Goal: Task Accomplishment & Management: Complete application form

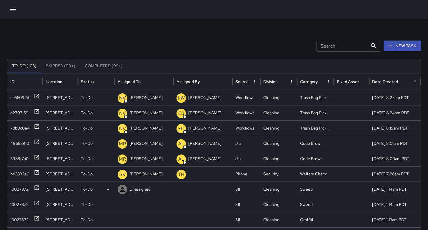
click at [38, 190] on icon at bounding box center [37, 188] width 6 height 6
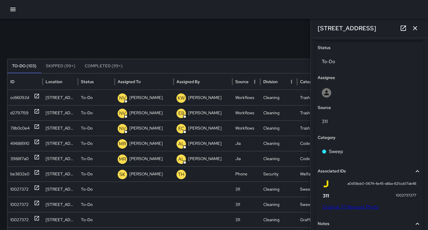
scroll to position [273, 0]
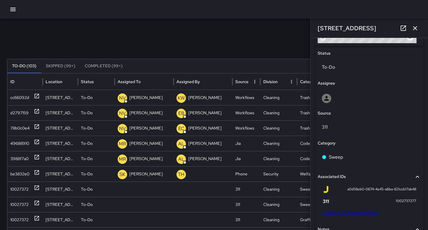
drag, startPoint x: 372, startPoint y: 26, endPoint x: 311, endPoint y: 26, distance: 60.3
click at [311, 26] on div "1489 Folsom Street" at bounding box center [369, 28] width 117 height 19
copy h6 "1489 Folsom Street"
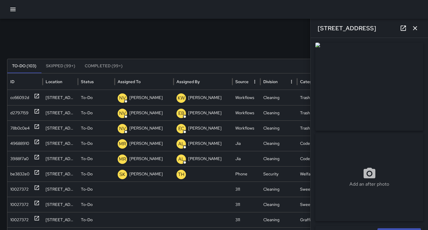
drag, startPoint x: 417, startPoint y: 28, endPoint x: 341, endPoint y: 29, distance: 75.4
click at [417, 28] on icon "button" at bounding box center [415, 28] width 7 height 7
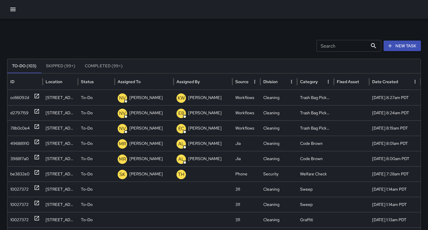
click at [10, 3] on div at bounding box center [214, 9] width 428 height 19
click at [14, 7] on icon "button" at bounding box center [12, 9] width 7 height 7
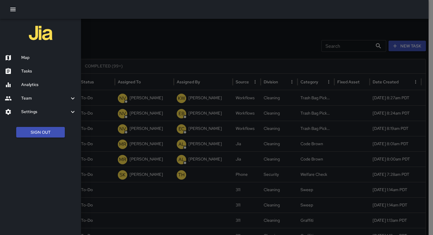
click at [113, 42] on div at bounding box center [216, 117] width 433 height 235
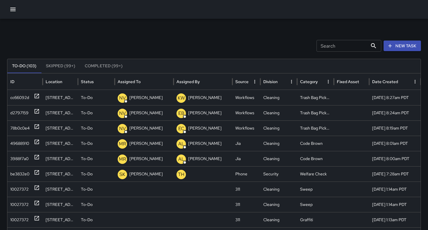
click at [12, 10] on icon "button" at bounding box center [12, 9] width 7 height 7
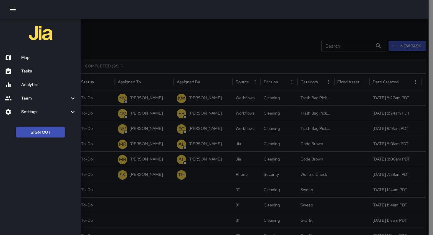
click at [130, 47] on div at bounding box center [216, 117] width 433 height 235
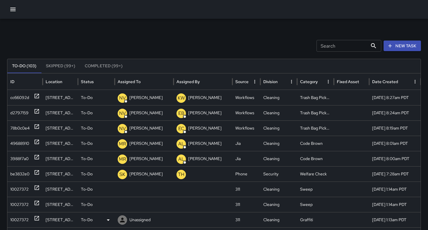
scroll to position [47, 0]
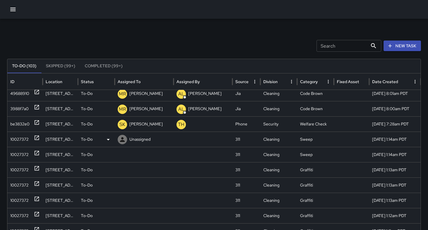
click at [25, 140] on div "10027372" at bounding box center [19, 139] width 18 height 15
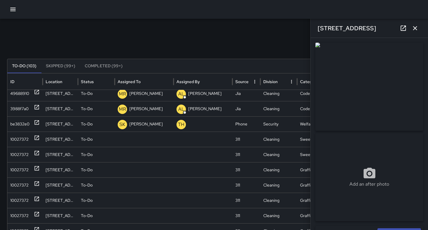
click at [417, 29] on icon "button" at bounding box center [415, 28] width 7 height 7
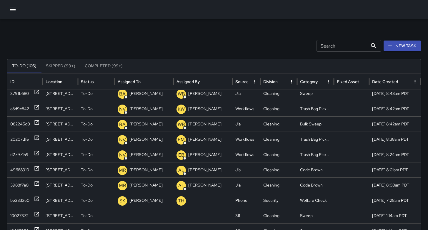
scroll to position [89, 0]
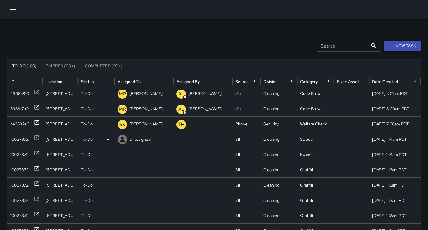
click at [29, 140] on div "10027372" at bounding box center [19, 139] width 18 height 15
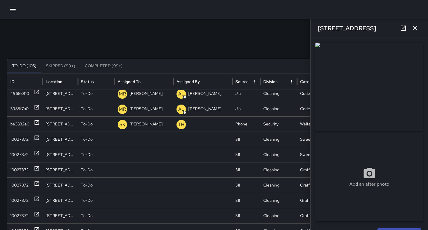
drag, startPoint x: 372, startPoint y: 29, endPoint x: 316, endPoint y: 26, distance: 55.1
click at [316, 26] on div "[STREET_ADDRESS]" at bounding box center [369, 28] width 117 height 19
copy h6 "[STREET_ADDRESS]"
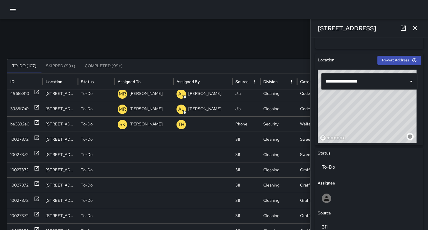
scroll to position [291, 0]
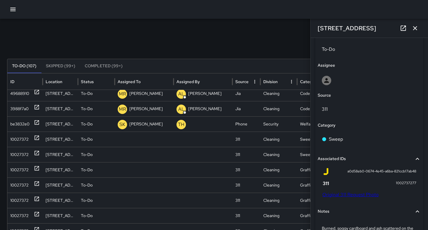
click at [346, 194] on link "Original 311 Request Photo" at bounding box center [351, 195] width 56 height 6
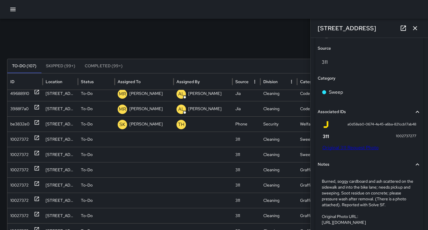
scroll to position [374, 0]
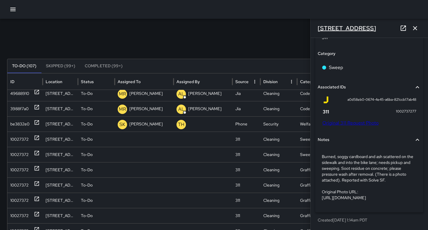
copy h6 "[STREET_ADDRESS]"
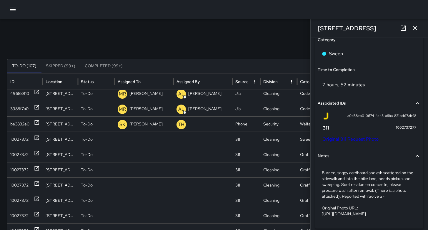
scroll to position [407, 0]
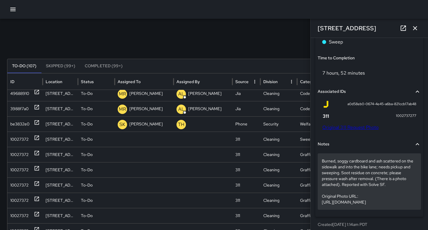
click at [353, 191] on p "Burned, soggy cardboard and ash scattered on the sidewalk and into the bike lan…" at bounding box center [369, 181] width 95 height 47
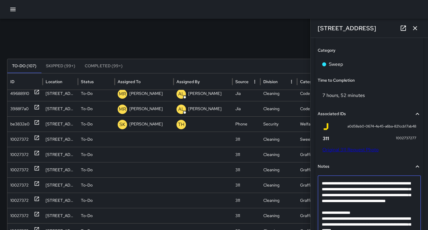
click at [352, 214] on textarea "**********" at bounding box center [367, 210] width 91 height 59
type textarea "**********"
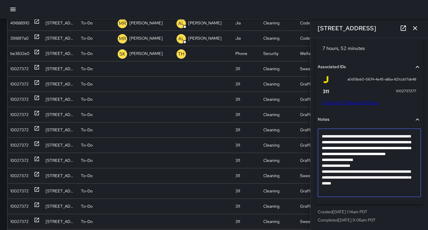
scroll to position [116, 0]
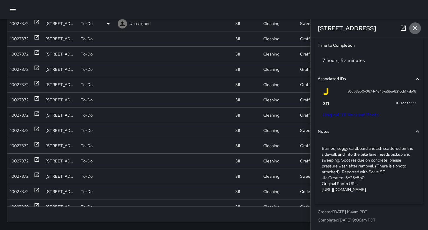
click at [415, 27] on icon "button" at bounding box center [415, 28] width 7 height 7
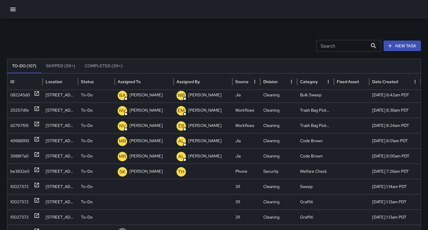
scroll to position [113, 0]
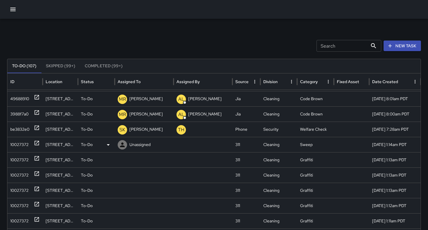
click at [15, 146] on div "10027372" at bounding box center [19, 144] width 18 height 15
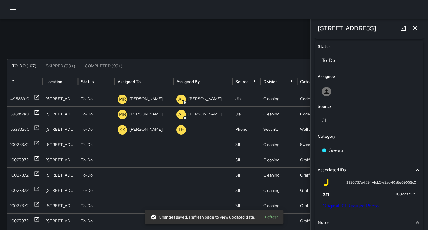
scroll to position [311, 0]
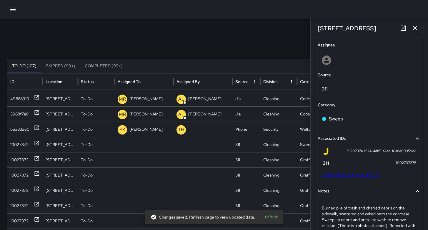
click at [348, 173] on link "Original 311 Request Photo" at bounding box center [351, 175] width 56 height 6
drag, startPoint x: 370, startPoint y: 30, endPoint x: 318, endPoint y: 29, distance: 52.4
click at [314, 28] on div "1489 Folsom Street" at bounding box center [369, 28] width 117 height 19
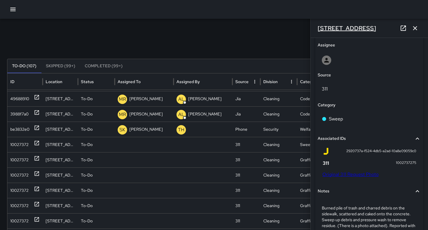
copy h6 "1489 Folsom Street"
click at [416, 28] on icon "button" at bounding box center [415, 28] width 7 height 7
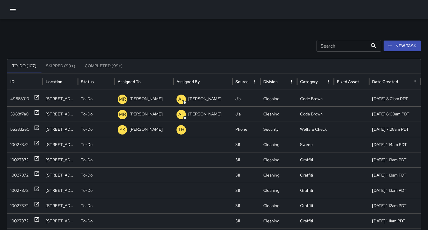
click at [409, 44] on button "New Task" at bounding box center [402, 46] width 37 height 11
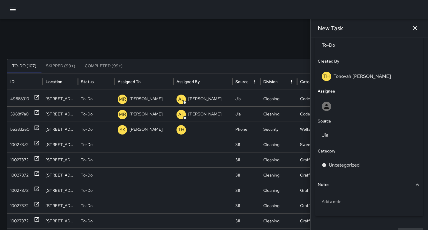
scroll to position [308, 0]
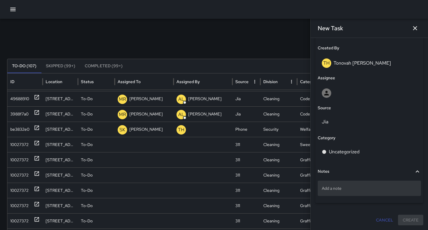
click at [338, 186] on p "Add a note" at bounding box center [369, 189] width 95 height 6
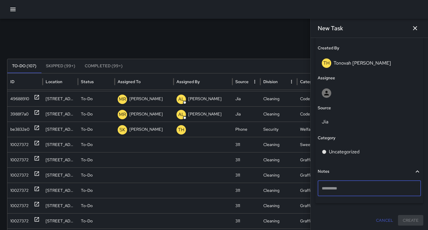
type textarea "**********"
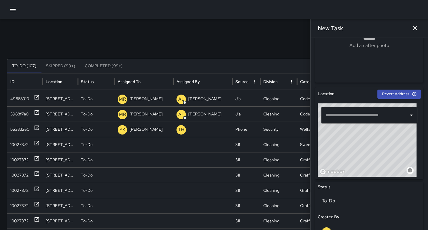
scroll to position [178, 0]
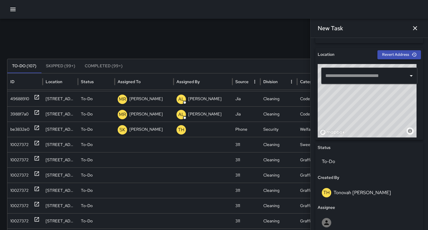
click at [333, 77] on input "text" at bounding box center [365, 75] width 82 height 11
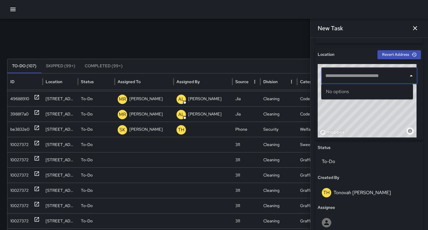
paste input "**********"
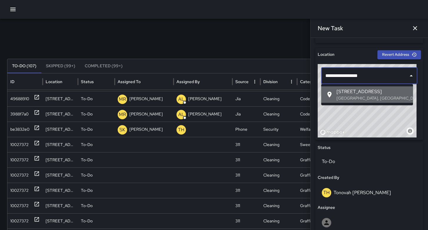
click at [345, 97] on p "San Francisco, CA, USA" at bounding box center [373, 98] width 72 height 6
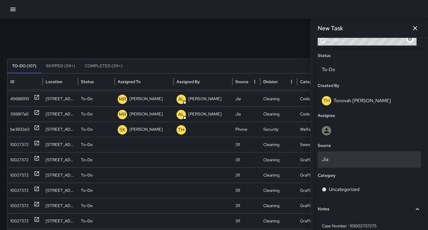
scroll to position [274, 0]
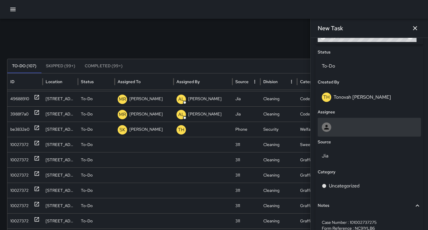
type input "**********"
click at [342, 127] on div at bounding box center [369, 127] width 95 height 9
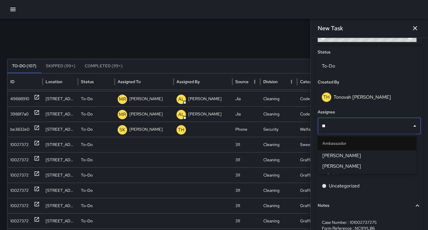
type input "***"
click at [341, 153] on span "[PERSON_NAME]" at bounding box center [367, 155] width 89 height 7
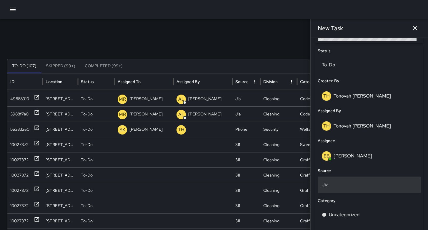
scroll to position [276, 0]
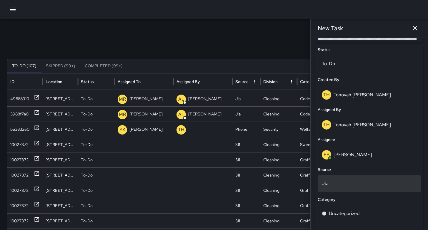
click at [337, 183] on p "Jia" at bounding box center [369, 183] width 95 height 7
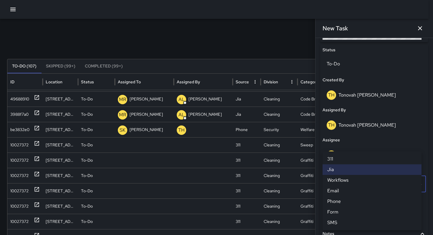
click at [341, 192] on li "Email" at bounding box center [371, 190] width 99 height 11
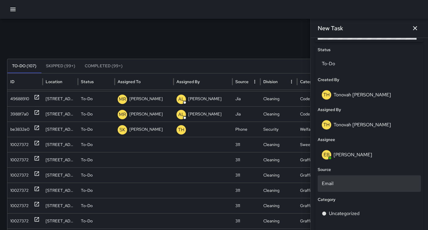
click at [336, 183] on p "Email" at bounding box center [369, 183] width 95 height 7
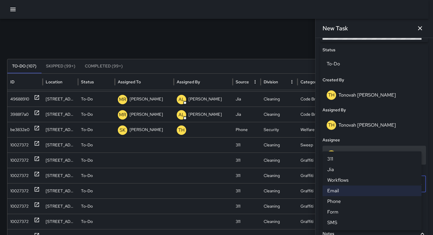
click at [334, 160] on li "311" at bounding box center [371, 159] width 99 height 11
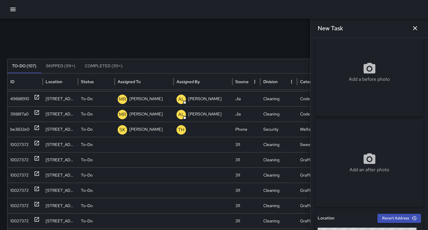
scroll to position [0, 0]
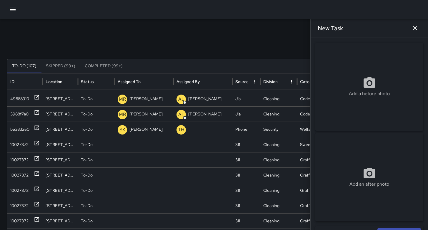
click at [350, 70] on div "Add a before photo" at bounding box center [370, 87] width 108 height 88
click at [351, 80] on div "Add a before photo" at bounding box center [370, 86] width 108 height 21
type input "**********"
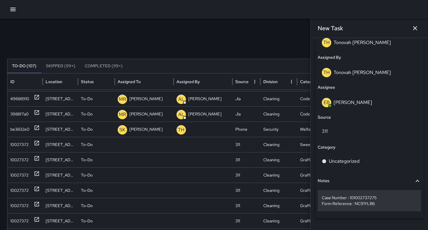
scroll to position [344, 0]
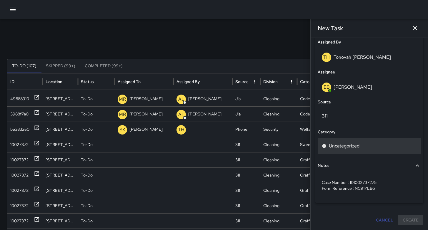
click at [340, 148] on p "Uncategorized" at bounding box center [344, 146] width 31 height 7
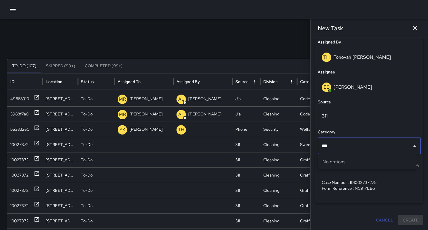
type input "**"
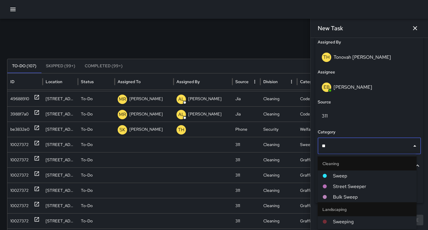
click at [341, 172] on li "Sweep" at bounding box center [367, 176] width 99 height 11
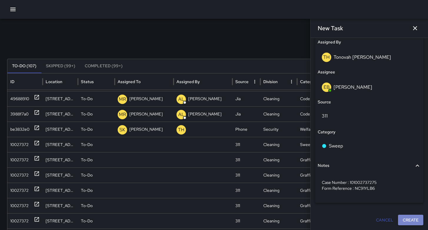
click at [403, 221] on button "Create" at bounding box center [410, 220] width 25 height 11
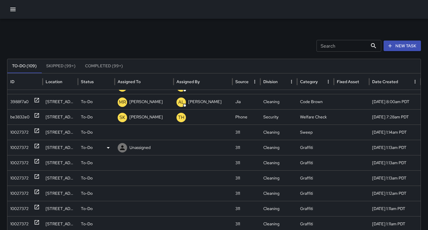
scroll to position [139, 0]
click at [21, 149] on div "10027372" at bounding box center [19, 147] width 18 height 15
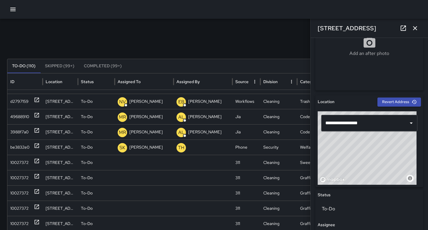
scroll to position [154, 0]
click at [417, 30] on icon "button" at bounding box center [415, 28] width 7 height 7
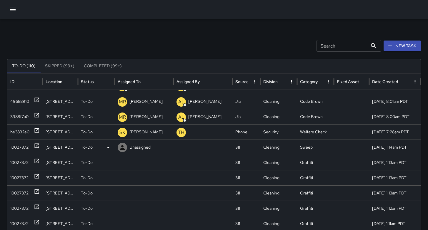
drag, startPoint x: 20, startPoint y: 148, endPoint x: 27, endPoint y: 149, distance: 7.1
click at [20, 148] on div "10027372" at bounding box center [19, 147] width 18 height 15
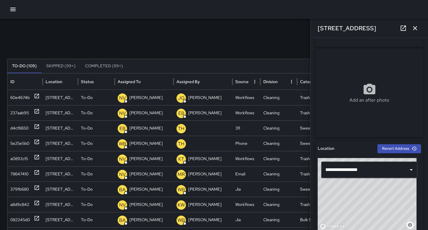
scroll to position [42, 0]
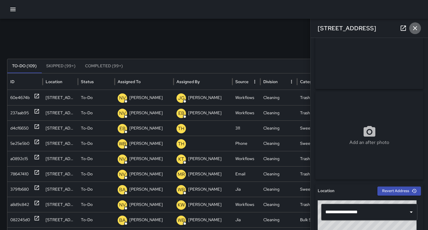
click at [414, 29] on icon "button" at bounding box center [415, 28] width 4 height 4
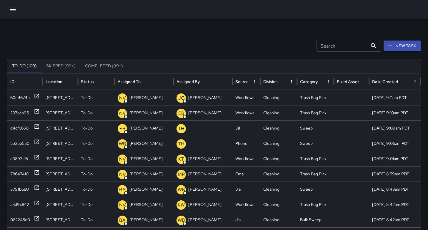
click at [269, 36] on div "Search Search New Task To-Do (109) Skipped (99+) Completed (99+) ID Location St…" at bounding box center [214, 186] width 428 height 334
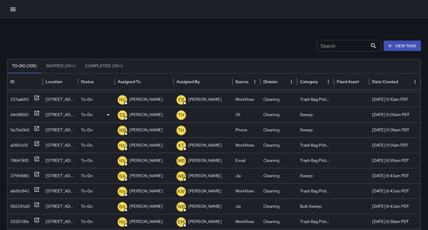
scroll to position [0, 0]
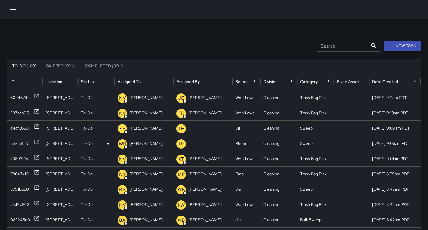
click at [18, 142] on div "5e25e5b0" at bounding box center [19, 143] width 19 height 15
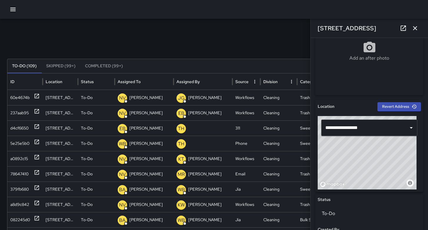
scroll to position [240, 0]
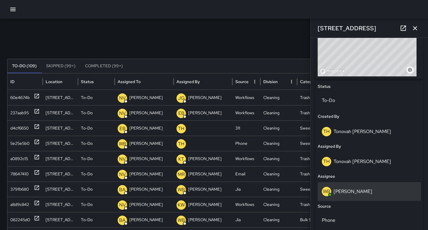
click at [361, 195] on div "WB Woodrow Blake" at bounding box center [369, 191] width 95 height 9
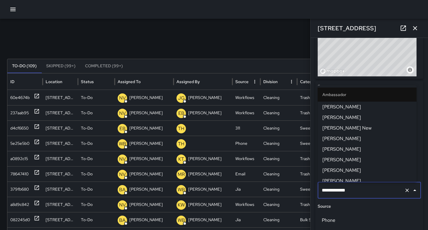
scroll to position [314, 0]
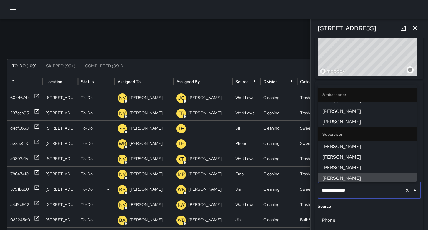
drag, startPoint x: 338, startPoint y: 190, endPoint x: 305, endPoint y: 189, distance: 33.3
click at [307, 189] on div "Search Search New Task To-Do (109) Skipped (99+) Completed (99+) ID Location St…" at bounding box center [214, 186] width 428 height 334
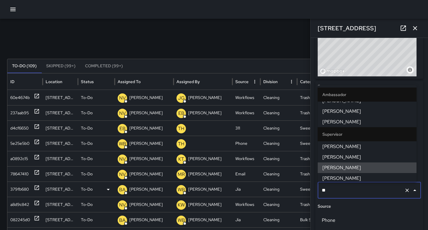
scroll to position [0, 0]
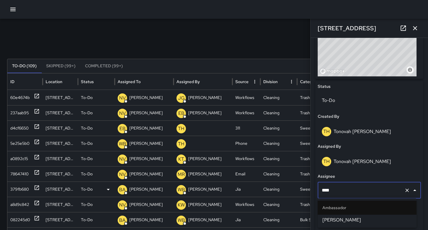
type input "*****"
click at [332, 224] on span "[PERSON_NAME]" at bounding box center [367, 220] width 89 height 7
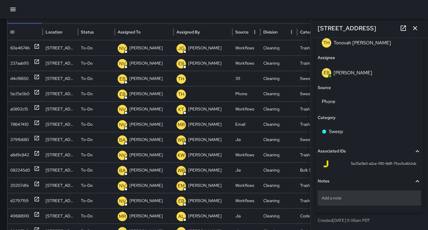
scroll to position [122, 0]
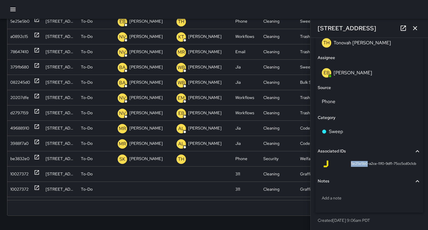
drag, startPoint x: 362, startPoint y: 164, endPoint x: 345, endPoint y: 164, distance: 17.4
click at [345, 164] on div "5e25e5b0-a2ce-11f0-9df1-75cc5cd0c1cb" at bounding box center [370, 164] width 94 height 7
copy span "5e25e5b0"
click at [420, 30] on button "button" at bounding box center [415, 28] width 12 height 12
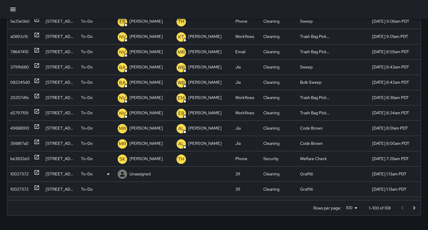
drag, startPoint x: 18, startPoint y: 174, endPoint x: 24, endPoint y: 174, distance: 5.3
click at [19, 174] on div "10027372" at bounding box center [19, 174] width 18 height 15
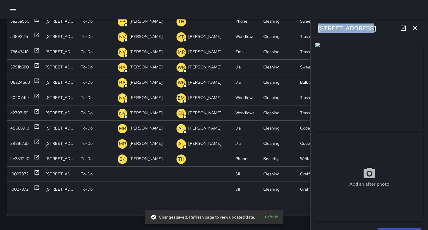
drag, startPoint x: 356, startPoint y: 29, endPoint x: 314, endPoint y: 25, distance: 42.6
click at [314, 24] on div "333 11th Street" at bounding box center [369, 28] width 117 height 19
copy h6 "333 11th Street"
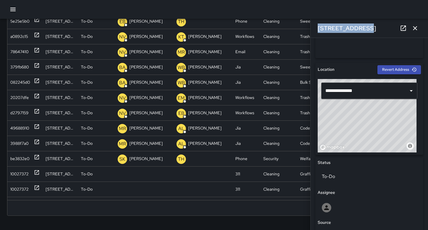
scroll to position [175, 0]
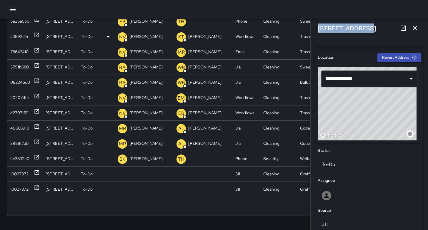
click at [413, 29] on icon "button" at bounding box center [415, 28] width 7 height 7
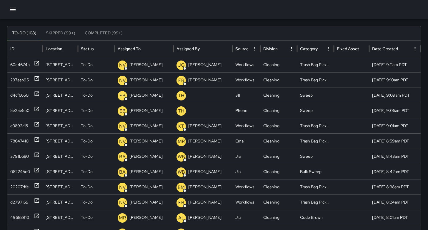
scroll to position [0, 0]
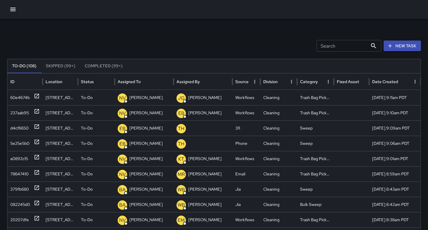
click at [393, 45] on icon "button" at bounding box center [390, 46] width 6 height 6
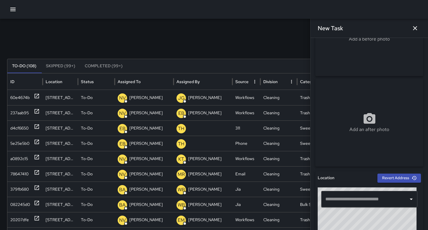
scroll to position [59, 0]
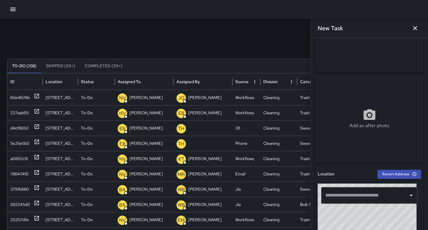
click at [346, 195] on input "text" at bounding box center [365, 195] width 82 height 11
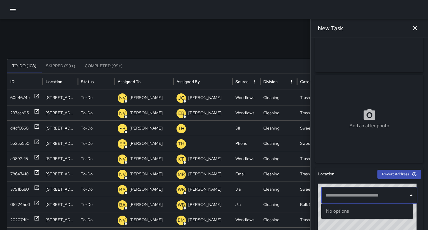
paste input "**********"
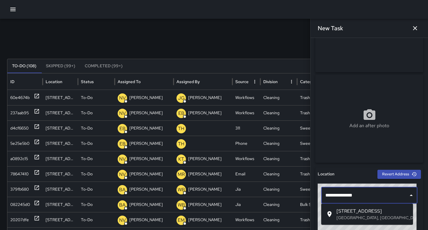
click at [363, 215] on p "San Francisco, CA, USA" at bounding box center [373, 218] width 72 height 6
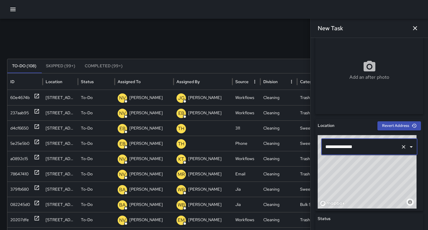
scroll to position [171, 0]
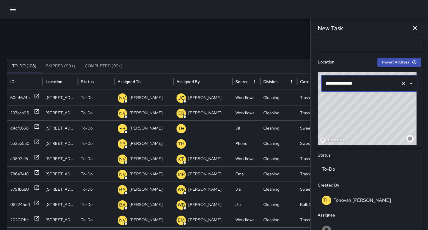
type input "**********"
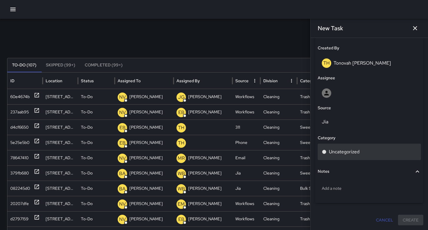
scroll to position [1, 0]
click at [343, 152] on p "Uncategorized" at bounding box center [344, 152] width 31 height 7
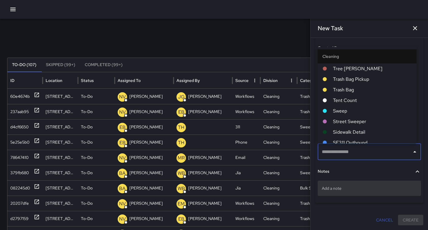
click at [339, 182] on div "Add a note" at bounding box center [369, 188] width 103 height 15
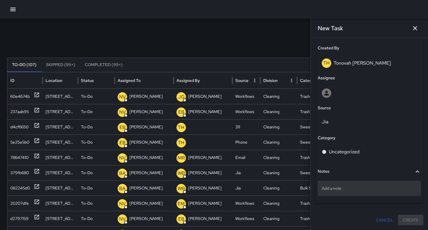
click at [340, 187] on p "Add a note" at bounding box center [369, 189] width 95 height 6
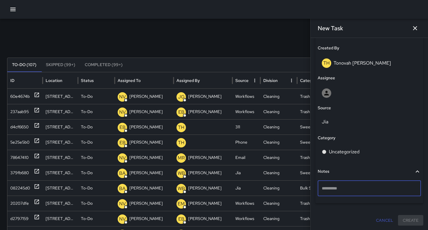
type textarea "**********"
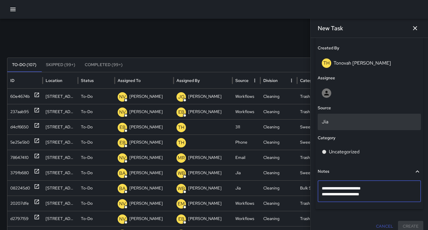
click at [321, 120] on div "Jia" at bounding box center [369, 122] width 103 height 16
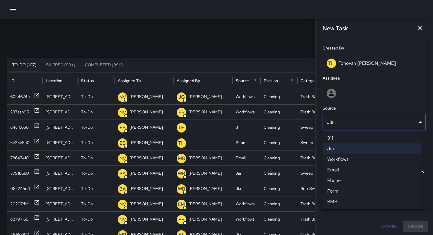
click at [337, 171] on li "Email" at bounding box center [371, 170] width 99 height 11
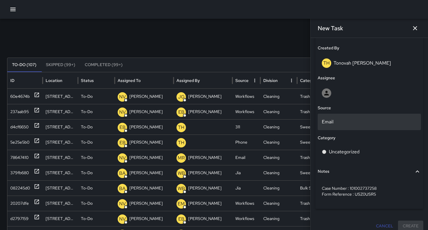
click at [331, 124] on p "Email" at bounding box center [369, 122] width 95 height 7
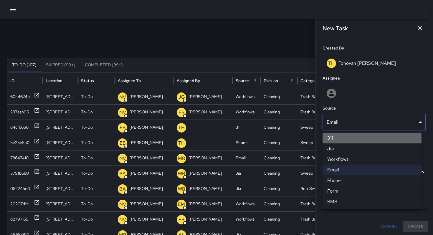
click at [332, 137] on li "311" at bounding box center [371, 138] width 99 height 11
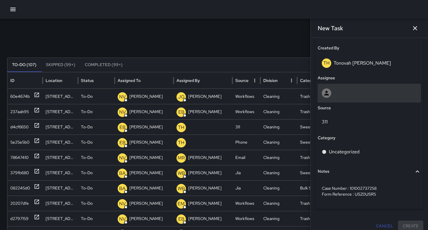
click at [324, 87] on div at bounding box center [369, 93] width 103 height 19
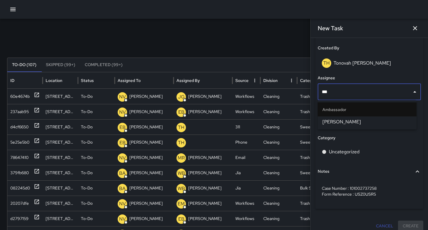
type input "****"
click at [355, 124] on span "[PERSON_NAME]" at bounding box center [367, 122] width 89 height 7
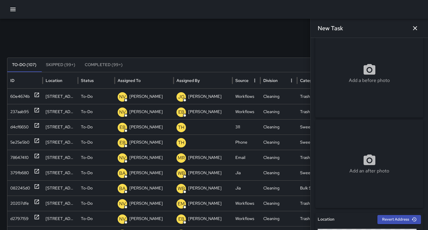
scroll to position [0, 0]
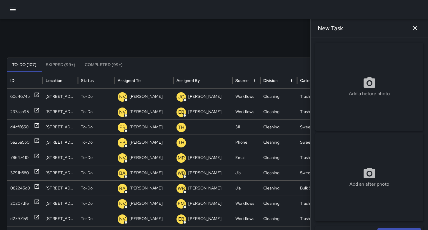
click at [355, 65] on div "Add a before photo" at bounding box center [370, 87] width 108 height 88
type input "**********"
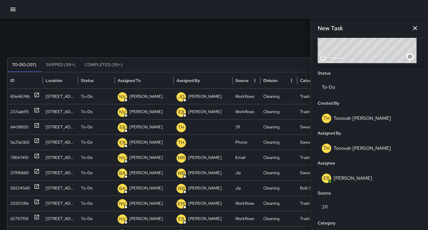
scroll to position [344, 0]
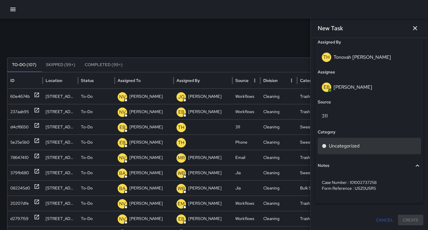
click at [346, 145] on p "Uncategorized" at bounding box center [344, 146] width 31 height 7
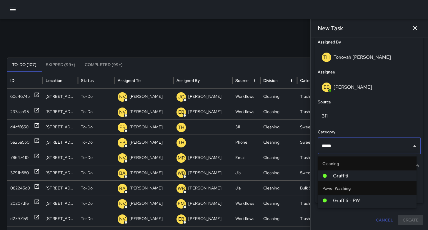
type input "******"
click at [358, 175] on span "Graffiti" at bounding box center [372, 176] width 79 height 7
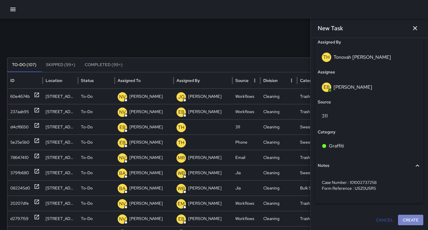
click at [412, 224] on button "Create" at bounding box center [410, 220] width 25 height 11
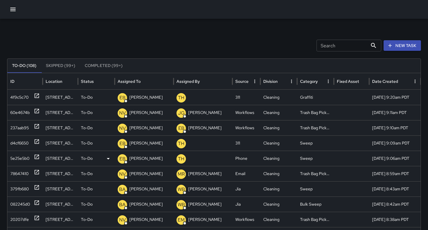
scroll to position [0, 0]
click at [20, 99] on div "4f9c5c70" at bounding box center [19, 97] width 18 height 15
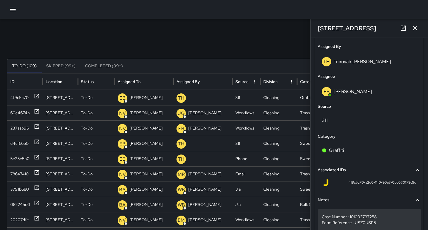
scroll to position [364, 0]
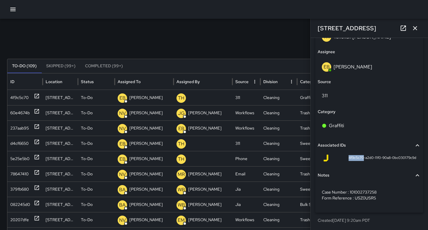
drag, startPoint x: 359, startPoint y: 159, endPoint x: 334, endPoint y: 159, distance: 24.4
click at [329, 158] on div "4f9c5c70-a2d0-11f0-90a8-0bc030179c9d" at bounding box center [370, 158] width 94 height 7
copy span "4f9c5c70"
drag, startPoint x: 358, startPoint y: 29, endPoint x: 317, endPoint y: 28, distance: 41.2
click at [317, 28] on div "333 11th Street" at bounding box center [369, 28] width 117 height 19
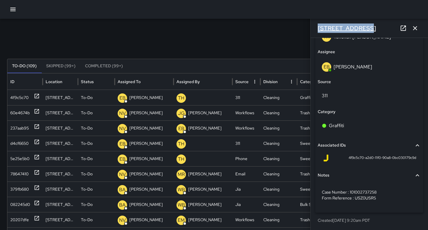
copy h6 "333 11th Street"
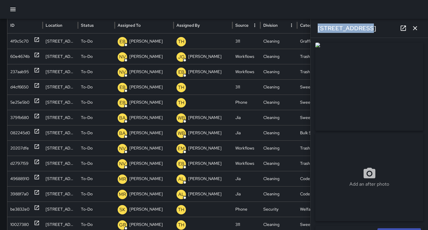
scroll to position [52, 0]
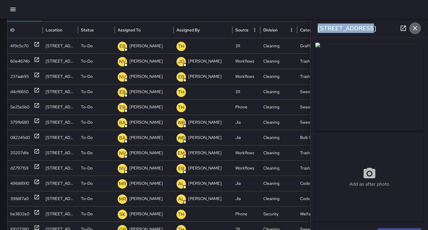
click at [414, 31] on icon "button" at bounding box center [415, 28] width 7 height 7
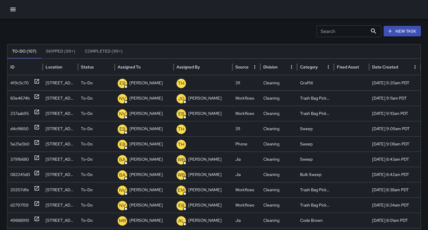
scroll to position [0, 0]
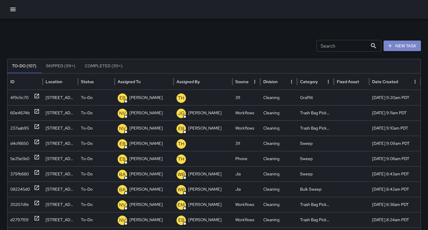
click at [402, 45] on button "New Task" at bounding box center [402, 46] width 37 height 11
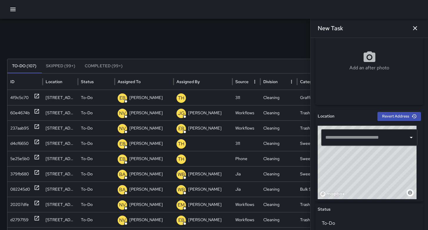
scroll to position [122, 0]
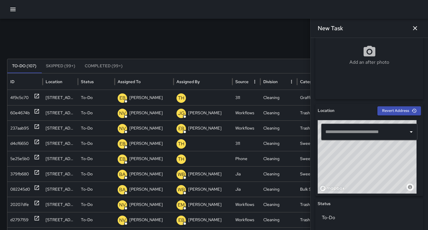
click at [337, 129] on input "text" at bounding box center [365, 132] width 82 height 11
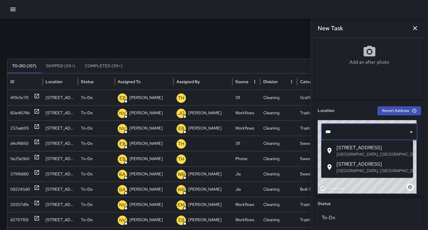
click at [345, 162] on span "333 11th Street" at bounding box center [373, 164] width 72 height 7
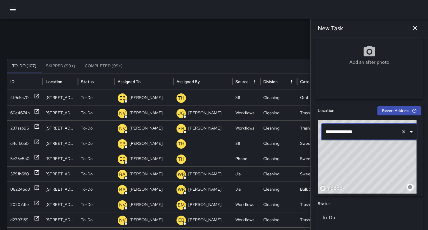
scroll to position [0, 0]
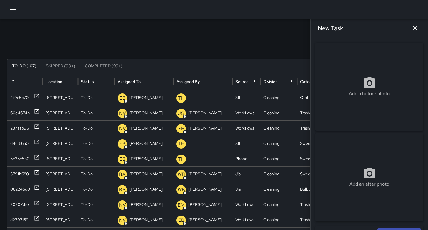
type input "**********"
click at [346, 90] on div "Add a before photo" at bounding box center [370, 86] width 108 height 21
type input "**********"
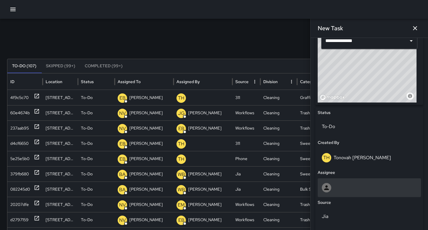
scroll to position [228, 0]
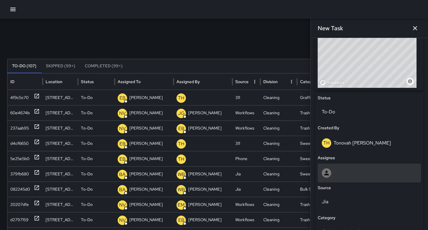
click at [335, 173] on div at bounding box center [369, 173] width 95 height 9
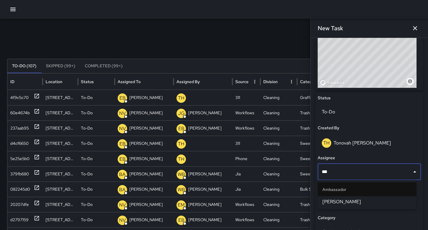
type input "****"
click at [349, 200] on span "Edwin Barillas" at bounding box center [367, 202] width 89 height 7
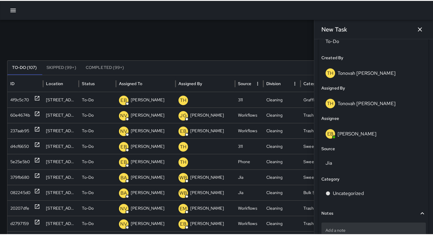
scroll to position [338, 0]
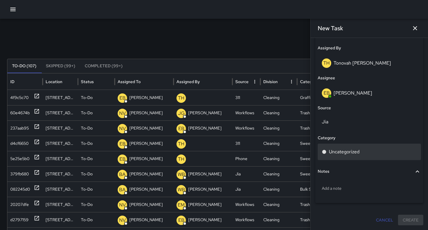
click at [344, 152] on p "Uncategorized" at bounding box center [344, 152] width 31 height 7
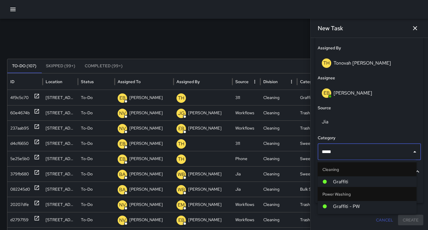
type input "******"
click at [369, 179] on span "Graffiti" at bounding box center [372, 182] width 79 height 7
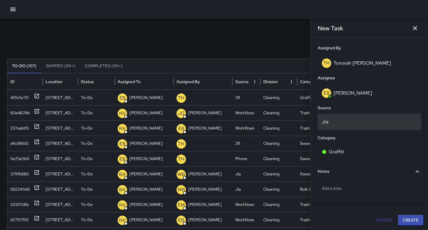
click at [337, 123] on p "Jia" at bounding box center [369, 122] width 95 height 7
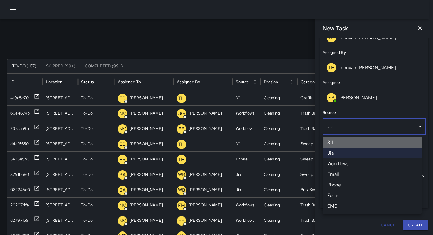
click at [337, 141] on li "311" at bounding box center [371, 142] width 99 height 11
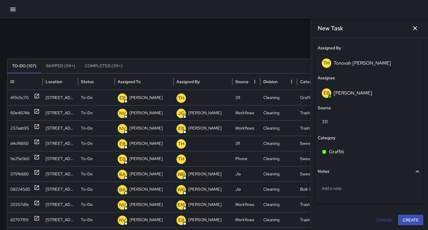
click at [408, 226] on div "**********" at bounding box center [369, 134] width 117 height 193
click at [359, 193] on div "Add a note" at bounding box center [369, 188] width 103 height 15
type textarea "**********"
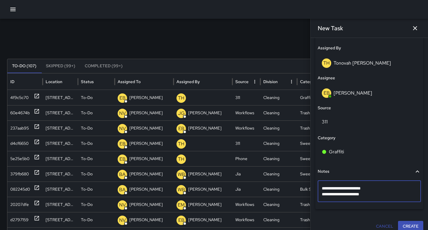
click at [404, 224] on button "Create" at bounding box center [410, 226] width 25 height 11
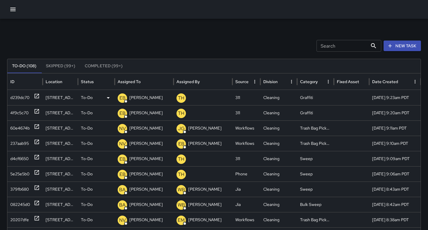
click at [18, 98] on div "d239dc70" at bounding box center [19, 97] width 19 height 15
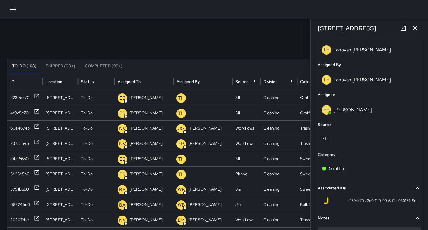
scroll to position [356, 0]
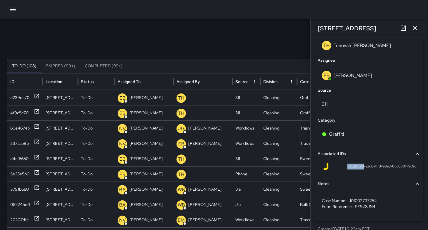
drag, startPoint x: 358, startPoint y: 166, endPoint x: 336, endPoint y: 166, distance: 22.4
click at [336, 166] on div "d239dc70-a2d0-11f0-90a8-0bc030179c9d" at bounding box center [370, 166] width 94 height 7
copy span "d239dc70"
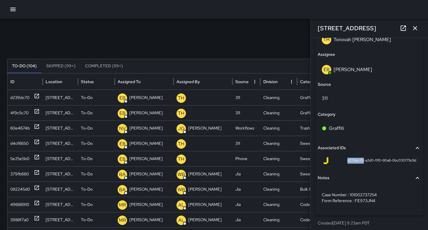
scroll to position [364, 0]
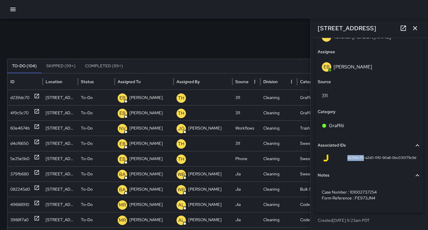
click at [412, 30] on icon "button" at bounding box center [415, 28] width 7 height 7
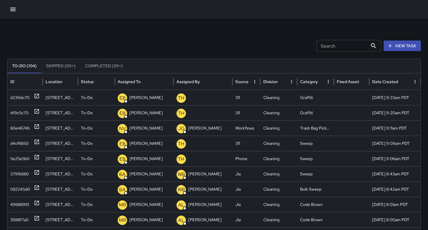
click at [413, 47] on button "New Task" at bounding box center [402, 46] width 37 height 11
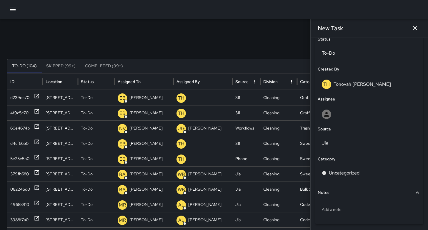
scroll to position [308, 0]
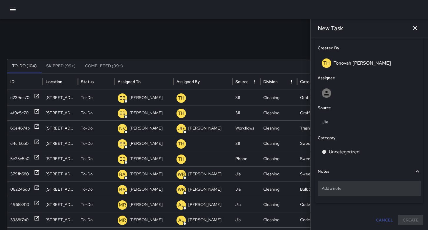
click at [345, 188] on p "Add a note" at bounding box center [369, 189] width 95 height 6
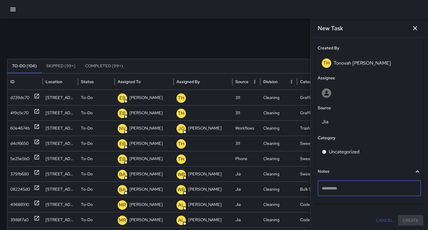
type textarea "**********"
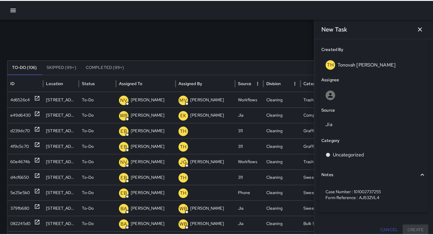
scroll to position [314, 0]
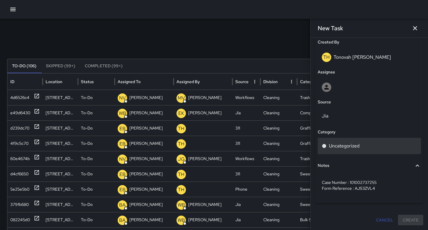
click at [344, 147] on p "Uncategorized" at bounding box center [344, 146] width 31 height 7
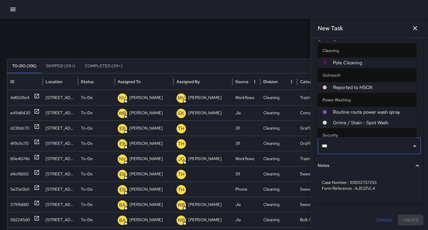
type input "****"
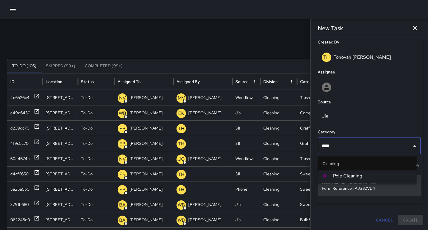
click at [354, 175] on span "Pole Cleaning" at bounding box center [372, 176] width 79 height 7
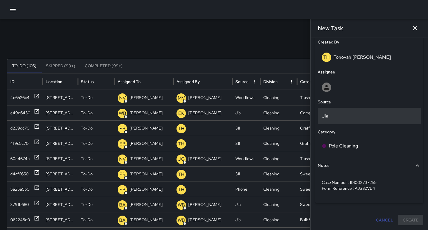
click at [330, 118] on p "Jia" at bounding box center [369, 116] width 95 height 7
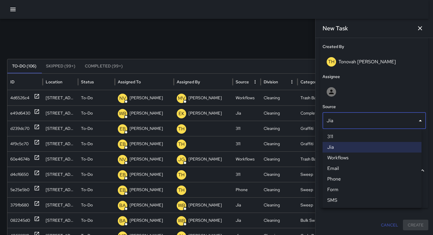
click at [339, 136] on li "311" at bounding box center [371, 136] width 99 height 11
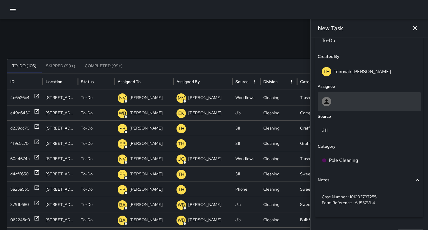
scroll to position [267, 0]
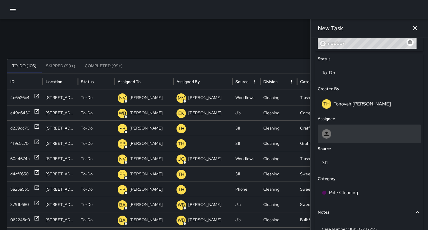
click at [337, 131] on div at bounding box center [369, 134] width 95 height 9
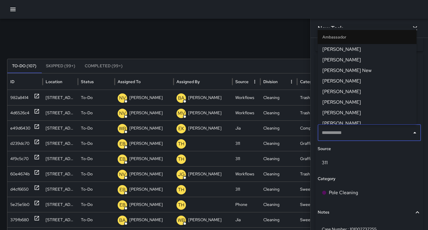
click at [246, 31] on div "Search Search New Task To-Do (107) Skipped (99+) Completed (99+) ID Location St…" at bounding box center [214, 186] width 428 height 334
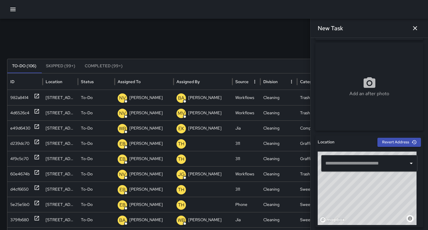
scroll to position [123, 0]
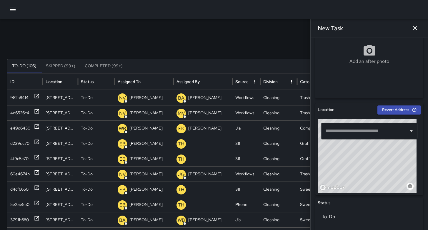
click at [349, 133] on input "text" at bounding box center [365, 131] width 82 height 11
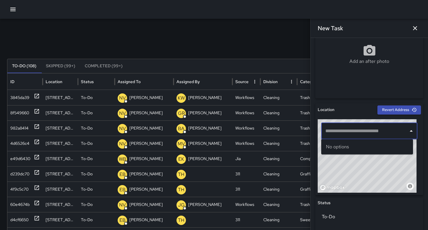
click at [339, 137] on div "​" at bounding box center [369, 131] width 96 height 16
paste input "**********"
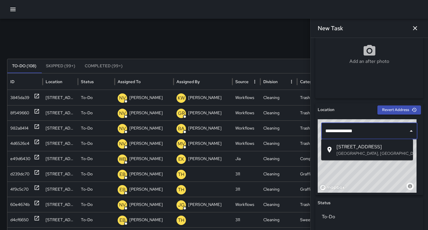
click at [353, 148] on span "333 11th Street" at bounding box center [373, 147] width 72 height 7
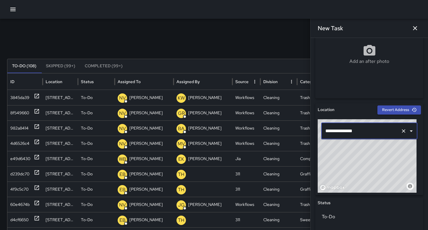
type input "**********"
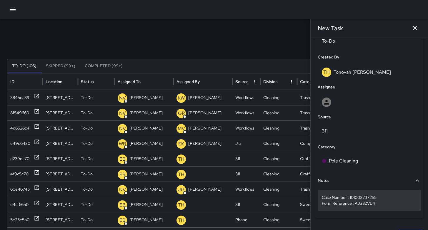
scroll to position [314, 0]
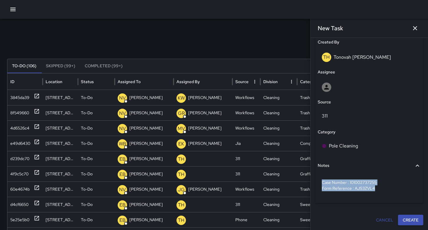
drag, startPoint x: 376, startPoint y: 190, endPoint x: 314, endPoint y: 181, distance: 62.7
click at [314, 181] on div "**********" at bounding box center [369, 134] width 117 height 193
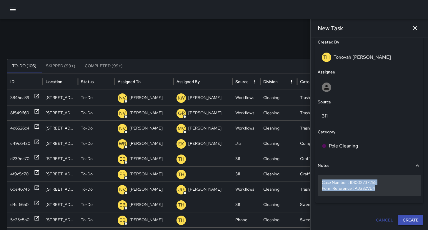
copy p "Case Number : 101002737255 Form Reference : AJS3ZVL4"
click at [346, 187] on p "Case Number : 101002737255 Form Reference : AJS3ZVL4" at bounding box center [369, 186] width 95 height 12
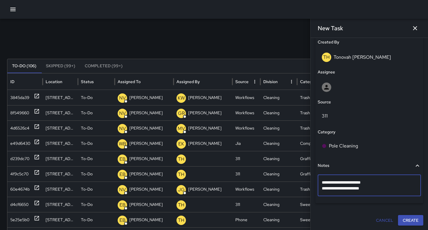
drag, startPoint x: 367, startPoint y: 187, endPoint x: 318, endPoint y: 185, distance: 48.9
click at [311, 181] on div "**********" at bounding box center [369, 134] width 117 height 193
type textarea "**********"
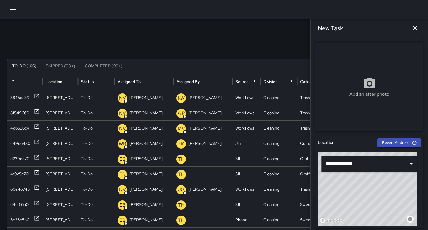
scroll to position [88, 0]
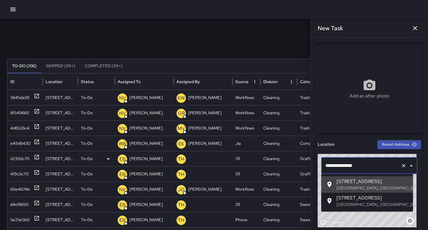
drag, startPoint x: 360, startPoint y: 165, endPoint x: 309, endPoint y: 161, distance: 51.4
click at [310, 162] on div "Search Search New Task To-Do (106) Skipped (99+) Completed (99+) ID Location St…" at bounding box center [214, 186] width 428 height 334
paste input "text"
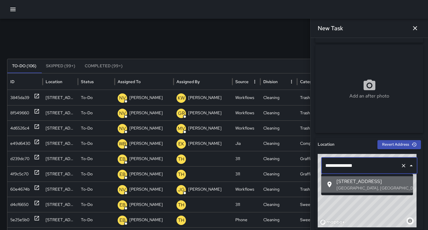
click at [355, 185] on p "San Francisco, CA, USA" at bounding box center [373, 188] width 72 height 6
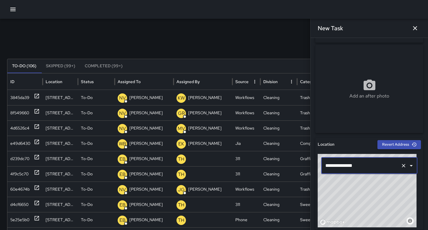
type input "**********"
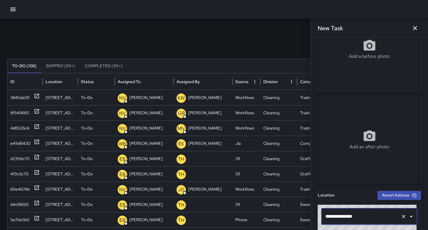
scroll to position [28, 0]
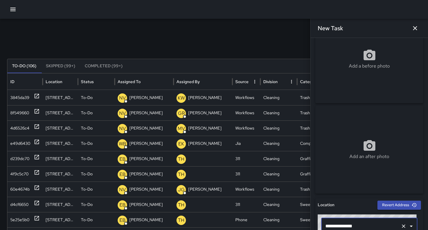
click at [359, 80] on div "Add a before photo" at bounding box center [370, 59] width 108 height 88
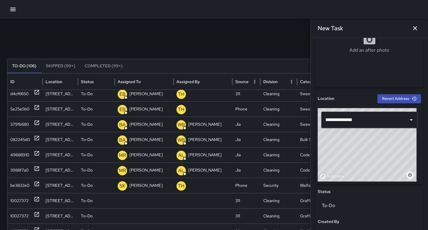
scroll to position [104, 0]
click at [245, 51] on div "Search Search New Task" at bounding box center [214, 46] width 414 height 12
click at [241, 42] on div "Search Search New Task" at bounding box center [214, 46] width 414 height 12
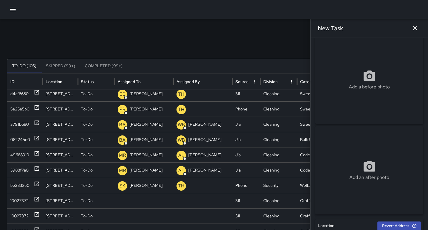
scroll to position [0, 0]
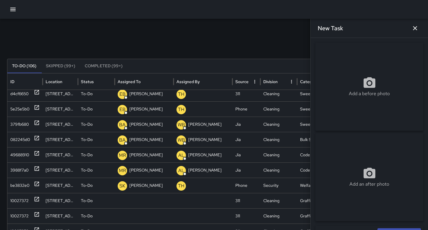
click at [412, 116] on div "Add a before photo" at bounding box center [370, 87] width 108 height 88
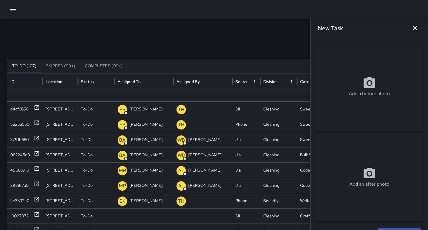
scroll to position [118, 0]
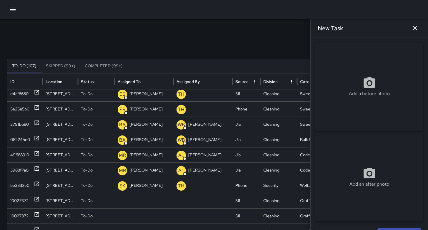
click at [270, 13] on div at bounding box center [214, 9] width 428 height 19
click at [334, 72] on div "Add a before photo" at bounding box center [370, 87] width 108 height 88
click at [346, 80] on div "Add a before photo" at bounding box center [370, 86] width 108 height 21
type input "**********"
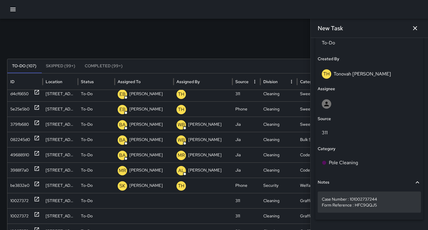
scroll to position [314, 0]
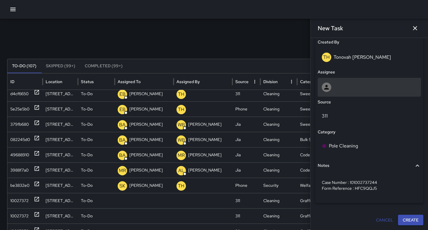
click at [326, 86] on icon at bounding box center [326, 87] width 5 height 5
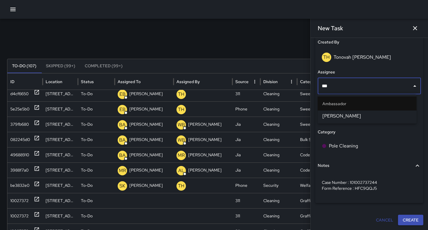
type input "****"
click at [336, 117] on span "Edwin Barillas" at bounding box center [367, 116] width 89 height 7
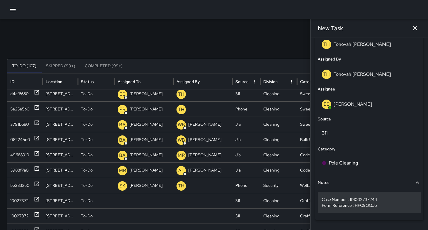
scroll to position [344, 0]
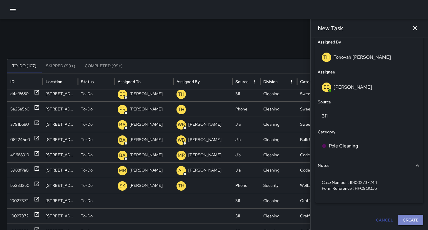
click at [403, 216] on button "Create" at bounding box center [410, 220] width 25 height 11
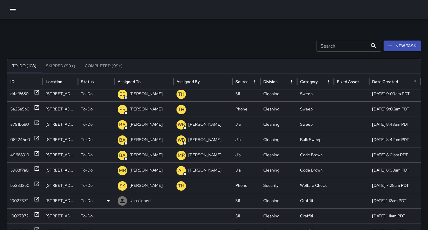
click at [23, 198] on div "10027372" at bounding box center [19, 201] width 18 height 15
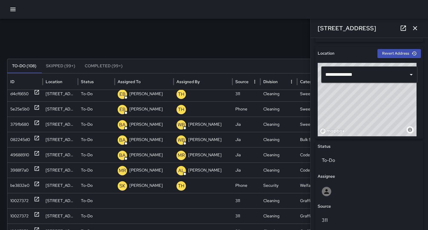
scroll to position [311, 0]
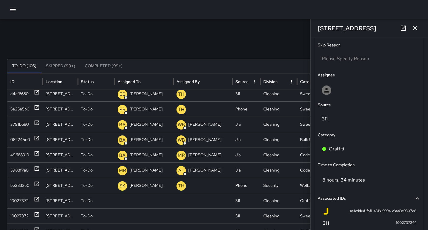
click at [417, 29] on icon "button" at bounding box center [415, 28] width 7 height 7
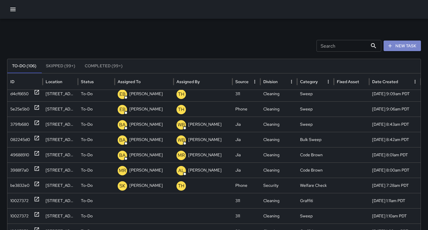
click at [412, 42] on button "New Task" at bounding box center [402, 46] width 37 height 11
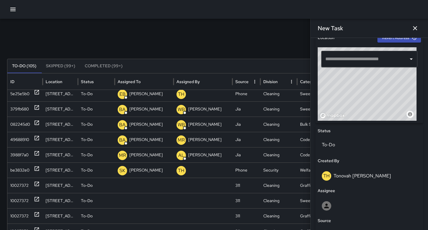
scroll to position [118, 0]
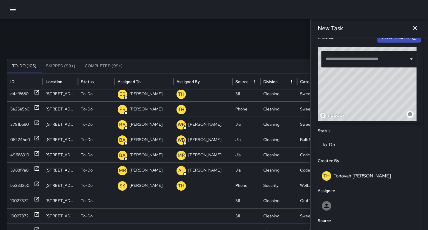
click at [349, 58] on input "text" at bounding box center [365, 59] width 82 height 11
paste input "**********"
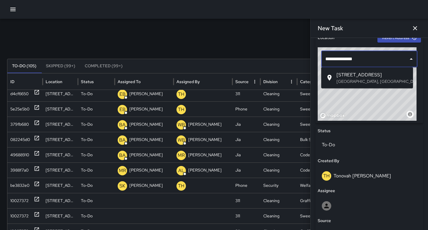
type input "**********"
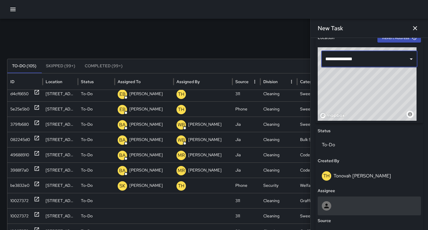
click at [338, 200] on div at bounding box center [369, 206] width 103 height 19
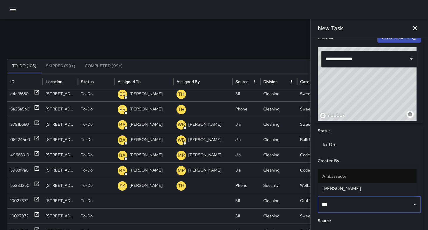
type input "****"
click at [335, 190] on span "Edwin Barillas" at bounding box center [367, 188] width 89 height 7
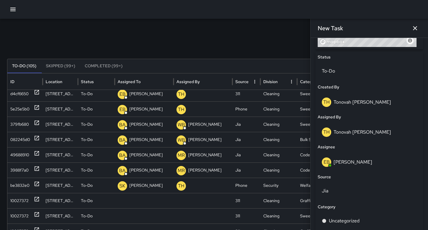
scroll to position [316, 0]
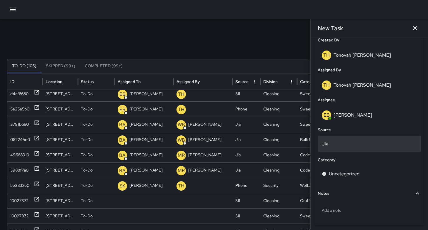
click at [340, 147] on p "Jia" at bounding box center [369, 144] width 95 height 7
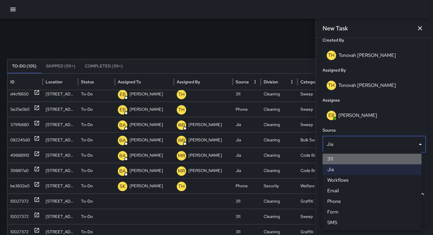
click at [341, 158] on li "311" at bounding box center [371, 159] width 99 height 11
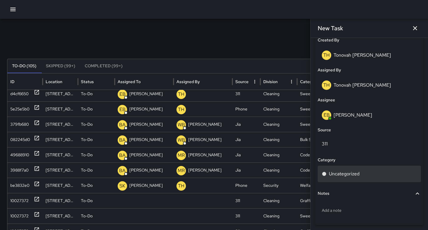
click at [343, 176] on p "Uncategorized" at bounding box center [344, 174] width 31 height 7
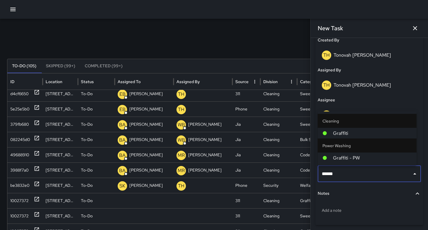
type input "*******"
click at [352, 137] on li "Graffiti" at bounding box center [367, 133] width 99 height 11
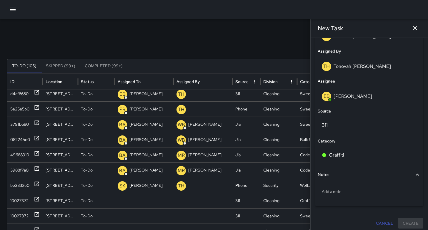
scroll to position [338, 0]
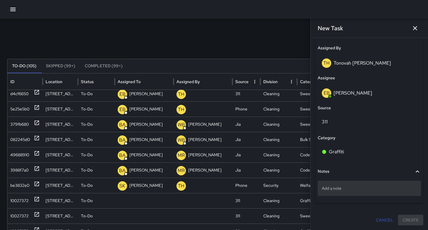
click at [337, 190] on p "Add a note" at bounding box center [369, 189] width 95 height 6
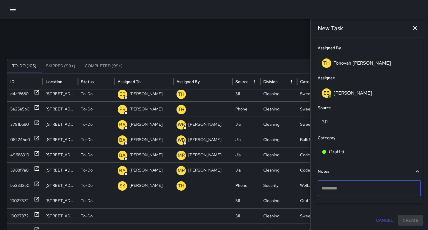
type textarea "**********"
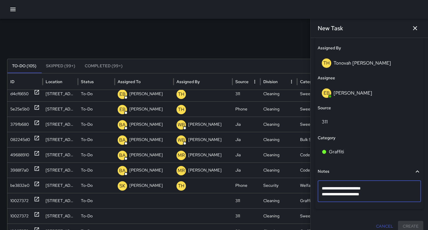
click at [369, 164] on div "**********" at bounding box center [370, 96] width 108 height 227
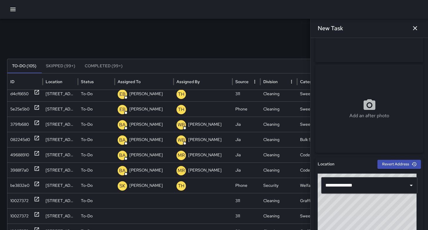
scroll to position [0, 0]
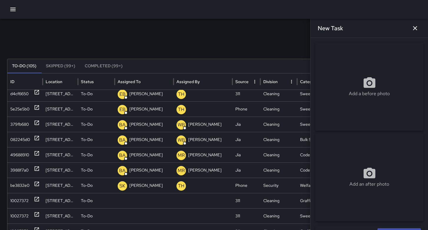
click at [407, 96] on div "Add a before photo" at bounding box center [370, 86] width 108 height 21
type input "**********"
click at [278, 34] on div "Search Search New Task To-Do (105) Skipped (99+) Completed (99+) ID Location St…" at bounding box center [214, 186] width 428 height 334
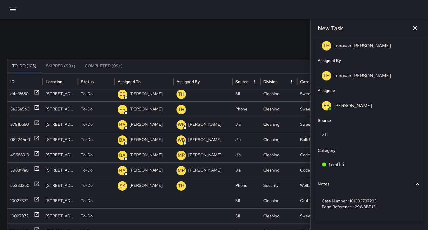
scroll to position [327, 0]
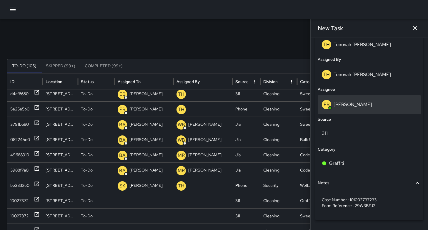
click at [355, 107] on p "Edwin Barillas" at bounding box center [353, 105] width 39 height 6
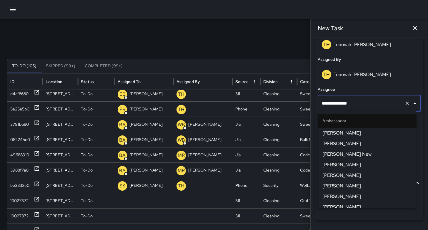
scroll to position [34, 0]
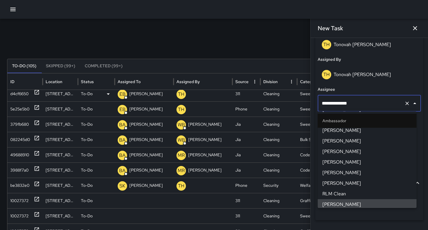
drag, startPoint x: 356, startPoint y: 105, endPoint x: 291, endPoint y: 100, distance: 64.6
click at [293, 100] on div "Search Search New Task To-Do (105) Skipped (99+) Completed (99+) ID Location St…" at bounding box center [214, 186] width 428 height 334
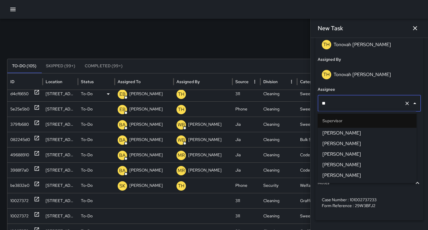
scroll to position [0, 0]
type input "****"
click at [324, 134] on span "DeAndre Barney" at bounding box center [367, 133] width 89 height 7
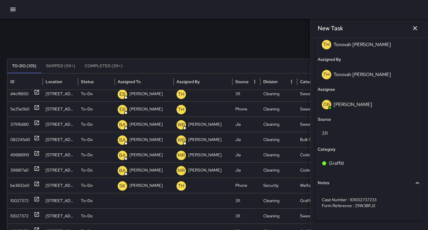
drag, startPoint x: 276, startPoint y: 48, endPoint x: 281, endPoint y: 48, distance: 4.7
click at [276, 47] on div "Search Search New Task" at bounding box center [214, 46] width 414 height 12
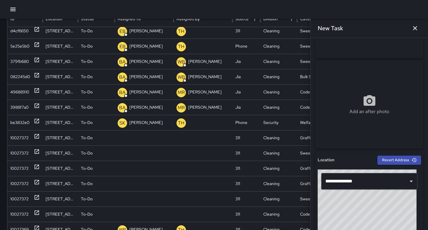
scroll to position [123, 0]
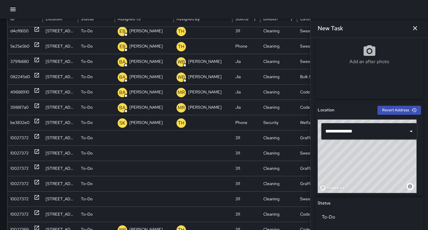
click at [363, 135] on input "**********" at bounding box center [365, 131] width 82 height 11
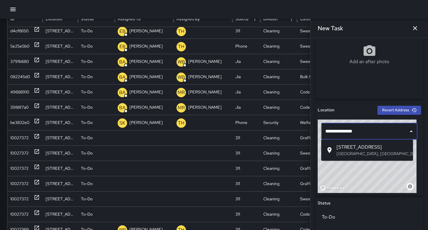
click at [362, 150] on span "381 11th Street" at bounding box center [373, 147] width 72 height 7
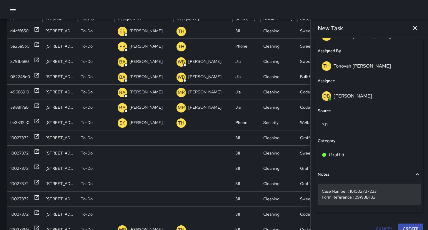
scroll to position [344, 0]
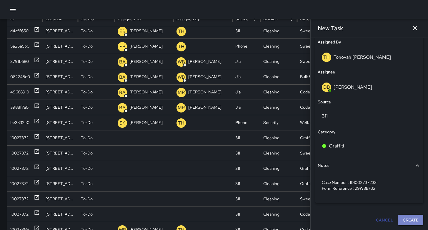
click at [405, 218] on button "Create" at bounding box center [410, 220] width 25 height 11
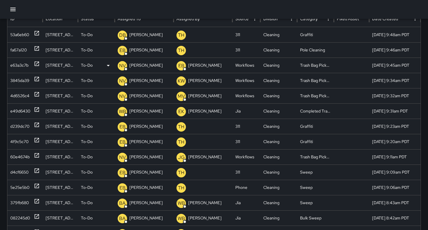
scroll to position [8, 0]
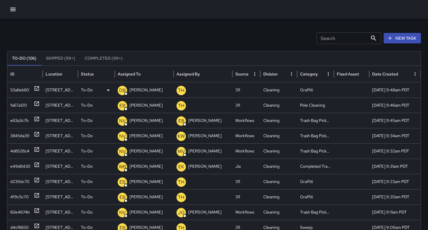
click at [26, 89] on div "53a6eb60" at bounding box center [19, 90] width 19 height 15
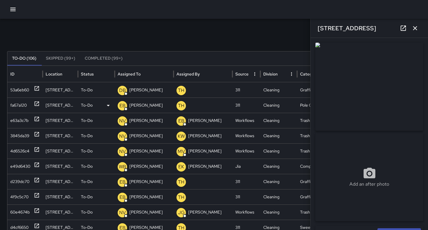
type input "**********"
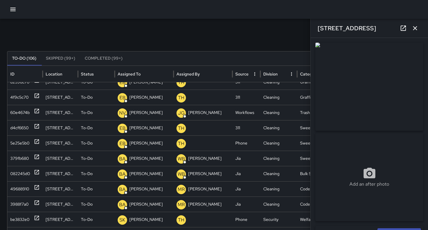
scroll to position [122, 0]
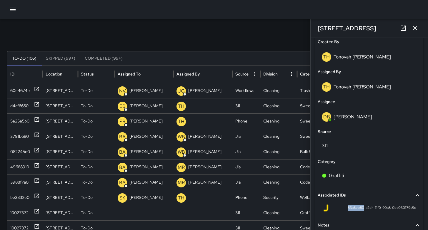
drag, startPoint x: 359, startPoint y: 208, endPoint x: 345, endPoint y: 207, distance: 14.2
click at [339, 207] on div "53a6eb60-a2d4-11f0-90a8-0bc030179c9d" at bounding box center [370, 208] width 94 height 7
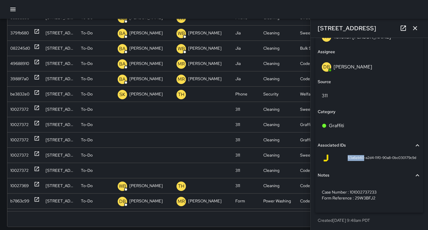
scroll to position [122, 0]
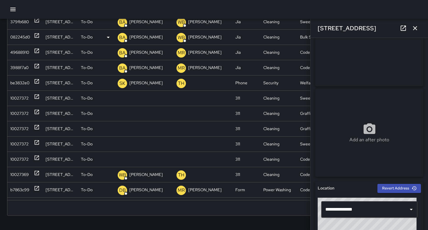
click at [419, 30] on icon "button" at bounding box center [415, 28] width 7 height 7
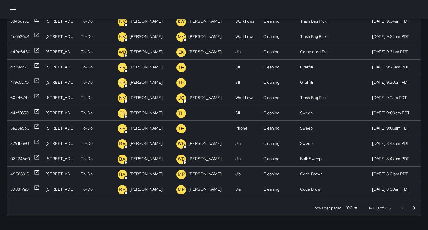
scroll to position [0, 0]
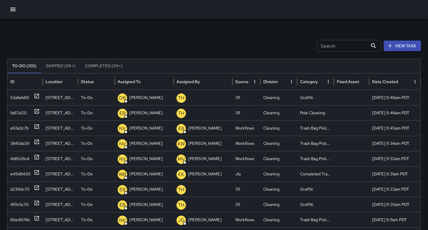
click at [396, 41] on button "New Task" at bounding box center [402, 46] width 37 height 11
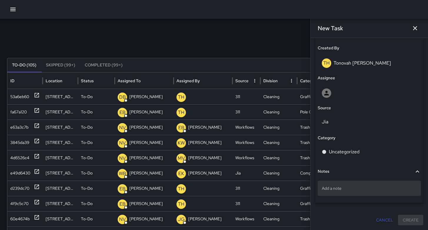
scroll to position [1, 0]
click at [353, 189] on p "Add a note" at bounding box center [369, 189] width 95 height 6
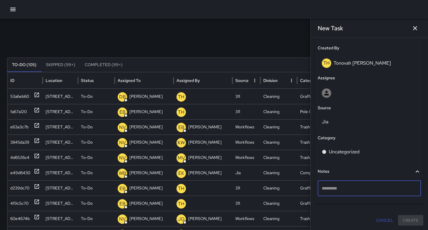
type textarea "**********"
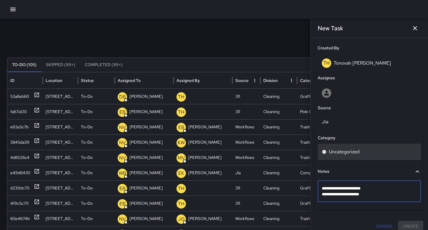
click at [334, 151] on p "Uncategorized" at bounding box center [344, 152] width 31 height 7
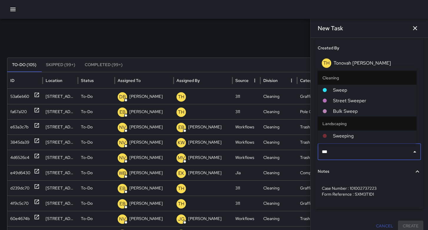
type input "****"
click at [356, 88] on span "Sweep" at bounding box center [372, 90] width 79 height 7
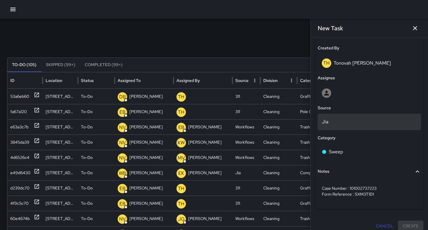
click at [334, 119] on p "Jia" at bounding box center [369, 122] width 95 height 7
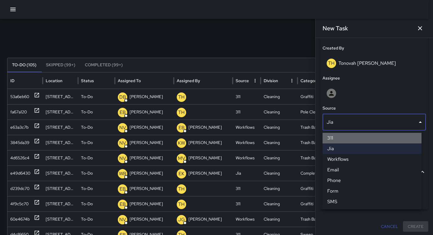
click at [336, 136] on li "311" at bounding box center [371, 138] width 99 height 11
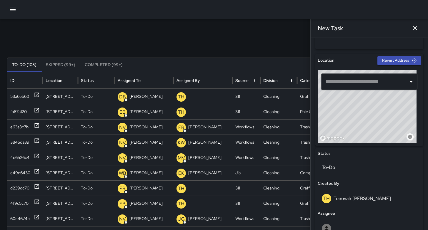
scroll to position [126, 0]
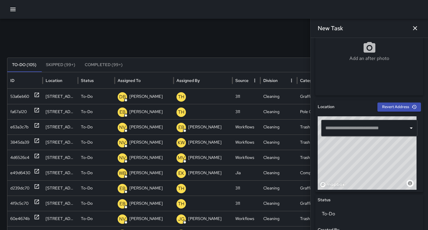
click at [358, 127] on input "text" at bounding box center [365, 128] width 82 height 11
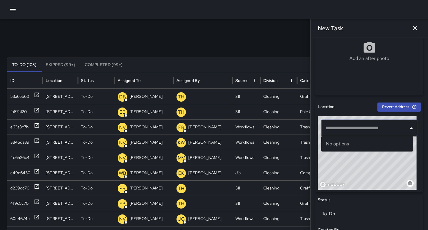
click at [336, 130] on input "text" at bounding box center [365, 128] width 82 height 11
paste input "**********"
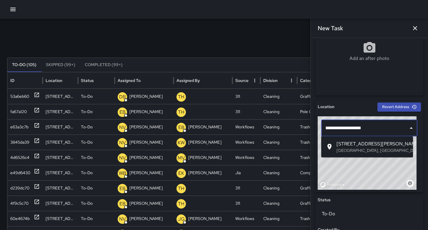
click at [341, 148] on p "San Francisco, CA, USA" at bounding box center [373, 151] width 72 height 6
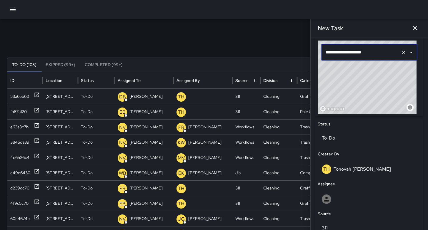
scroll to position [246, 0]
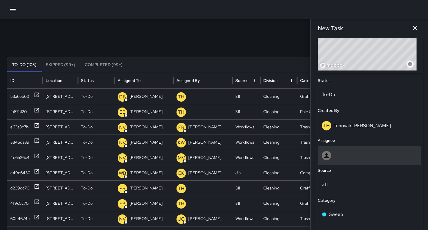
type input "**********"
click at [343, 151] on div at bounding box center [369, 155] width 95 height 9
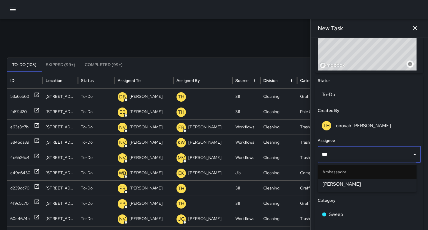
type input "****"
click at [359, 184] on span "Edwin Barillas" at bounding box center [367, 184] width 89 height 7
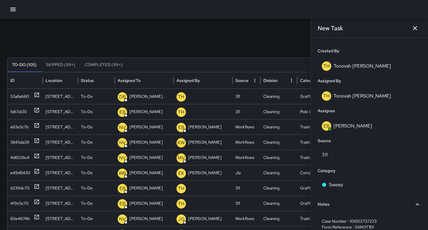
scroll to position [344, 0]
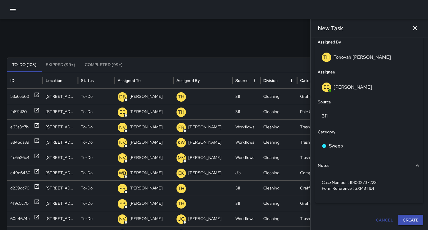
click at [400, 222] on button "Create" at bounding box center [410, 220] width 25 height 11
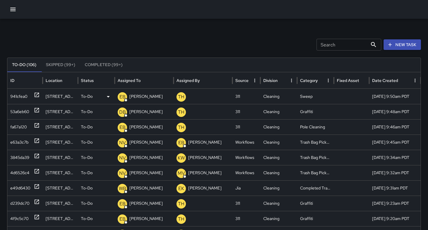
drag, startPoint x: 11, startPoint y: 95, endPoint x: 26, endPoint y: 96, distance: 15.6
click at [11, 95] on div "941cfea0" at bounding box center [18, 96] width 17 height 15
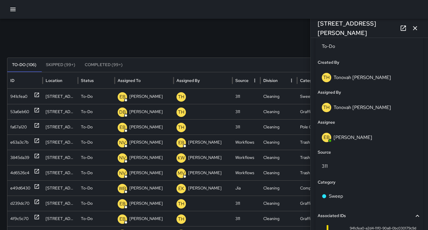
scroll to position [364, 0]
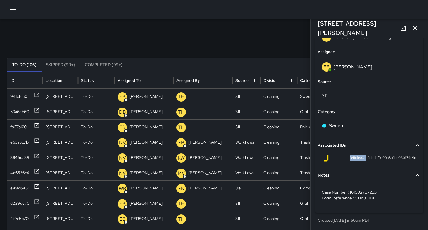
drag, startPoint x: 360, startPoint y: 158, endPoint x: 339, endPoint y: 156, distance: 20.7
click at [339, 156] on div "941cfea0-a2d4-11f0-90a8-0bc030179c9d" at bounding box center [370, 158] width 94 height 7
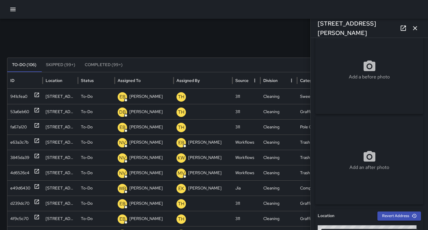
scroll to position [0, 0]
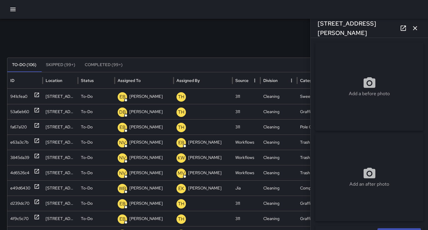
click at [343, 62] on div "Add a before photo" at bounding box center [370, 87] width 108 height 88
type input "**********"
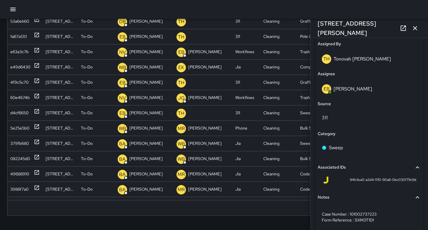
scroll to position [364, 0]
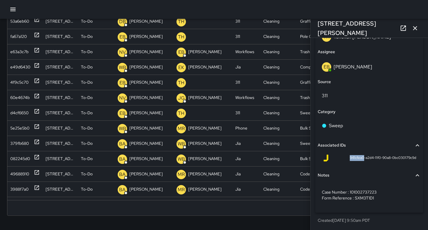
drag, startPoint x: 359, startPoint y: 158, endPoint x: 344, endPoint y: 157, distance: 15.6
click at [344, 157] on div "941cfea0-a2d4-11f0-90a8-0bc030179c9d" at bounding box center [370, 158] width 94 height 7
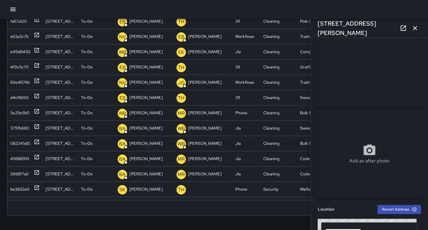
scroll to position [0, 0]
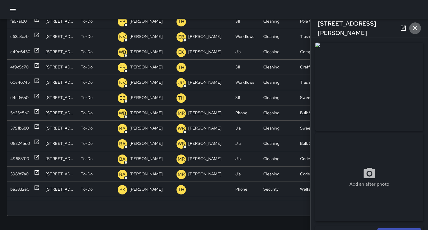
click at [419, 31] on button "button" at bounding box center [415, 28] width 12 height 12
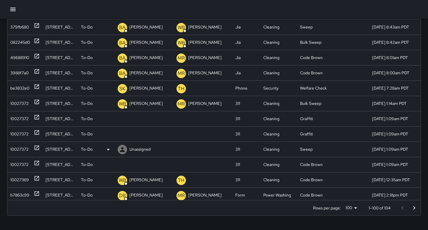
scroll to position [118, 0]
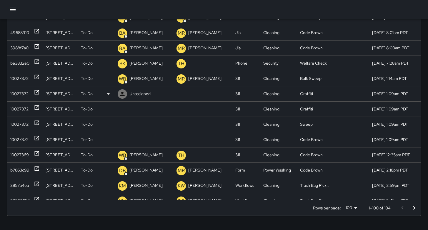
click at [17, 95] on div "10027372" at bounding box center [19, 94] width 18 height 15
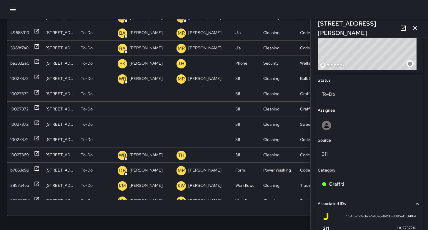
scroll to position [203, 0]
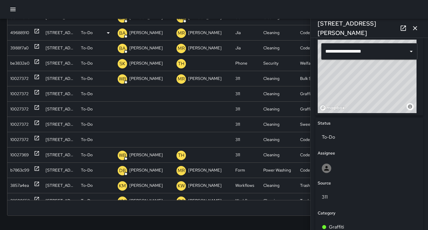
click at [416, 29] on icon "button" at bounding box center [415, 28] width 4 height 4
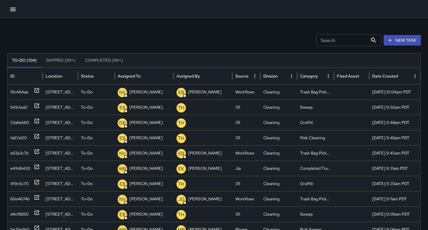
scroll to position [0, 0]
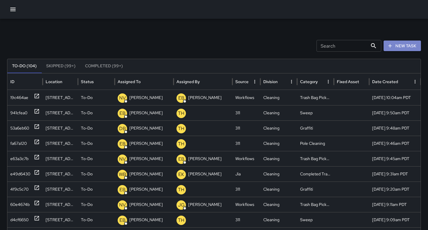
click at [405, 48] on button "New Task" at bounding box center [402, 46] width 37 height 11
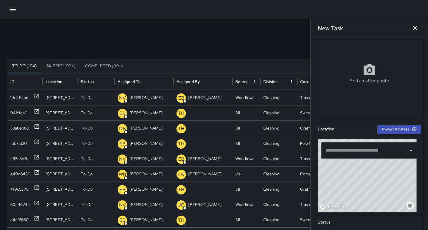
scroll to position [127, 0]
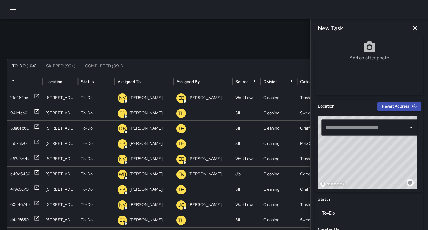
click at [336, 128] on input "text" at bounding box center [365, 127] width 82 height 11
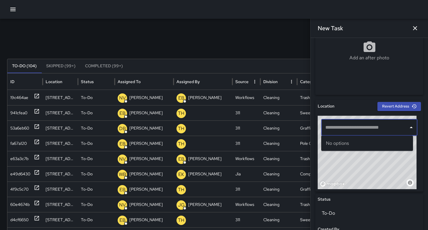
paste input "**********"
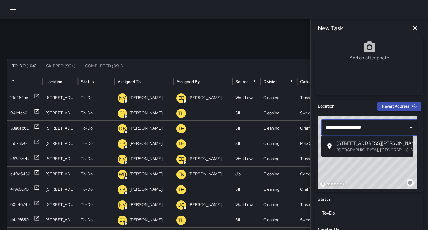
click at [344, 143] on span "1651 Harrison Street" at bounding box center [373, 143] width 72 height 7
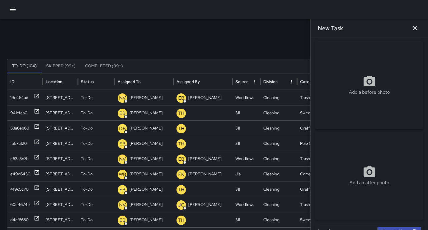
scroll to position [0, 0]
type input "**********"
click at [359, 70] on div "Add a before photo" at bounding box center [370, 87] width 108 height 88
click at [404, 105] on div "Add a before photo" at bounding box center [370, 87] width 108 height 88
type input "**********"
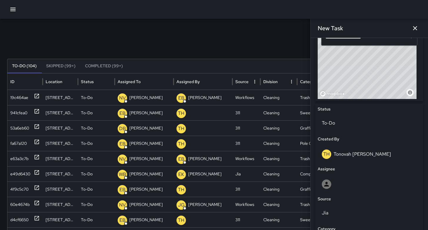
scroll to position [288, 0]
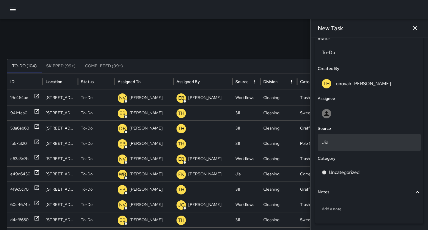
click at [339, 144] on p "Jia" at bounding box center [369, 142] width 95 height 7
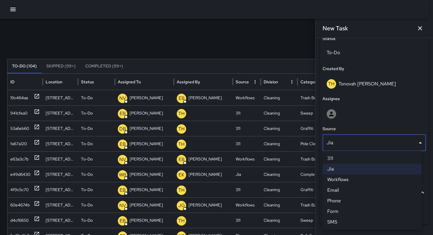
click at [336, 155] on li "311" at bounding box center [371, 158] width 99 height 11
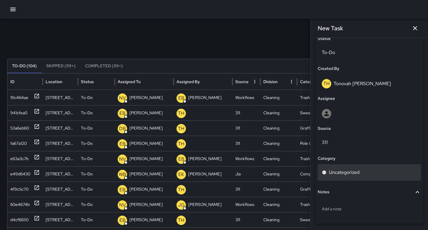
click at [338, 168] on div "Uncategorized" at bounding box center [369, 173] width 103 height 16
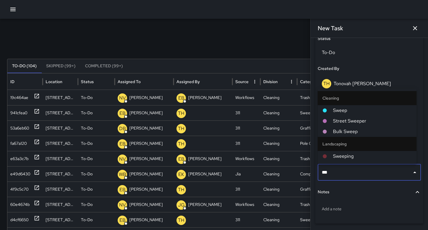
type input "****"
click at [341, 108] on span "Sweep" at bounding box center [372, 110] width 79 height 7
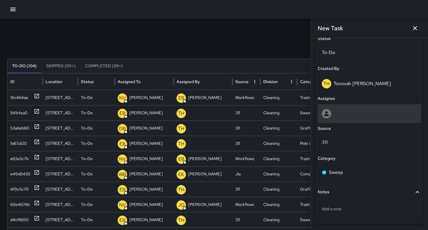
click at [349, 116] on div at bounding box center [369, 113] width 95 height 9
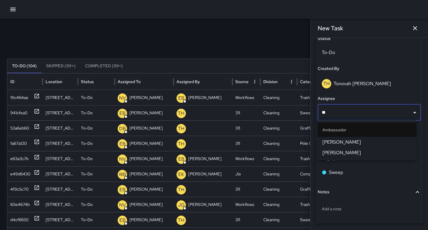
type input "***"
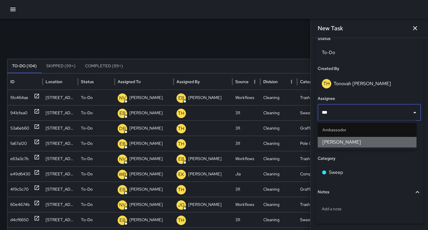
click at [347, 139] on span "Edwin Barillas" at bounding box center [367, 142] width 89 height 7
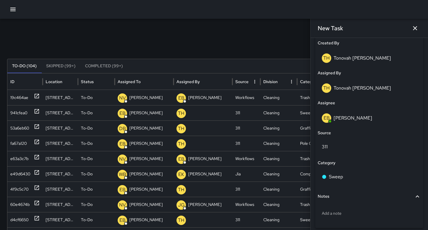
scroll to position [338, 0]
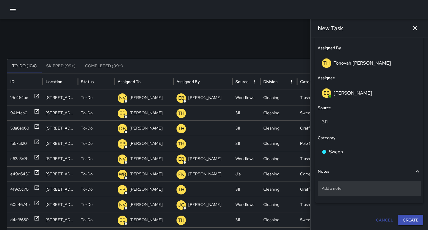
click at [363, 191] on p "Add a note" at bounding box center [369, 189] width 95 height 6
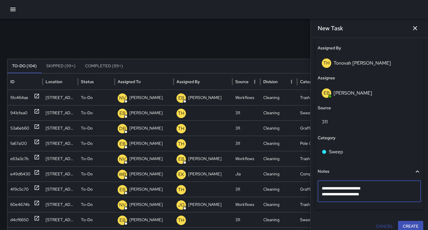
type textarea "**********"
click at [406, 226] on button "Create" at bounding box center [410, 226] width 25 height 11
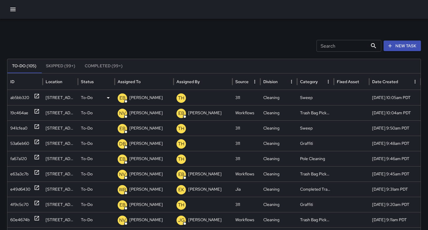
click at [14, 95] on div "ab5bb320" at bounding box center [19, 97] width 19 height 15
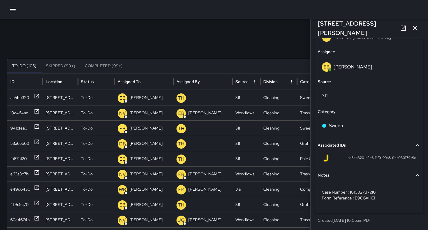
scroll to position [51, 0]
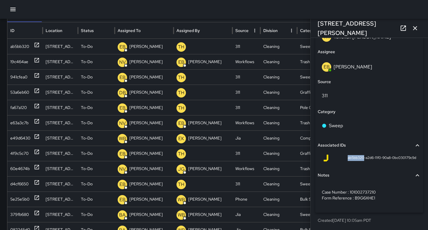
drag, startPoint x: 358, startPoint y: 157, endPoint x: 337, endPoint y: 158, distance: 20.9
click at [337, 158] on div "ab5bb320-a2d6-11f0-90a8-0bc030179c9d" at bounding box center [370, 158] width 94 height 7
click at [416, 26] on icon "button" at bounding box center [415, 28] width 7 height 7
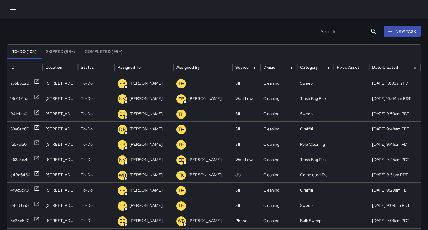
scroll to position [0, 0]
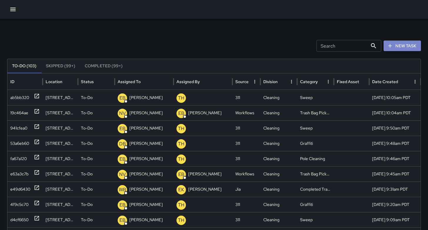
click at [404, 50] on button "New Task" at bounding box center [402, 46] width 37 height 11
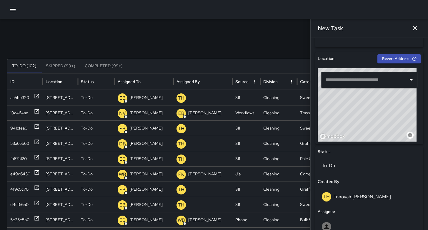
scroll to position [294, 0]
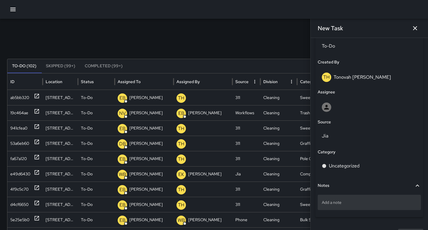
click at [336, 198] on div "Add a note" at bounding box center [369, 202] width 103 height 15
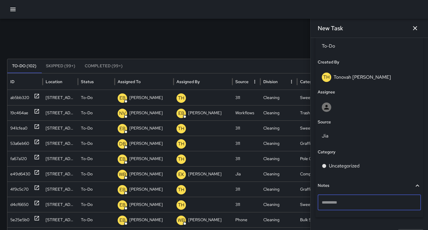
type textarea "**********"
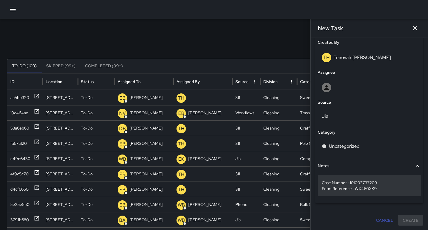
scroll to position [314, 0]
drag, startPoint x: 375, startPoint y: 189, endPoint x: 319, endPoint y: 183, distance: 56.3
click at [319, 183] on div "Case Number : 101002737209 Form Reference : WX460XK9" at bounding box center [369, 185] width 103 height 21
drag, startPoint x: 378, startPoint y: 187, endPoint x: 322, endPoint y: 182, distance: 56.1
click at [322, 182] on p "Case Number : 101002737209 Form Reference : WX460XK9" at bounding box center [369, 186] width 95 height 12
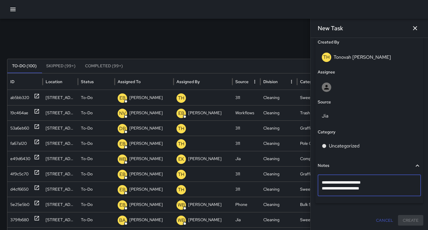
drag, startPoint x: 392, startPoint y: 187, endPoint x: 321, endPoint y: 183, distance: 70.8
click at [321, 183] on div "**********" at bounding box center [369, 185] width 103 height 21
type textarea "**********"
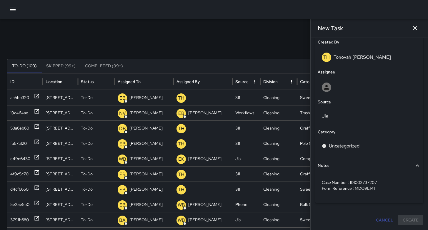
click at [268, 34] on div "Search Search New Task To-Do (100) Skipped (99+) Completed (99+) ID Location St…" at bounding box center [214, 186] width 428 height 334
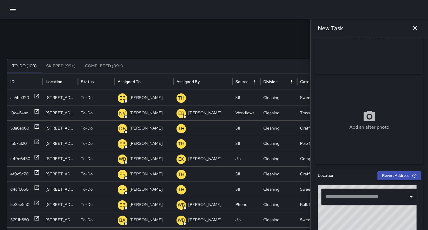
scroll to position [0, 0]
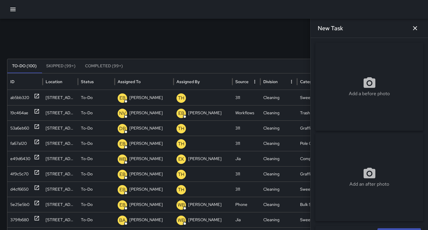
click at [348, 115] on div "Add a before photo" at bounding box center [370, 87] width 108 height 88
type input "**********"
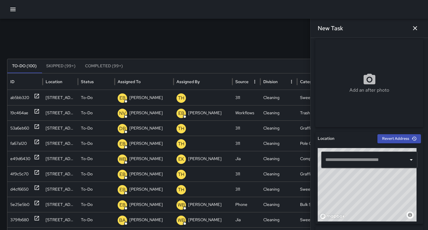
scroll to position [126, 0]
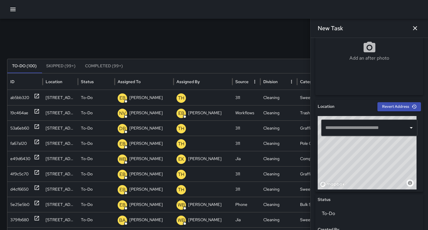
click at [334, 129] on input "text" at bounding box center [365, 127] width 82 height 11
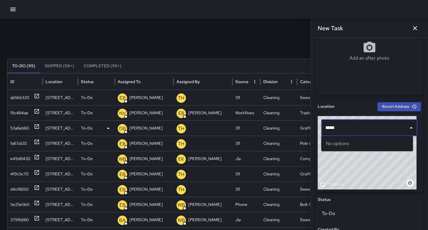
drag, startPoint x: 344, startPoint y: 131, endPoint x: 298, endPoint y: 124, distance: 46.1
click at [309, 130] on div "Search Search New Task To-Do (99) Skipped (99+) Completed (99+) ID Location Sta…" at bounding box center [214, 186] width 428 height 334
paste input "**********"
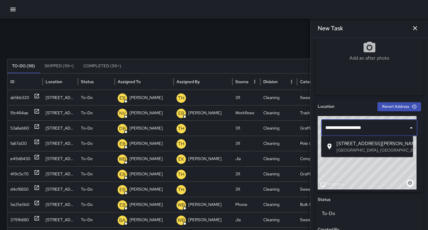
click at [330, 147] on icon at bounding box center [330, 147] width 4 height 6
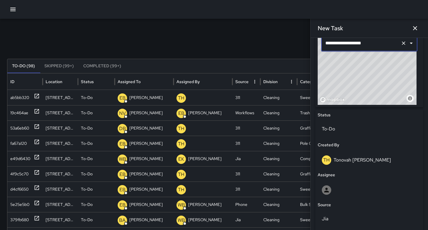
scroll to position [306, 0]
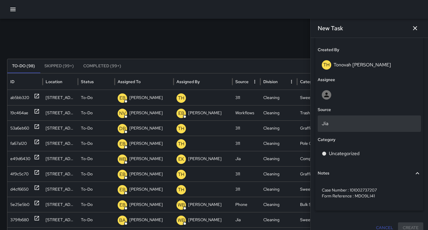
type input "**********"
click at [346, 126] on p "Jia" at bounding box center [369, 123] width 95 height 7
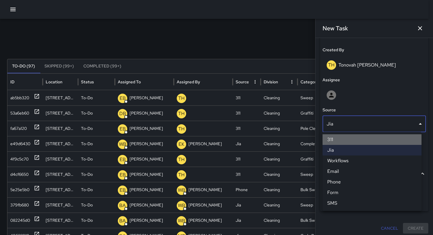
click at [344, 137] on li "311" at bounding box center [371, 139] width 99 height 11
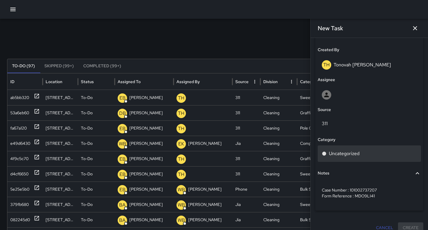
click at [350, 156] on p "Uncategorized" at bounding box center [344, 153] width 31 height 7
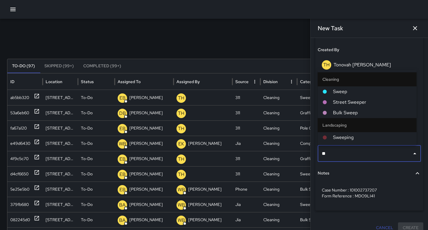
type input "***"
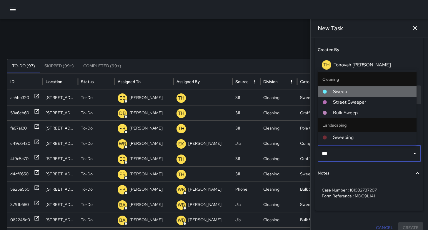
click at [341, 92] on span "Sweep" at bounding box center [372, 91] width 79 height 7
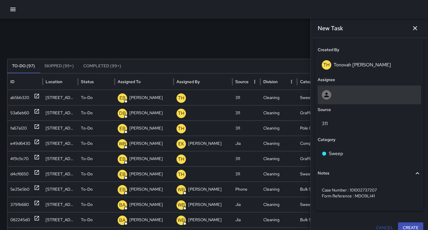
click at [333, 94] on div at bounding box center [369, 94] width 95 height 9
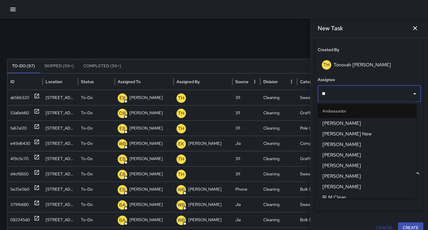
type input "***"
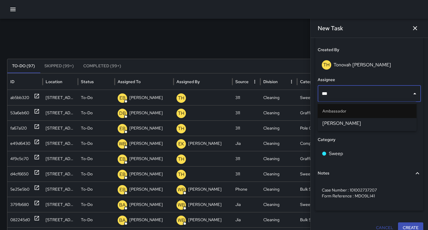
click at [343, 125] on span "Edwin Barillas" at bounding box center [367, 123] width 89 height 7
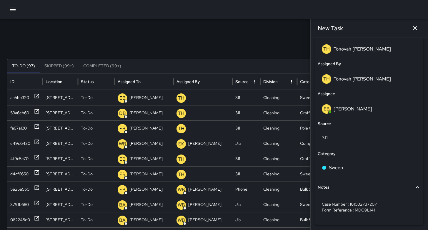
scroll to position [344, 0]
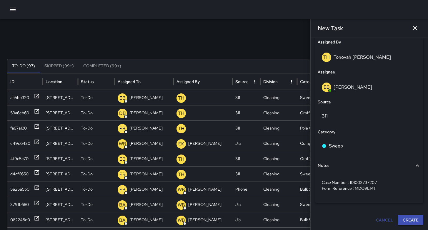
click at [405, 221] on button "Create" at bounding box center [410, 220] width 25 height 11
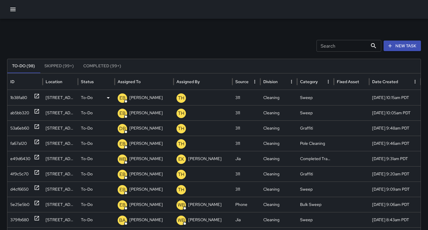
click at [16, 95] on div "1b38fa80" at bounding box center [18, 97] width 17 height 15
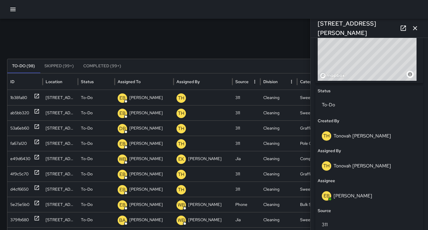
scroll to position [258, 0]
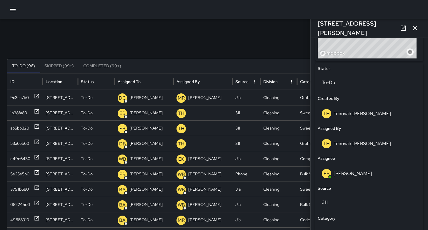
click at [414, 31] on icon "button" at bounding box center [415, 28] width 7 height 7
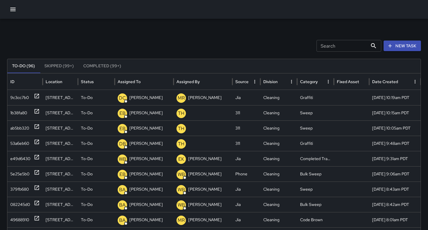
click at [354, 49] on input "Search" at bounding box center [342, 46] width 51 height 12
paste input "********"
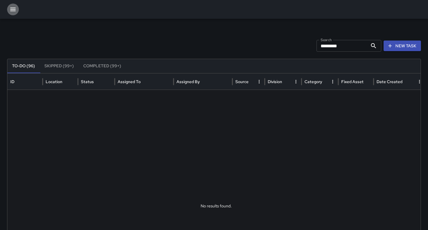
click at [12, 11] on icon "button" at bounding box center [12, 9] width 7 height 7
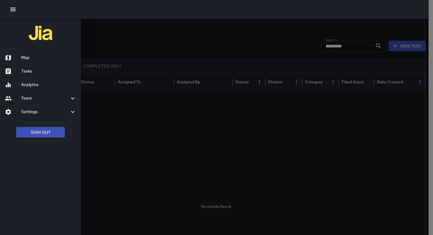
click at [346, 46] on div at bounding box center [216, 117] width 433 height 235
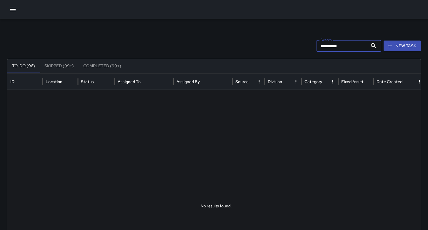
click at [349, 47] on input "*********" at bounding box center [342, 46] width 51 height 12
type input "********"
click at [323, 45] on input "********" at bounding box center [342, 46] width 51 height 12
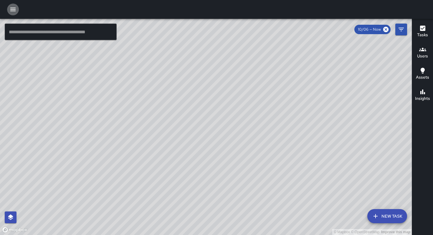
click at [12, 12] on icon "button" at bounding box center [12, 9] width 7 height 7
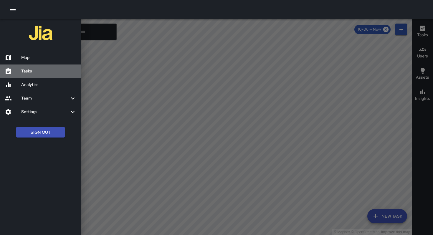
click at [23, 73] on h6 "Tasks" at bounding box center [48, 71] width 55 height 6
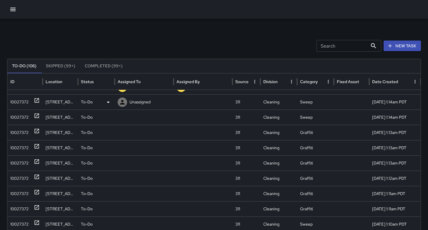
scroll to position [94, 0]
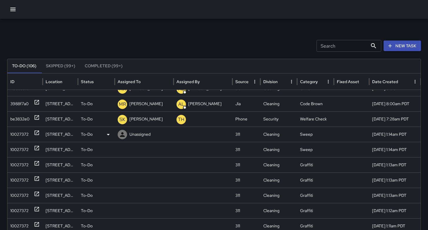
click at [15, 133] on div "10027372" at bounding box center [19, 134] width 18 height 15
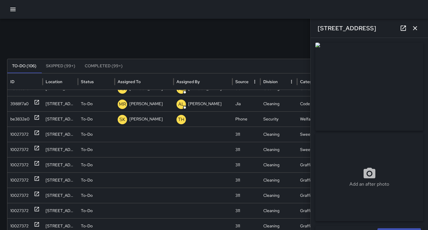
drag, startPoint x: 371, startPoint y: 29, endPoint x: 317, endPoint y: 26, distance: 54.2
click at [316, 25] on div "[STREET_ADDRESS]" at bounding box center [369, 28] width 117 height 19
copy h6 "[STREET_ADDRESS]"
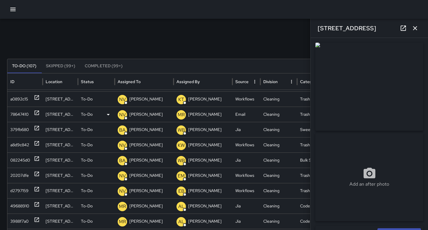
scroll to position [0, 0]
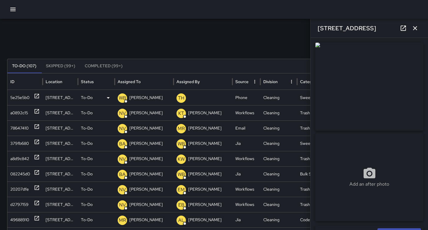
click at [24, 100] on div "5e25e5b0" at bounding box center [19, 97] width 19 height 15
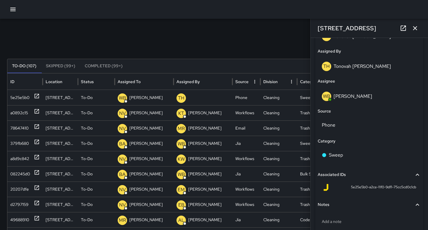
scroll to position [359, 0]
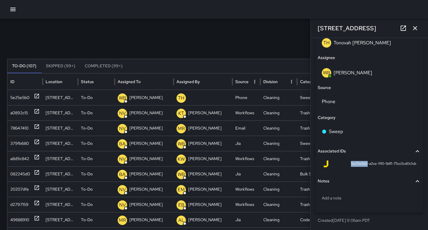
drag, startPoint x: 346, startPoint y: 164, endPoint x: 364, endPoint y: 165, distance: 18.0
click at [364, 165] on div "5e25e5b0-a2ce-11f0-9df1-75cc5cd0c1cb" at bounding box center [370, 164] width 94 height 7
copy span "5e25e5b0"
drag, startPoint x: 370, startPoint y: 28, endPoint x: 316, endPoint y: 25, distance: 53.4
click at [316, 25] on div "[STREET_ADDRESS]" at bounding box center [369, 28] width 117 height 19
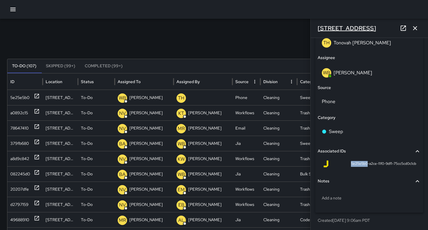
copy h6 "[STREET_ADDRESS]"
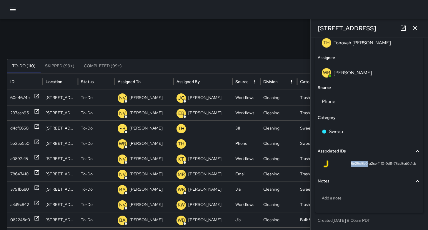
drag, startPoint x: 413, startPoint y: 29, endPoint x: 406, endPoint y: 32, distance: 7.9
click at [413, 29] on icon "button" at bounding box center [415, 28] width 7 height 7
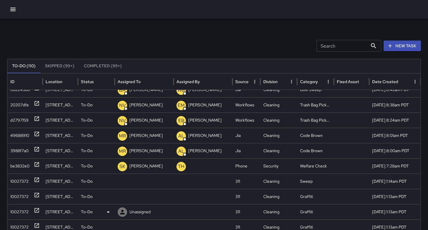
scroll to position [145, 0]
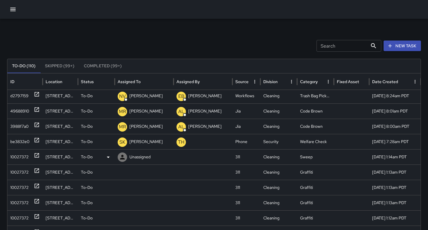
click at [28, 158] on div "10027372" at bounding box center [19, 157] width 18 height 15
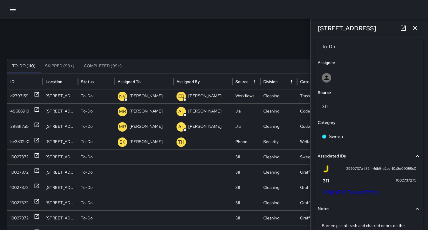
scroll to position [266, 0]
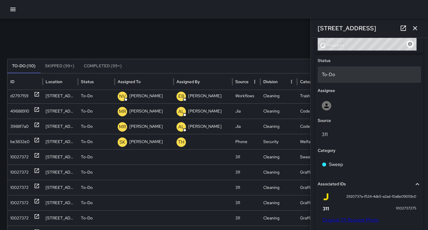
click at [333, 75] on p "To-Do" at bounding box center [369, 74] width 95 height 7
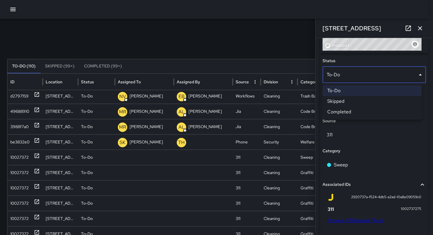
click at [341, 101] on li "Skipped" at bounding box center [371, 101] width 99 height 11
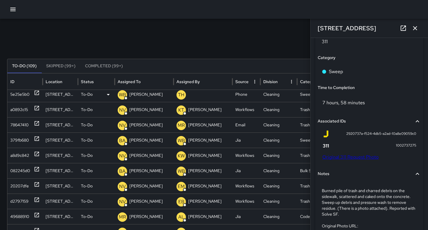
scroll to position [0, 0]
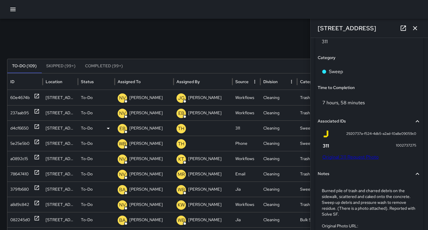
click at [24, 132] on div "d4cf6650" at bounding box center [19, 128] width 18 height 15
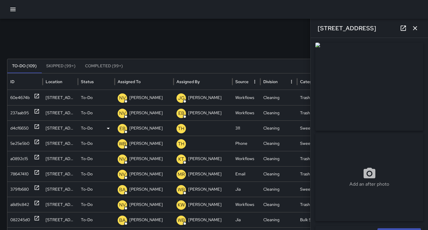
type input "**********"
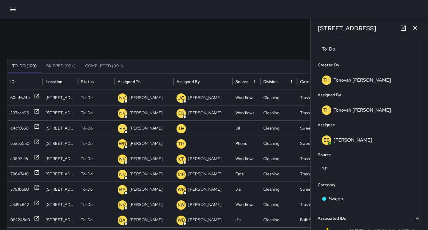
scroll to position [364, 0]
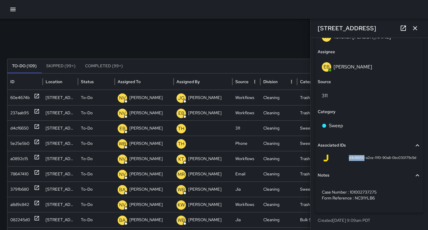
drag, startPoint x: 359, startPoint y: 157, endPoint x: 344, endPoint y: 157, distance: 14.4
click at [338, 157] on div "d4cf6650-a2ce-11f0-90a8-0bc030179c9d" at bounding box center [370, 158] width 94 height 7
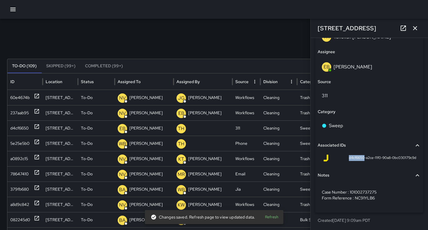
copy span "d4cf6650"
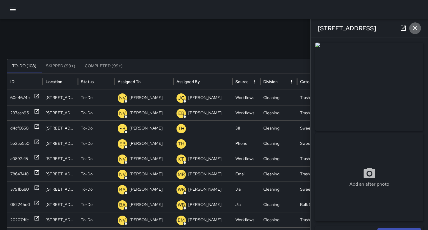
click at [413, 31] on icon "button" at bounding box center [415, 28] width 7 height 7
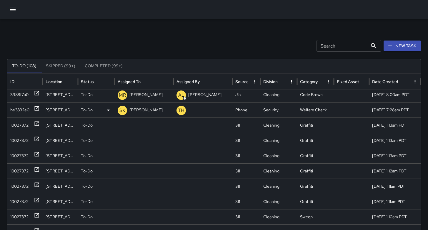
scroll to position [133, 0]
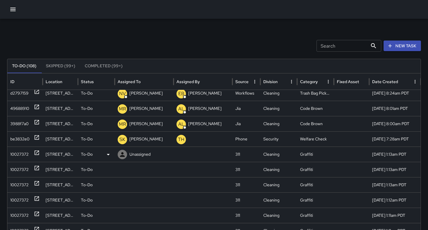
click at [17, 154] on div "10027372" at bounding box center [19, 154] width 18 height 15
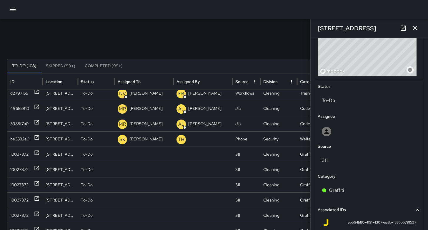
scroll to position [315, 0]
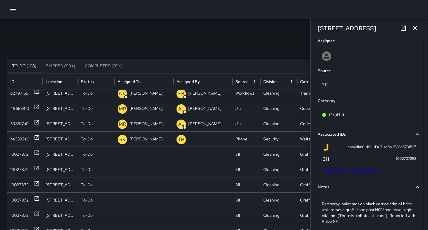
click at [343, 169] on link "Original 311 Request Photo" at bounding box center [351, 170] width 56 height 6
drag, startPoint x: 348, startPoint y: 29, endPoint x: 313, endPoint y: 29, distance: 35.3
click at [313, 29] on div "333 11th Street" at bounding box center [369, 28] width 117 height 19
copy h6 "333 11th Street"
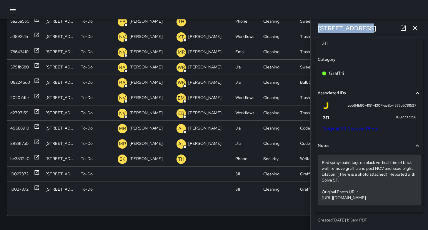
scroll to position [369, 0]
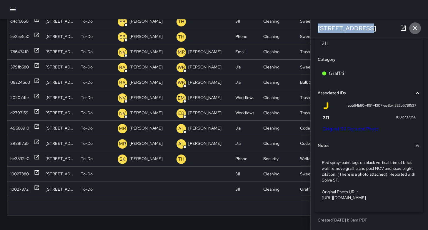
click at [415, 27] on icon "button" at bounding box center [415, 28] width 7 height 7
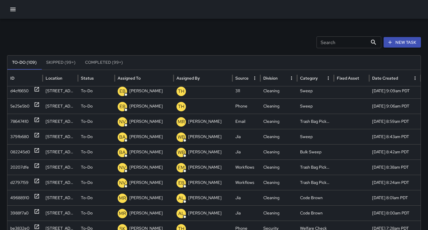
scroll to position [113, 0]
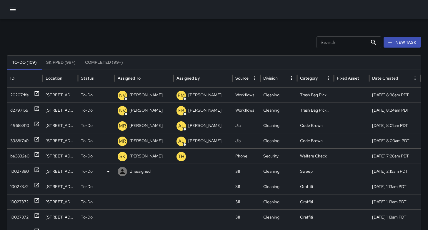
click at [9, 169] on div "10027380" at bounding box center [24, 171] width 35 height 15
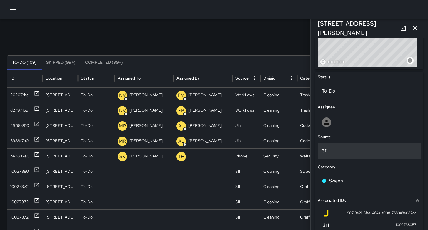
scroll to position [249, 0]
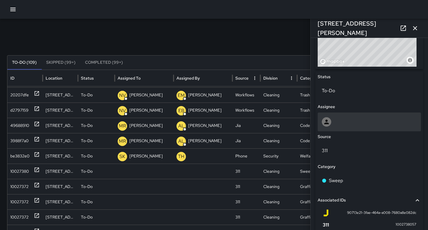
click at [346, 130] on div at bounding box center [369, 122] width 103 height 19
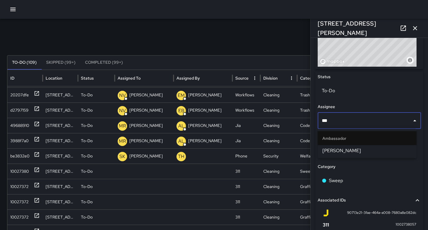
type input "****"
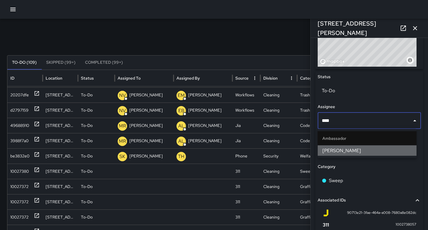
click at [360, 154] on span "Gordon Rowe" at bounding box center [367, 150] width 89 height 7
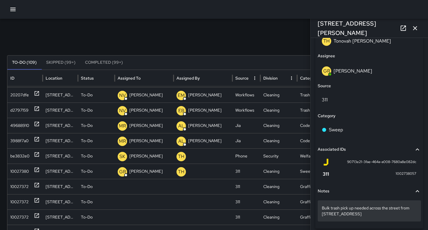
scroll to position [346, 0]
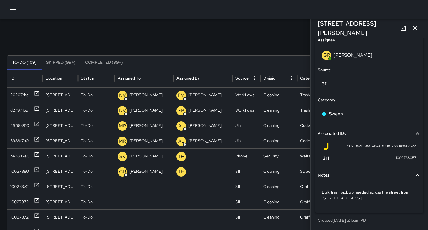
click at [416, 29] on icon "button" at bounding box center [415, 28] width 4 height 4
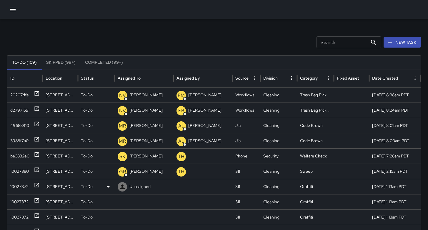
click at [12, 185] on div "10027372" at bounding box center [19, 187] width 18 height 15
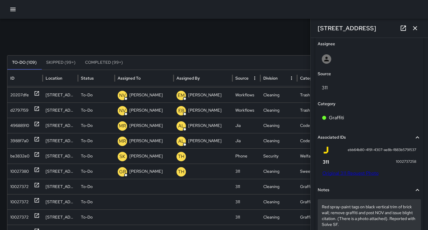
scroll to position [358, 0]
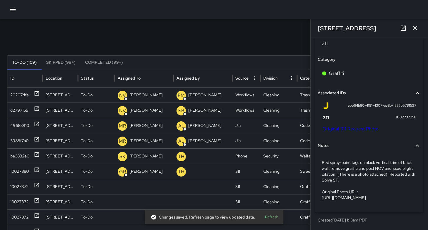
click at [345, 129] on link "Original 311 Request Photo" at bounding box center [351, 129] width 56 height 6
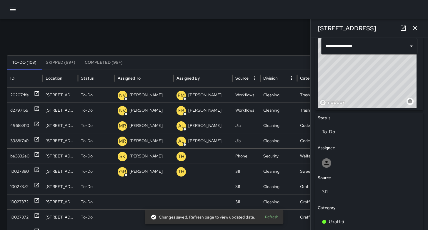
scroll to position [185, 0]
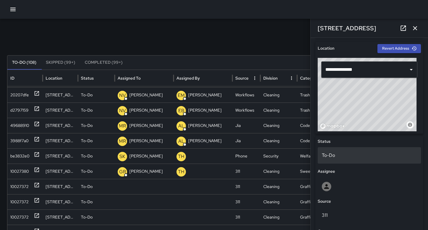
click at [335, 157] on p "To-Do" at bounding box center [369, 155] width 95 height 7
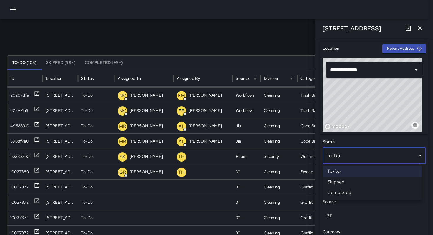
click at [343, 183] on li "Skipped" at bounding box center [371, 182] width 99 height 11
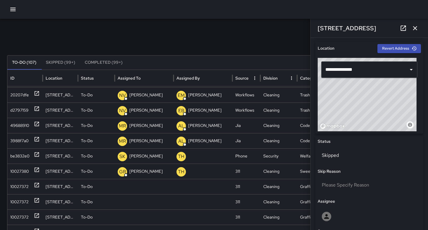
click at [418, 24] on button "button" at bounding box center [415, 28] width 12 height 12
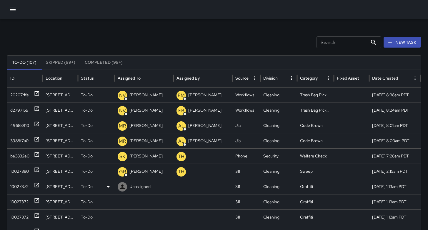
click at [23, 190] on div "10027372" at bounding box center [19, 187] width 18 height 15
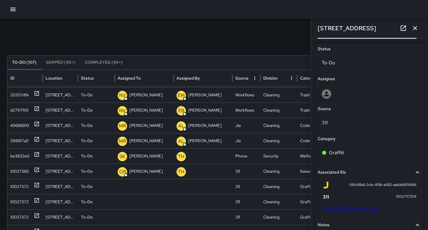
scroll to position [312, 0]
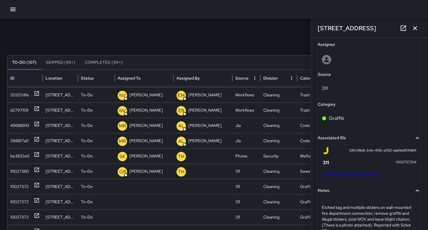
click at [349, 175] on link "Original 311 Request Photo" at bounding box center [351, 174] width 56 height 6
drag, startPoint x: 354, startPoint y: 27, endPoint x: 314, endPoint y: 26, distance: 40.6
click at [314, 26] on div "333 11th Street" at bounding box center [369, 28] width 117 height 19
copy h6 "333 11th Street"
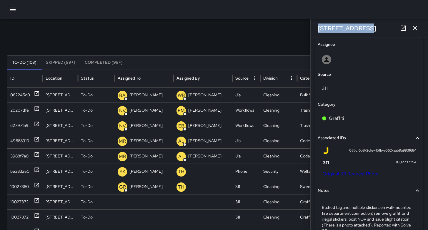
scroll to position [113, 0]
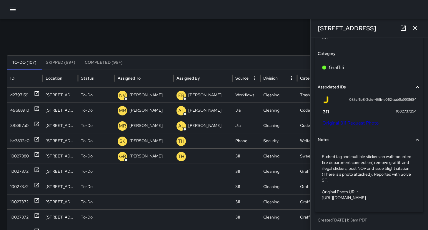
click at [332, 170] on p "Etched tag and multiple stickers on wall-mounted fire department connection; re…" at bounding box center [369, 177] width 95 height 47
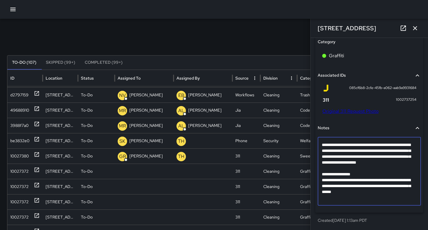
scroll to position [328, 0]
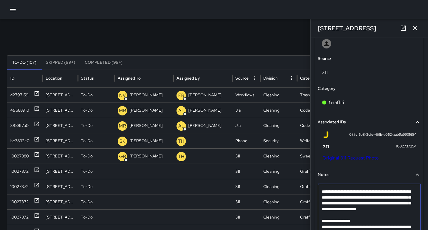
click at [336, 220] on textarea "**********" at bounding box center [367, 218] width 91 height 59
type textarea "**********"
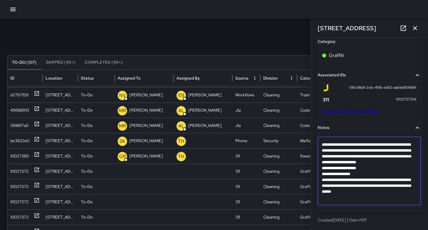
click at [210, 47] on div "Search Search New Task" at bounding box center [214, 43] width 414 height 12
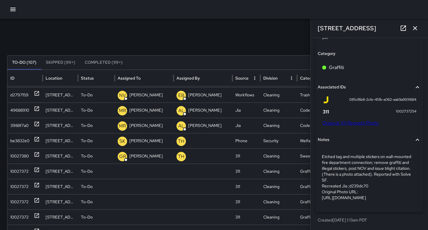
click at [415, 29] on icon "button" at bounding box center [415, 28] width 7 height 7
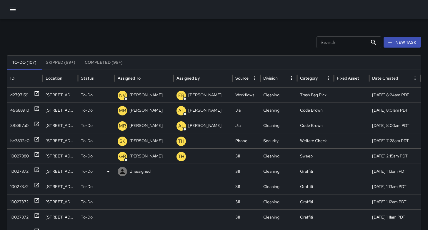
click at [16, 173] on div "10027372" at bounding box center [19, 171] width 18 height 15
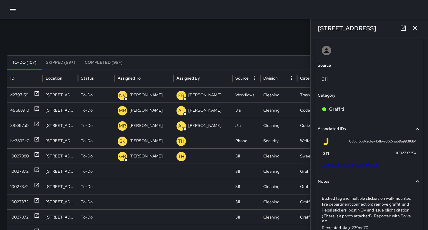
scroll to position [336, 0]
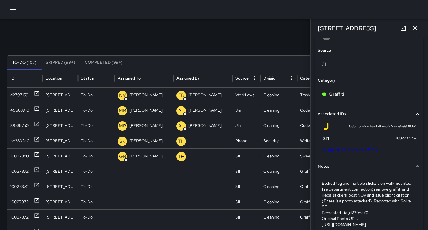
click at [414, 29] on icon "button" at bounding box center [415, 28] width 7 height 7
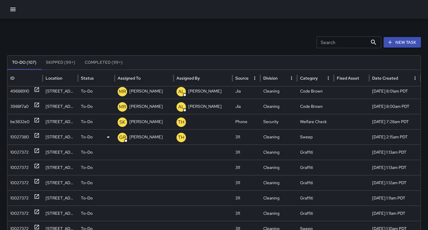
scroll to position [0, 0]
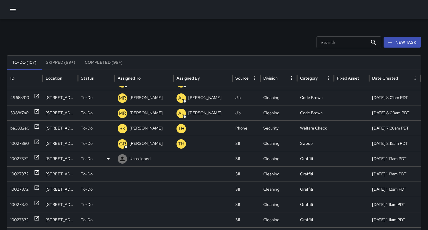
click at [14, 160] on div "10027372" at bounding box center [19, 159] width 18 height 15
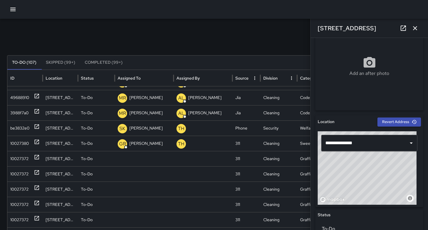
scroll to position [280, 0]
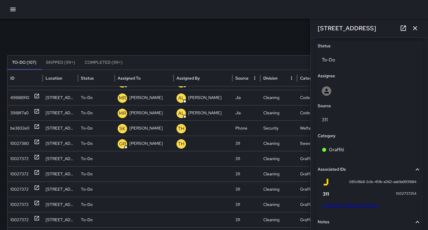
click at [354, 204] on link "Original 311 Request Photo" at bounding box center [351, 206] width 56 height 6
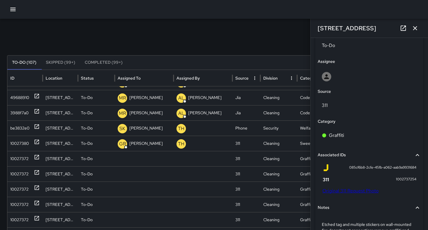
scroll to position [247, 0]
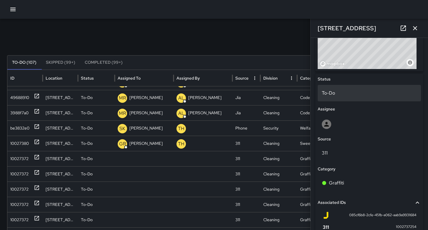
click at [333, 93] on p "To-Do" at bounding box center [369, 93] width 95 height 7
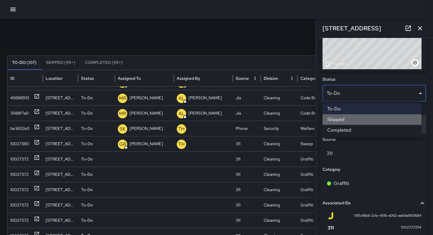
click at [337, 122] on li "Skipped" at bounding box center [371, 119] width 99 height 11
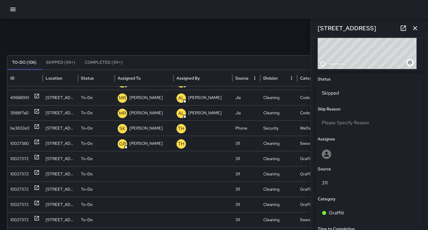
click at [419, 26] on button "button" at bounding box center [415, 28] width 12 height 12
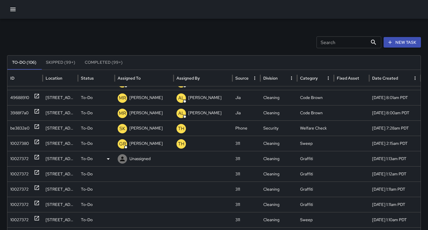
click at [16, 160] on div "10027372" at bounding box center [19, 159] width 18 height 15
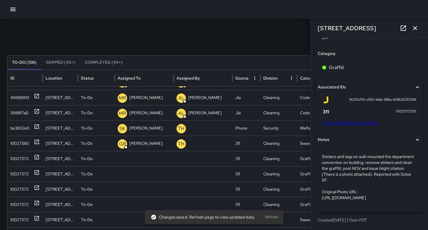
scroll to position [318, 0]
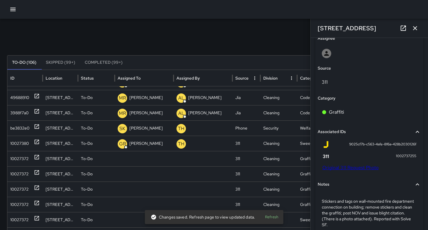
click at [346, 165] on link "Original 311 Request Photo" at bounding box center [351, 168] width 56 height 6
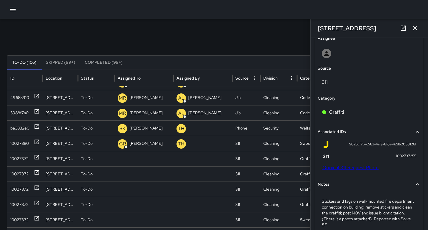
click at [228, 42] on div "Search Search New Task" at bounding box center [214, 43] width 414 height 12
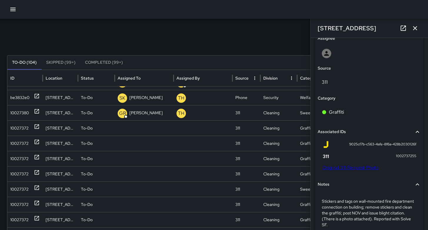
scroll to position [111, 0]
drag, startPoint x: 268, startPoint y: 29, endPoint x: 273, endPoint y: 35, distance: 7.9
click at [268, 29] on div "Search Search New Task To-Do (104) Skipped (99+) Completed (99+) ID Location St…" at bounding box center [214, 182] width 428 height 334
click at [414, 26] on icon "button" at bounding box center [415, 28] width 7 height 7
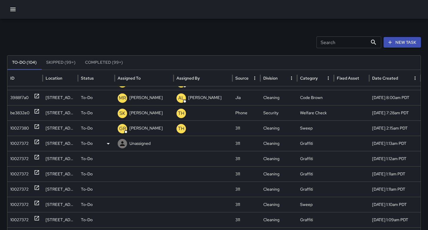
click at [19, 145] on div "10027372" at bounding box center [19, 143] width 18 height 15
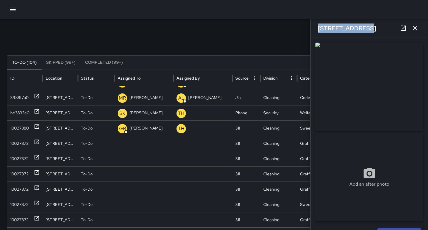
drag, startPoint x: 334, startPoint y: 25, endPoint x: 311, endPoint y: 24, distance: 23.3
click at [311, 23] on div "**********" at bounding box center [370, 115] width 118 height 230
copy h6 "333 11th Street"
click at [209, 36] on div "Search Search New Task To-Do (104) Skipped (99+) Completed (99+) ID Location St…" at bounding box center [214, 182] width 428 height 334
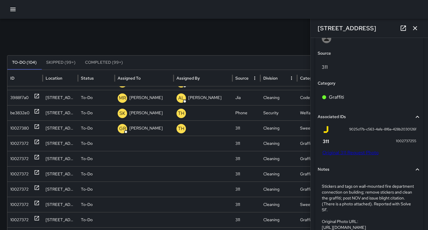
scroll to position [374, 0]
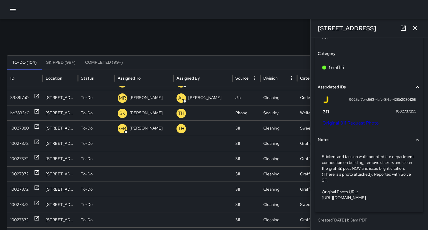
click at [349, 120] on link "Original 311 Request Photo" at bounding box center [351, 123] width 56 height 6
click at [18, 144] on div "10027372" at bounding box center [19, 143] width 18 height 15
click at [339, 120] on link "Original 311 Request Photo" at bounding box center [351, 123] width 56 height 6
click at [17, 143] on div "10027372" at bounding box center [19, 143] width 18 height 15
drag, startPoint x: 366, startPoint y: 28, endPoint x: 312, endPoint y: 29, distance: 53.6
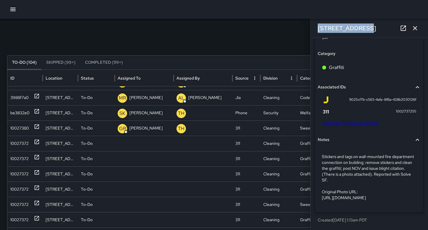
click at [312, 29] on div "333 11th Street" at bounding box center [369, 28] width 117 height 19
copy h6 "333 11th Street"
click at [411, 30] on button "button" at bounding box center [415, 28] width 12 height 12
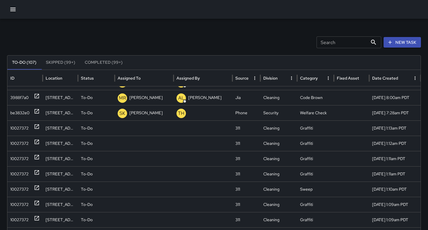
click at [136, 42] on div "Search Search New Task" at bounding box center [214, 43] width 414 height 12
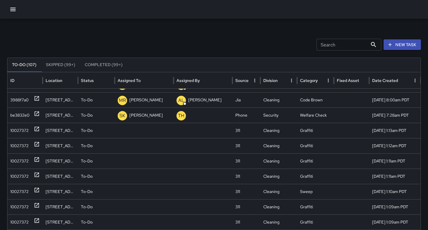
scroll to position [0, 0]
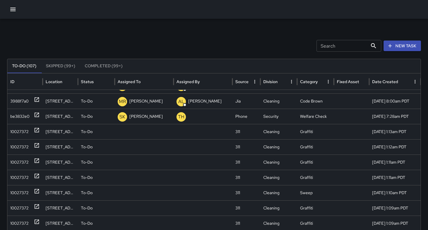
drag, startPoint x: 6, startPoint y: 7, endPoint x: 10, endPoint y: 11, distance: 5.6
click at [6, 7] on div at bounding box center [214, 9] width 428 height 19
click at [10, 13] on button "button" at bounding box center [13, 10] width 12 height 12
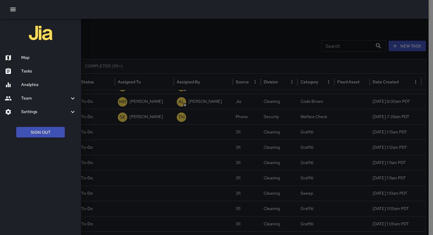
drag, startPoint x: 25, startPoint y: 72, endPoint x: 27, endPoint y: 69, distance: 3.4
click at [26, 72] on h6 "Tasks" at bounding box center [48, 71] width 55 height 6
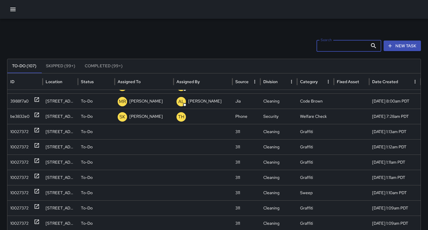
click at [331, 46] on input "Search" at bounding box center [342, 46] width 51 height 12
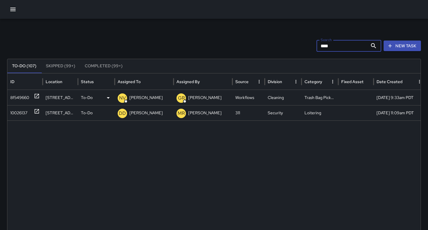
type input "****"
click at [24, 98] on div "8f549660" at bounding box center [19, 97] width 19 height 15
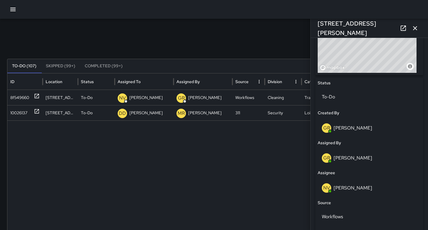
scroll to position [243, 0]
click at [416, 31] on icon "button" at bounding box center [415, 28] width 7 height 7
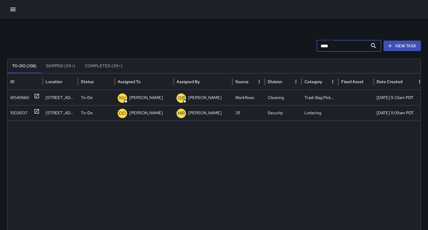
drag, startPoint x: 335, startPoint y: 44, endPoint x: 282, endPoint y: 44, distance: 53.0
click at [294, 44] on div "Search **** Search New Task" at bounding box center [214, 46] width 414 height 12
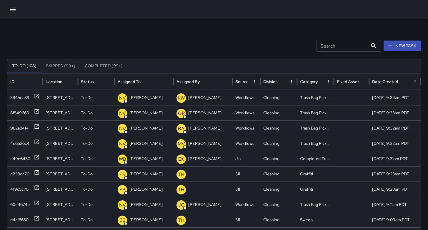
click at [210, 25] on div "Search Search New Task To-Do (108) Skipped (99+) Completed (99+) ID Location St…" at bounding box center [214, 186] width 428 height 334
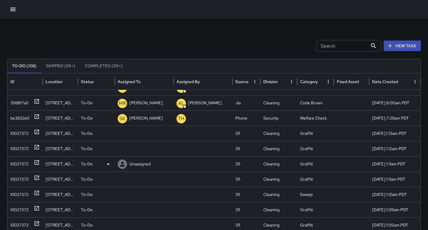
scroll to position [181, 0]
click at [16, 134] on div "10027372" at bounding box center [19, 133] width 18 height 15
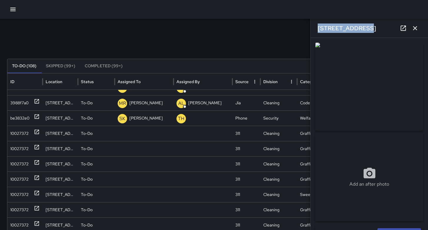
drag, startPoint x: 359, startPoint y: 30, endPoint x: 310, endPoint y: 27, distance: 48.9
click at [311, 27] on div "**********" at bounding box center [370, 115] width 118 height 230
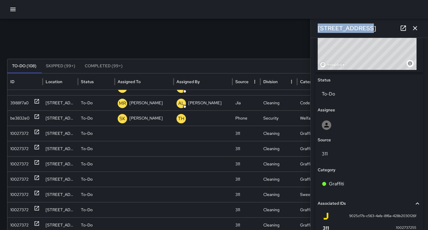
scroll to position [310, 0]
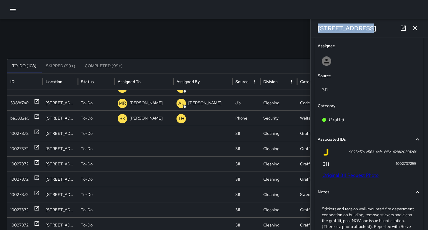
click at [345, 176] on link "Original 311 Request Photo" at bounding box center [351, 176] width 56 height 6
click at [416, 32] on button "button" at bounding box center [415, 28] width 12 height 12
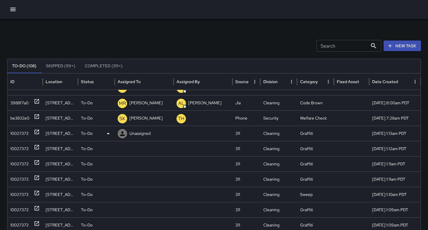
click at [14, 137] on div "10027372" at bounding box center [19, 133] width 18 height 15
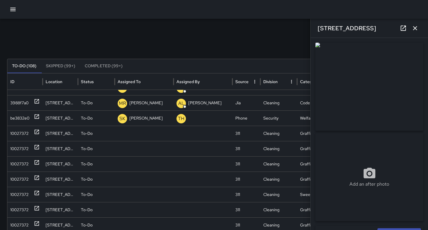
click at [415, 30] on icon "button" at bounding box center [415, 28] width 7 height 7
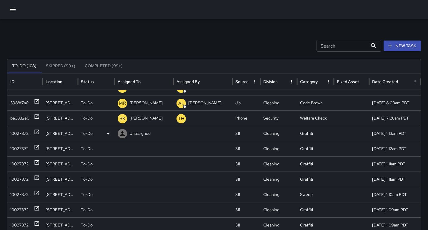
click at [143, 137] on p "Unassigned" at bounding box center [140, 133] width 21 height 15
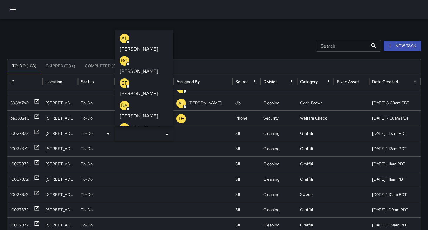
click at [95, 135] on div "To-Do" at bounding box center [96, 133] width 31 height 15
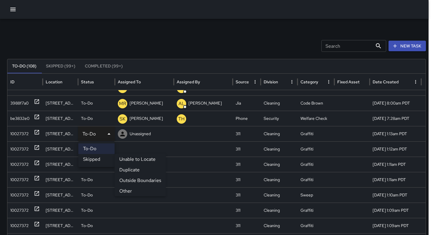
click at [94, 157] on li "Skipped" at bounding box center [96, 159] width 36 height 11
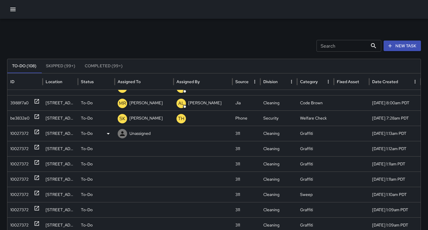
click at [16, 135] on div "10027372" at bounding box center [19, 133] width 18 height 15
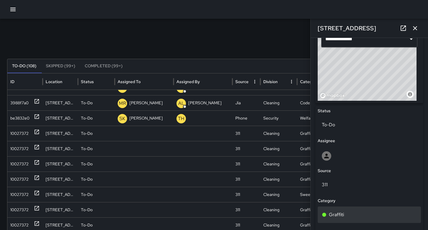
scroll to position [293, 0]
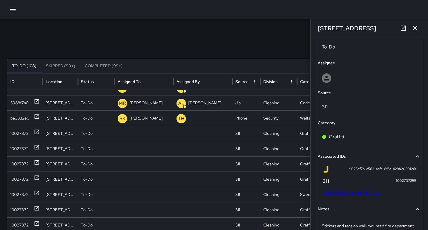
click at [355, 193] on link "Original 311 Request Photo" at bounding box center [351, 193] width 56 height 6
click at [86, 134] on p "To-Do" at bounding box center [87, 133] width 12 height 15
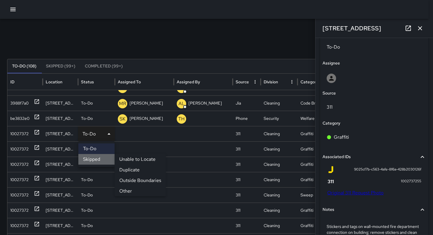
drag, startPoint x: 87, startPoint y: 159, endPoint x: 78, endPoint y: 159, distance: 8.5
click at [87, 159] on li "Skipped" at bounding box center [96, 159] width 36 height 11
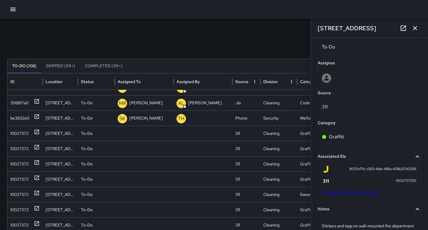
drag, startPoint x: 147, startPoint y: 37, endPoint x: 152, endPoint y: 37, distance: 5.3
click at [148, 37] on div "Search Search New Task To-Do (108) Skipped (99+) Completed (99+) ID Location St…" at bounding box center [214, 186] width 428 height 334
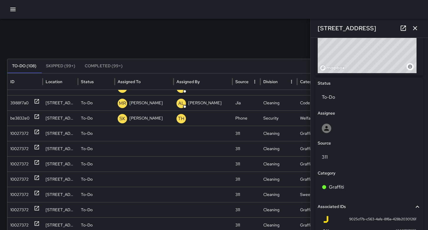
scroll to position [175, 0]
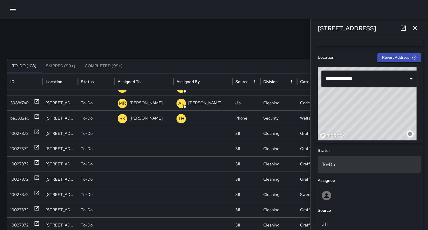
click at [333, 165] on p "To-Do" at bounding box center [369, 164] width 95 height 7
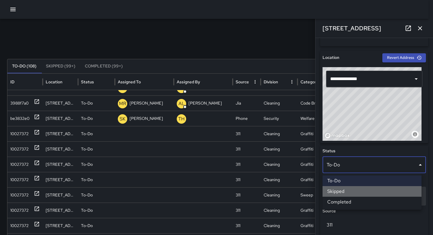
click at [333, 189] on li "Skipped" at bounding box center [371, 191] width 99 height 11
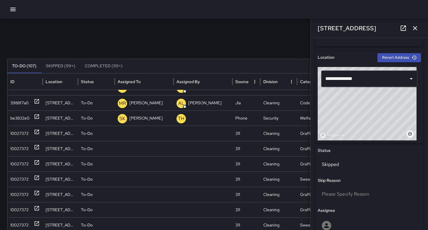
click at [417, 32] on button "button" at bounding box center [415, 28] width 12 height 12
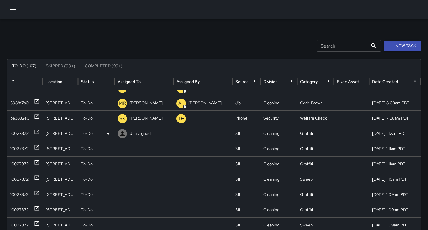
click at [9, 138] on div "10027372" at bounding box center [24, 133] width 35 height 15
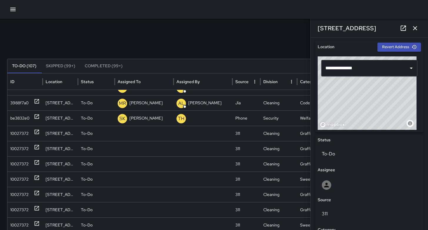
scroll to position [188, 0]
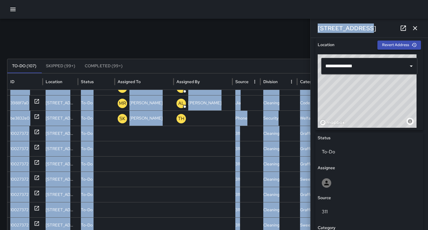
drag, startPoint x: 366, startPoint y: 26, endPoint x: 302, endPoint y: 24, distance: 64.5
click at [302, 24] on div "Search Search New Task To-Do (107) Skipped (99+) Completed (99+) ID Location St…" at bounding box center [214, 186] width 428 height 334
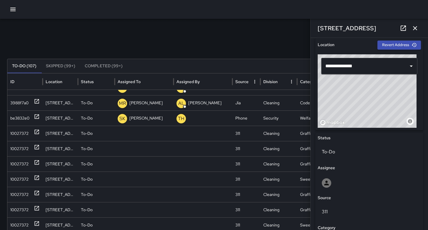
click at [282, 27] on div "Search Search New Task To-Do (107) Skipped (99+) Completed (99+) ID Location St…" at bounding box center [214, 186] width 428 height 334
drag, startPoint x: 360, startPoint y: 27, endPoint x: 318, endPoint y: 27, distance: 42.4
click at [317, 26] on div "375 11th Street" at bounding box center [369, 28] width 117 height 19
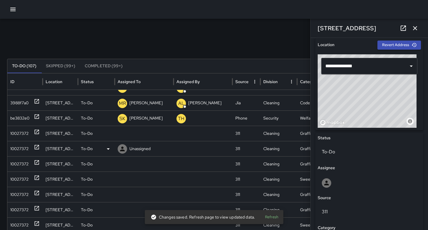
click at [18, 150] on div "10027372" at bounding box center [19, 149] width 18 height 15
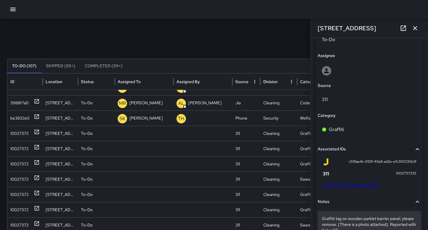
scroll to position [323, 0]
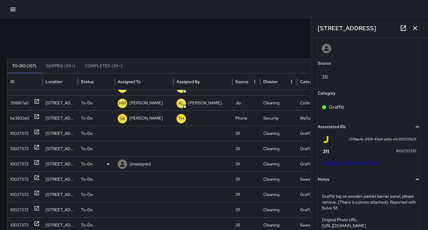
click at [14, 167] on div "10027372" at bounding box center [19, 164] width 18 height 15
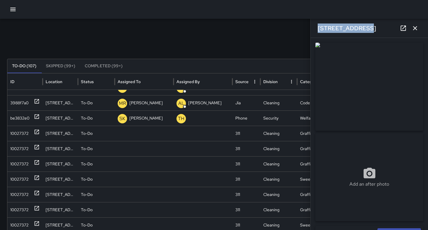
drag, startPoint x: 360, startPoint y: 28, endPoint x: 316, endPoint y: 28, distance: 44.5
click at [316, 28] on div "381 11th Street" at bounding box center [369, 28] width 117 height 19
click at [21, 180] on div "10027372" at bounding box center [19, 179] width 18 height 15
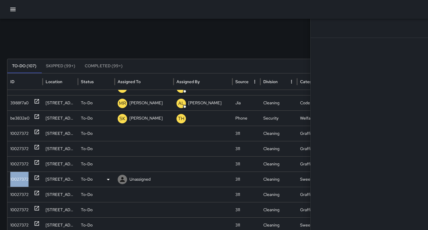
click at [21, 180] on div "10027372" at bounding box center [19, 179] width 18 height 15
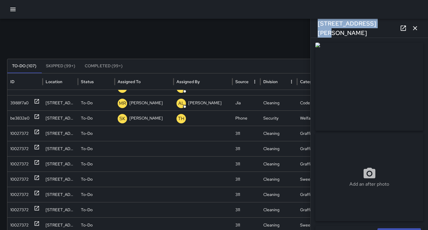
drag, startPoint x: 377, startPoint y: 28, endPoint x: 316, endPoint y: 26, distance: 60.4
click at [316, 26] on div "1500 Harrison Street" at bounding box center [369, 28] width 117 height 19
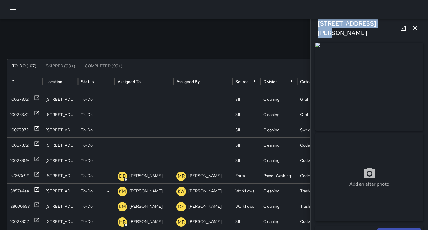
scroll to position [293, 0]
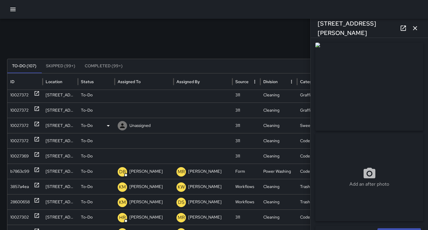
click at [7, 124] on div "10027372" at bounding box center [24, 125] width 35 height 15
drag, startPoint x: 364, startPoint y: 28, endPoint x: 316, endPoint y: 25, distance: 47.8
click at [316, 25] on div "1651 Harrison Street" at bounding box center [369, 28] width 117 height 19
click at [13, 154] on div "10027369" at bounding box center [19, 156] width 19 height 15
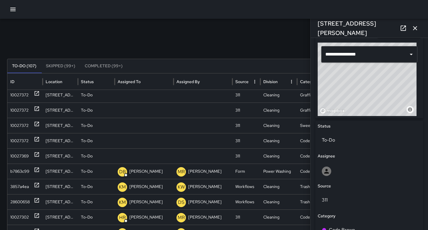
scroll to position [310, 0]
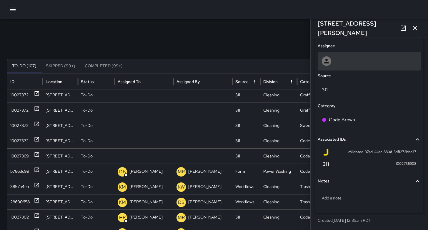
click at [340, 63] on div at bounding box center [369, 61] width 95 height 9
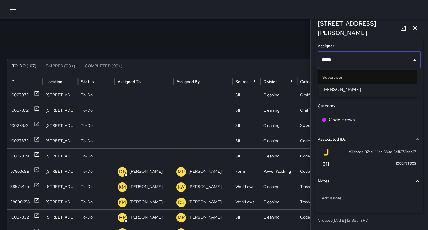
type input "******"
click at [348, 85] on li "Woodrow Blake" at bounding box center [367, 89] width 99 height 11
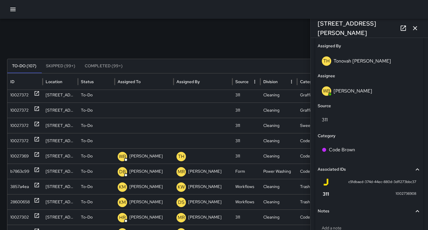
click at [415, 29] on icon "button" at bounding box center [415, 28] width 4 height 4
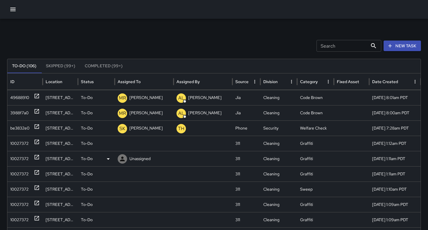
scroll to position [157, 0]
click at [21, 145] on div "10027372" at bounding box center [19, 143] width 18 height 15
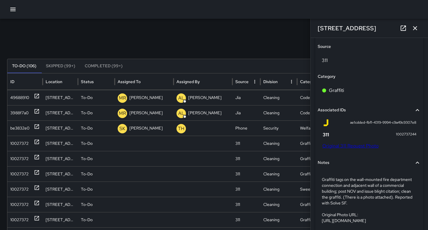
scroll to position [340, 0]
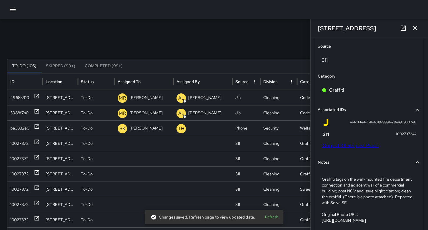
click at [345, 143] on link "Original 311 Request Photo" at bounding box center [351, 146] width 56 height 6
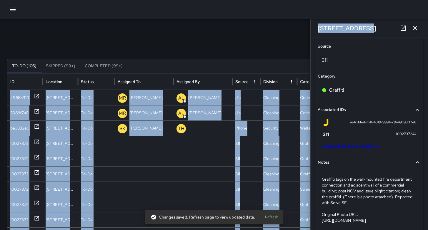
drag, startPoint x: 338, startPoint y: 27, endPoint x: 314, endPoint y: 27, distance: 23.8
click at [303, 27] on div "Search Search New Task To-Do (106) Skipped (99+) Completed (99+) ID Location St…" at bounding box center [214, 186] width 428 height 334
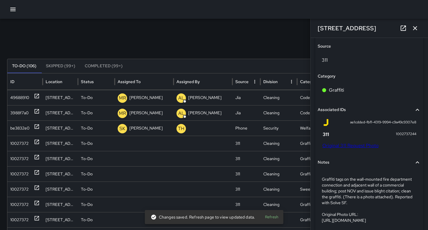
click at [281, 28] on div "Search Search New Task To-Do (106) Skipped (99+) Completed (99+) ID Location St…" at bounding box center [214, 186] width 428 height 334
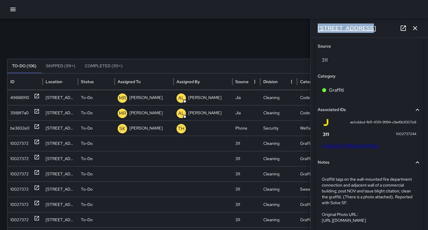
drag, startPoint x: 358, startPoint y: 29, endPoint x: 326, endPoint y: 31, distance: 32.7
click at [316, 30] on div "375 11th Street" at bounding box center [369, 28] width 117 height 19
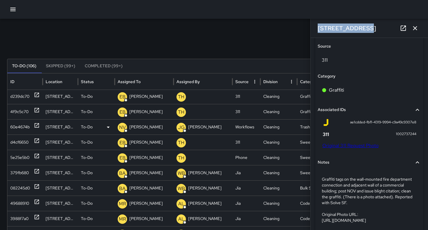
scroll to position [57, 0]
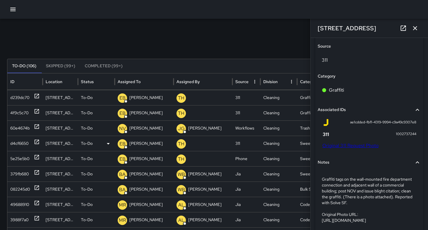
click at [131, 145] on p "[PERSON_NAME]" at bounding box center [146, 143] width 33 height 15
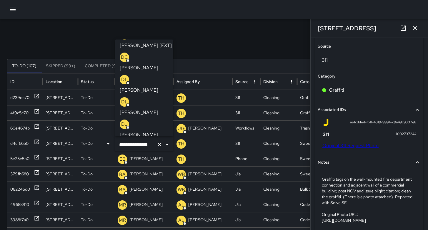
scroll to position [72, 0]
click at [19, 144] on div "d4cf6650" at bounding box center [19, 143] width 18 height 15
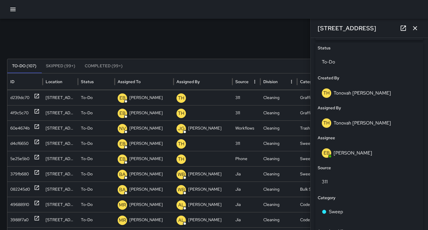
scroll to position [279, 0]
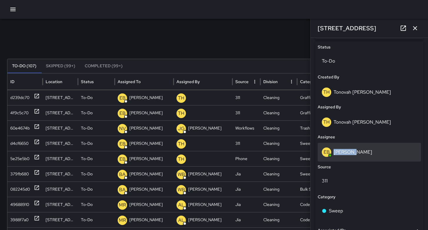
click at [351, 149] on p "[PERSON_NAME]" at bounding box center [353, 152] width 39 height 6
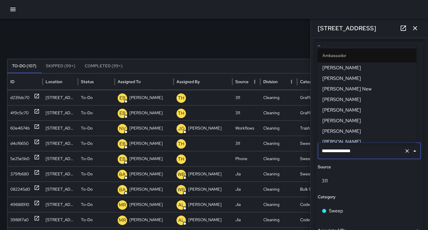
scroll to position [77, 0]
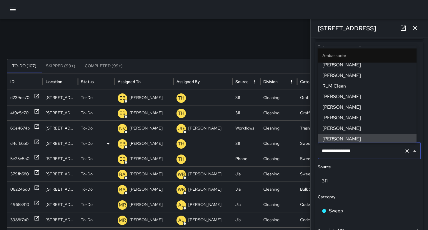
drag, startPoint x: 359, startPoint y: 150, endPoint x: 301, endPoint y: 145, distance: 57.6
click at [301, 145] on div "Search Search New Task To-Do (107) Skipped (99+) Completed (99+) ID Location St…" at bounding box center [214, 186] width 428 height 334
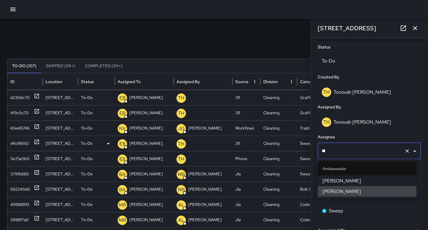
scroll to position [0, 0]
type input "*****"
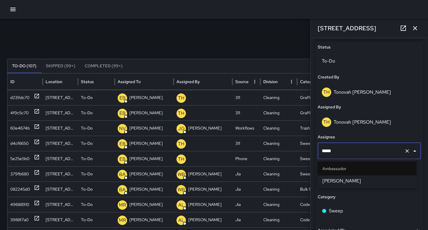
click at [329, 187] on ul "Ambassador Edwin Barillas" at bounding box center [367, 174] width 99 height 29
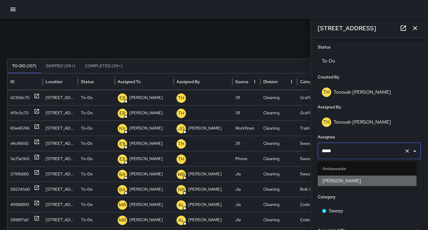
click at [348, 179] on span "Edwin Barillas" at bounding box center [367, 181] width 89 height 7
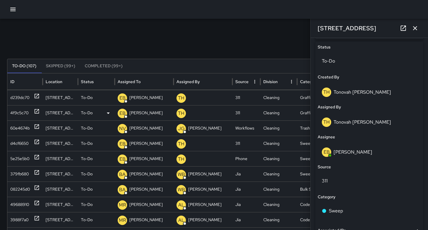
click at [20, 113] on div "4f9c5c70" at bounding box center [19, 113] width 18 height 15
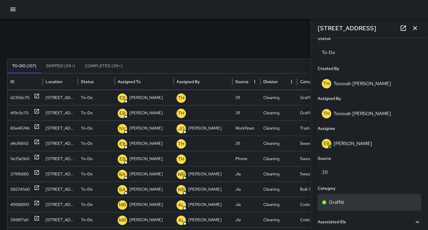
scroll to position [302, 0]
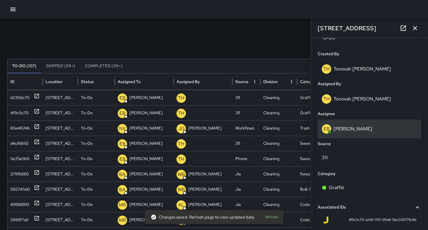
click at [354, 131] on p "[PERSON_NAME]" at bounding box center [353, 129] width 39 height 6
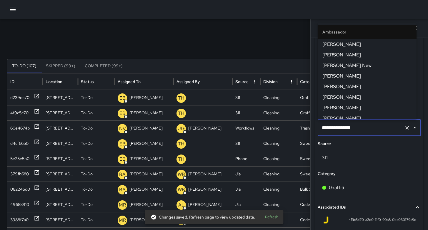
scroll to position [77, 0]
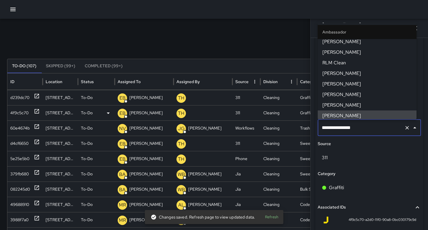
drag, startPoint x: 353, startPoint y: 127, endPoint x: 276, endPoint y: 118, distance: 77.3
click at [279, 119] on div "Search Search New Task To-Do (107) Skipped (99+) Completed (99+) ID Location St…" at bounding box center [214, 186] width 428 height 334
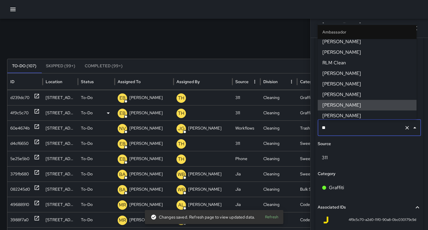
scroll to position [0, 0]
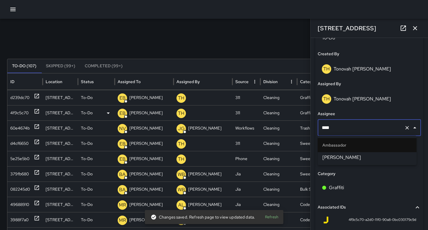
type input "*****"
click at [323, 156] on span "Edwin Barillas" at bounding box center [367, 157] width 89 height 7
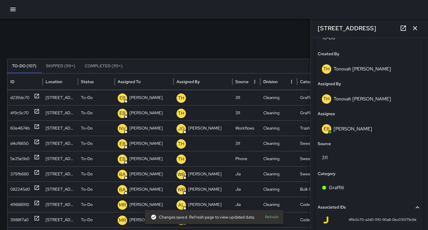
click at [228, 46] on div "Search Search New Task" at bounding box center [214, 46] width 414 height 12
click at [417, 26] on icon "button" at bounding box center [415, 28] width 4 height 4
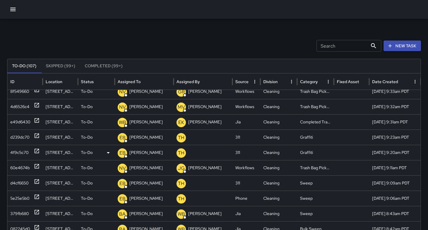
scroll to position [19, 0]
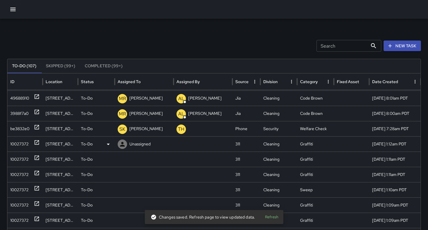
click at [17, 145] on div "10027372" at bounding box center [19, 144] width 18 height 15
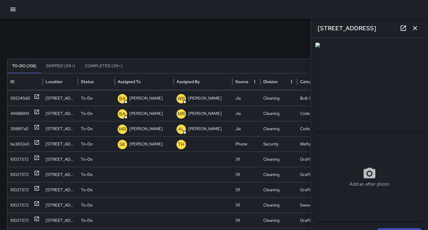
scroll to position [185, 0]
click at [20, 140] on div "10027372" at bounding box center [19, 144] width 18 height 15
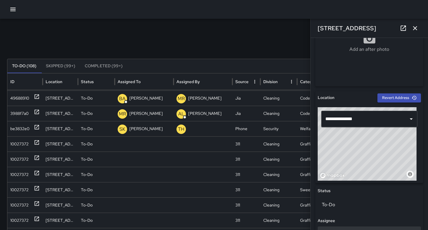
scroll to position [195, 0]
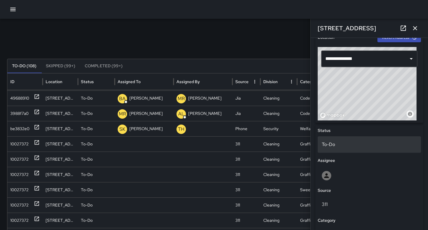
click at [337, 142] on p "To-Do" at bounding box center [369, 144] width 95 height 7
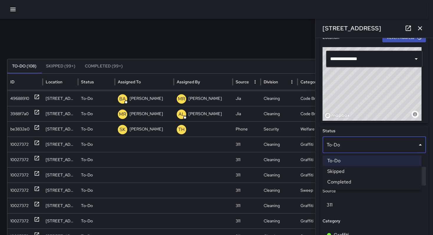
click at [346, 170] on li "Skipped" at bounding box center [371, 171] width 99 height 11
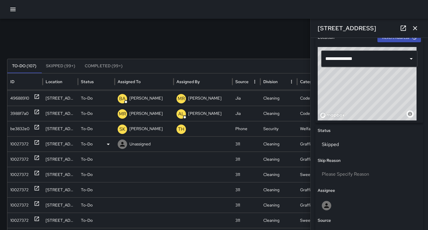
drag, startPoint x: 19, startPoint y: 144, endPoint x: 44, endPoint y: 144, distance: 25.0
click at [19, 144] on div "10027372" at bounding box center [19, 144] width 18 height 15
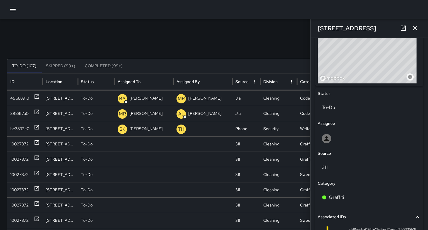
scroll to position [206, 0]
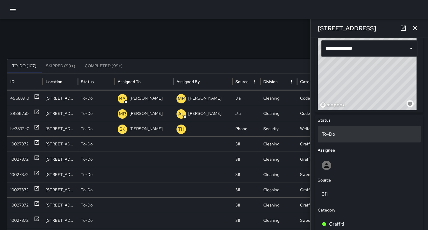
click at [338, 134] on p "To-Do" at bounding box center [369, 134] width 95 height 7
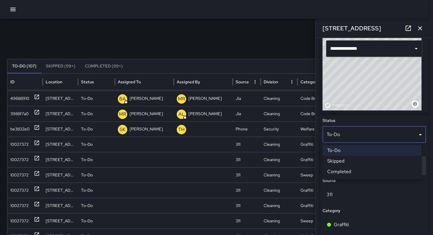
click at [336, 157] on li "Skipped" at bounding box center [371, 161] width 99 height 11
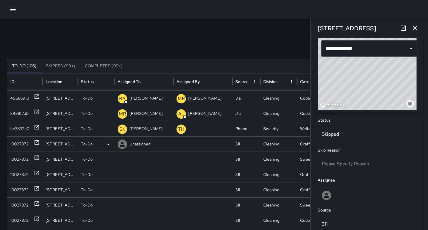
drag, startPoint x: 17, startPoint y: 142, endPoint x: 31, endPoint y: 139, distance: 14.2
click at [17, 142] on div "10027372" at bounding box center [19, 144] width 18 height 15
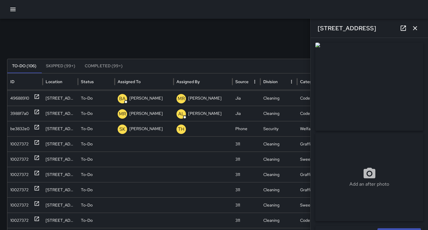
scroll to position [11, 0]
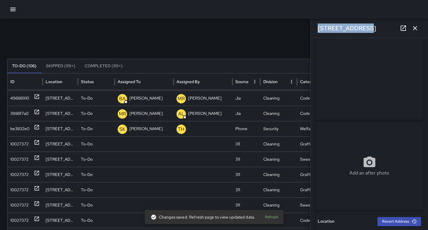
drag, startPoint x: 343, startPoint y: 26, endPoint x: 314, endPoint y: 24, distance: 28.6
click at [314, 24] on div "381 11th Street" at bounding box center [369, 28] width 117 height 19
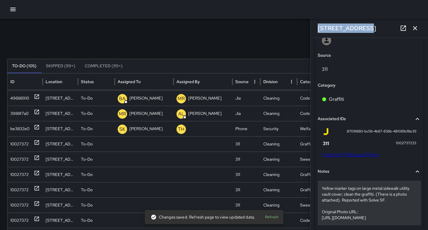
scroll to position [348, 0]
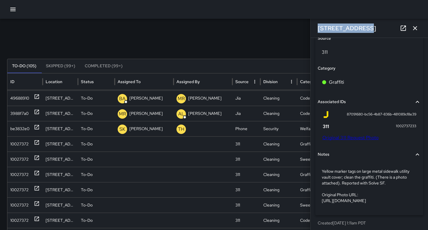
click at [335, 137] on link "Original 311 Request Photo" at bounding box center [351, 138] width 56 height 6
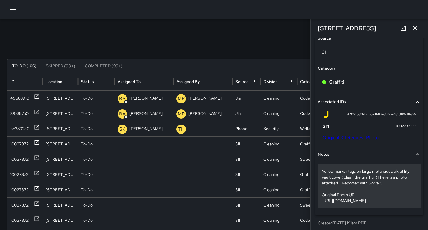
click at [351, 194] on p "Yellow marker tags on large metal sidewalk utility vault cover; clean the graff…" at bounding box center [369, 186] width 95 height 35
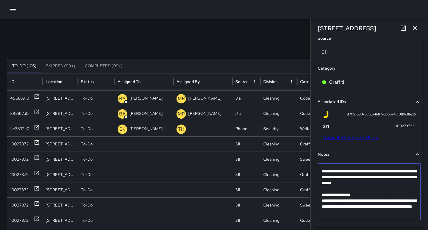
scroll to position [328, 0]
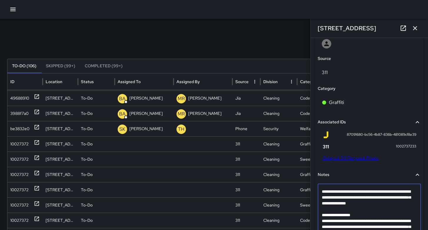
click at [351, 194] on textarea "**********" at bounding box center [367, 212] width 91 height 47
click at [334, 209] on textarea "**********" at bounding box center [367, 212] width 91 height 47
type textarea "**********"
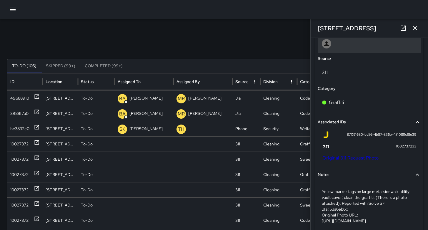
click at [331, 46] on div at bounding box center [326, 43] width 9 height 9
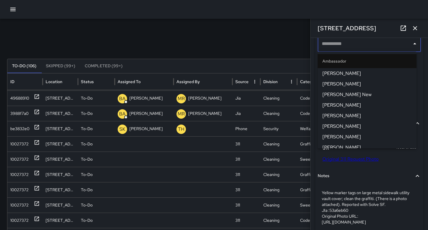
click at [286, 50] on div "Search Search New Task" at bounding box center [214, 46] width 414 height 12
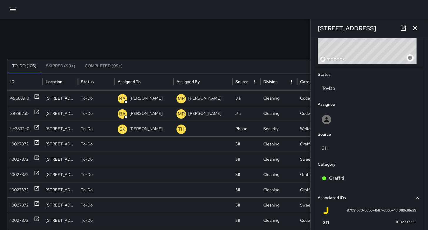
scroll to position [227, 0]
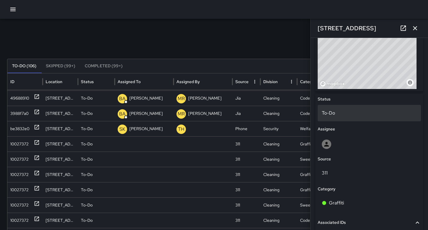
click at [334, 112] on p "To-Do" at bounding box center [369, 113] width 95 height 7
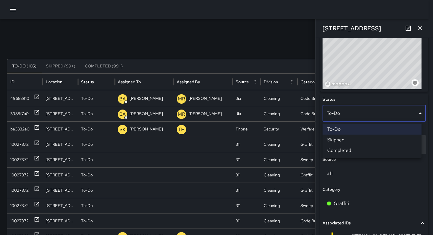
click at [337, 139] on li "Skipped" at bounding box center [371, 140] width 99 height 11
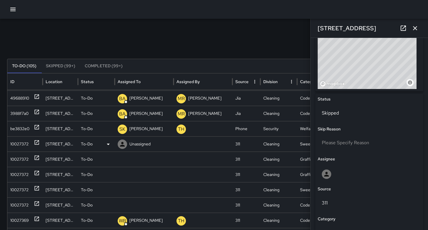
click at [15, 144] on div "10027372" at bounding box center [19, 144] width 18 height 15
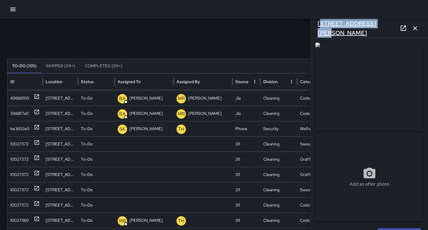
drag, startPoint x: 374, startPoint y: 29, endPoint x: 319, endPoint y: 24, distance: 55.5
click at [319, 24] on div "1500 Harrison Street" at bounding box center [369, 28] width 117 height 19
drag, startPoint x: 291, startPoint y: 25, endPoint x: 298, endPoint y: 26, distance: 6.9
click at [291, 25] on div "Search Search New Task To-Do (105) Skipped (99+) Completed (99+) ID Location St…" at bounding box center [214, 186] width 428 height 334
drag, startPoint x: 351, startPoint y: 28, endPoint x: 311, endPoint y: 27, distance: 40.6
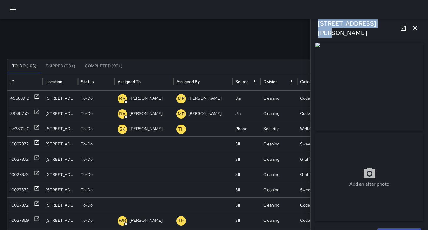
click at [311, 27] on div "1500 Harrison Street" at bounding box center [369, 28] width 117 height 19
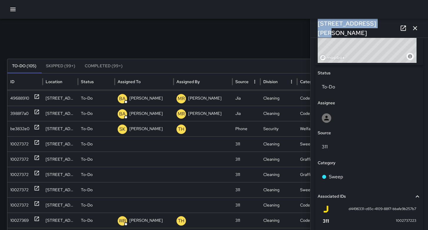
scroll to position [303, 0]
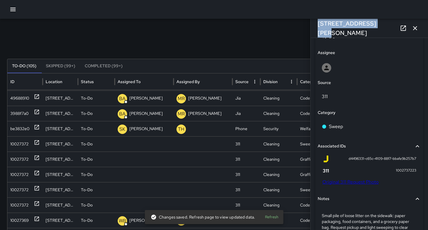
click at [350, 182] on link "Original 311 Request Photo" at bounding box center [351, 182] width 56 height 6
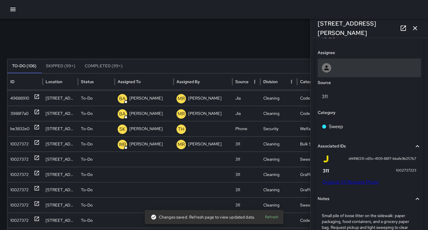
click at [340, 64] on div at bounding box center [369, 67] width 95 height 9
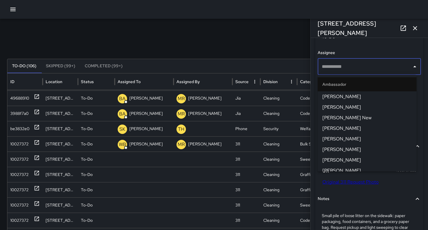
click at [280, 47] on div "Search Search New Task" at bounding box center [214, 46] width 414 height 12
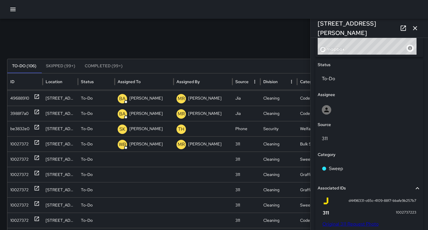
scroll to position [242, 0]
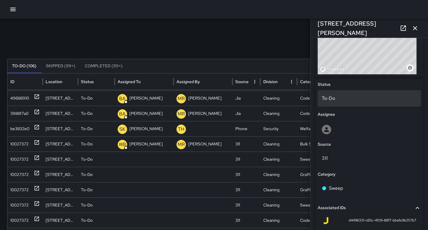
click at [330, 98] on p "To-Do" at bounding box center [369, 98] width 95 height 7
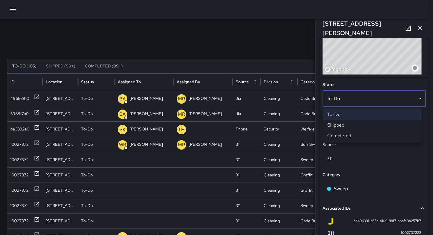
click at [331, 123] on li "Skipped" at bounding box center [371, 125] width 99 height 11
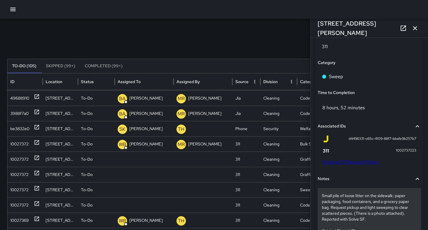
scroll to position [442, 0]
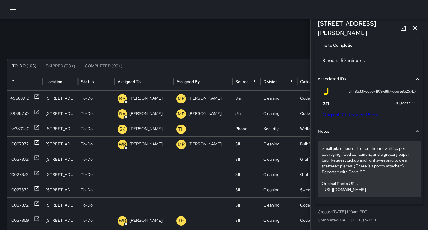
click at [338, 167] on p "Small pile of loose litter on the sidewalk: paper packaging, food containers, a…" at bounding box center [369, 169] width 95 height 47
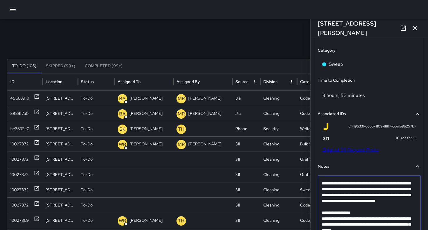
click at [338, 167] on span "Notes" at bounding box center [366, 167] width 96 height 6
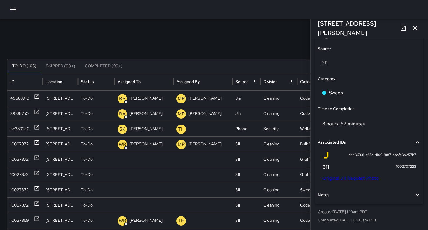
scroll to position [367, 0]
click at [327, 197] on h6 "Notes" at bounding box center [324, 195] width 12 height 6
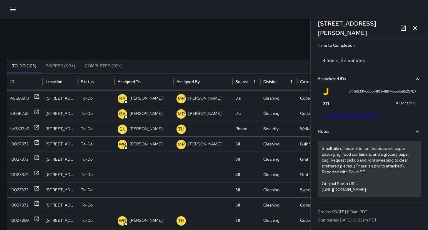
click at [331, 169] on p "Small pile of loose litter on the sidewalk: paper packaging, food containers, a…" at bounding box center [369, 169] width 95 height 47
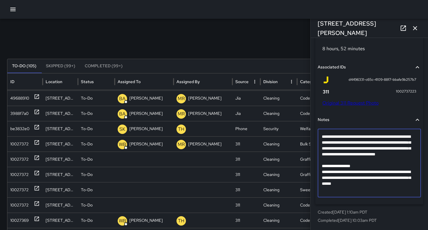
scroll to position [396, 0]
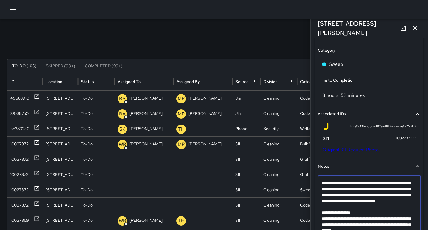
click at [418, 28] on icon "button" at bounding box center [415, 28] width 7 height 7
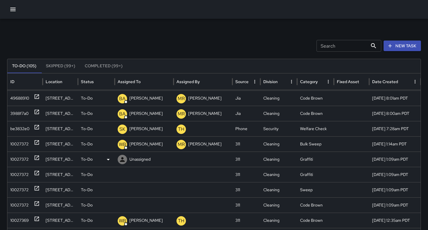
click at [11, 161] on div "10027372" at bounding box center [19, 159] width 18 height 15
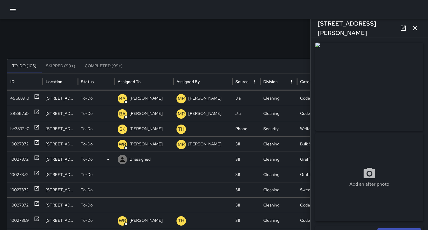
type input "**********"
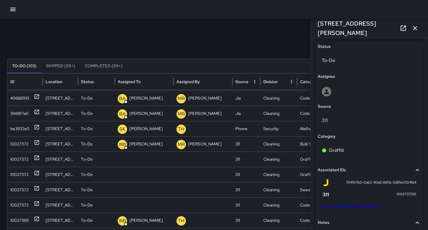
scroll to position [320, 0]
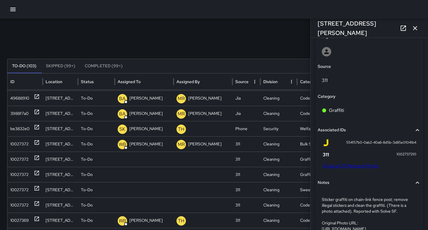
click at [353, 166] on link "Original 311 Request Photo" at bounding box center [351, 166] width 56 height 6
drag, startPoint x: 372, startPoint y: 31, endPoint x: 326, endPoint y: 27, distance: 45.4
click at [312, 26] on div "1651 Harrison Street" at bounding box center [369, 28] width 117 height 19
click at [198, 29] on div "Search Search New Task To-Do (104) Skipped (99+) Completed (99+) ID Location St…" at bounding box center [214, 186] width 428 height 334
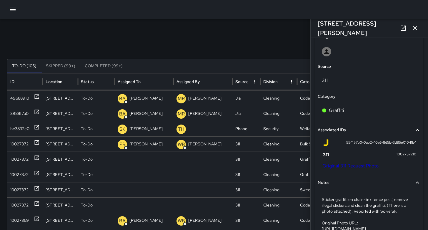
scroll to position [185, 0]
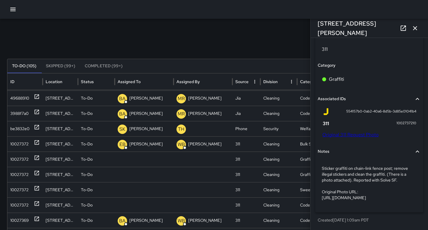
click at [347, 178] on p "Sticker graffiti on chain-link fence post; remove illegal stickers and clean th…" at bounding box center [369, 183] width 95 height 35
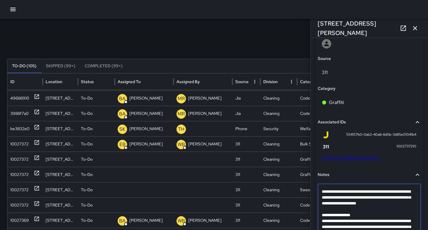
click at [334, 209] on textarea "**********" at bounding box center [367, 212] width 91 height 47
type textarea "**********"
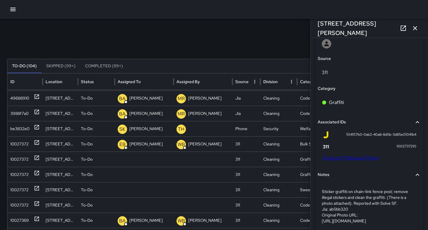
scroll to position [171, 0]
click at [18, 160] on div "10027372" at bounding box center [19, 159] width 18 height 15
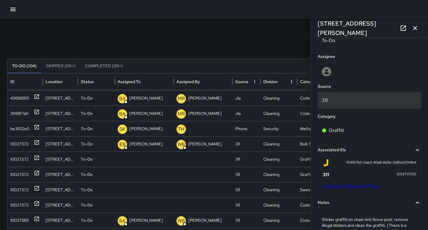
scroll to position [276, 0]
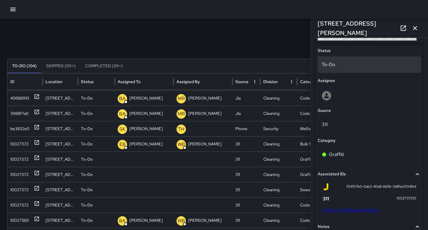
click at [329, 65] on p "To-Do" at bounding box center [369, 64] width 95 height 7
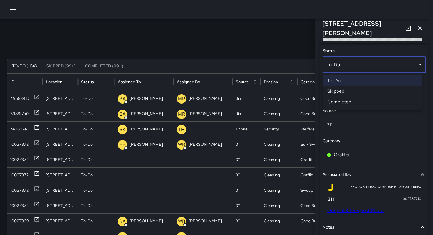
click at [333, 92] on li "Skipped" at bounding box center [371, 91] width 99 height 11
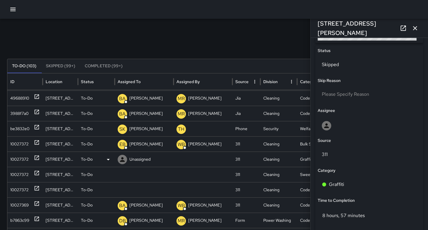
drag, startPoint x: 14, startPoint y: 163, endPoint x: 36, endPoint y: 160, distance: 22.0
click at [14, 163] on div "10027372" at bounding box center [19, 159] width 18 height 15
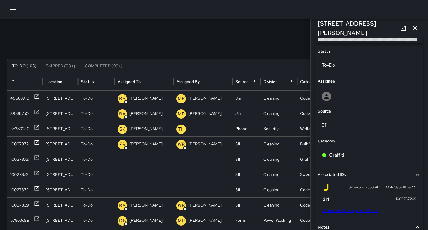
scroll to position [363, 0]
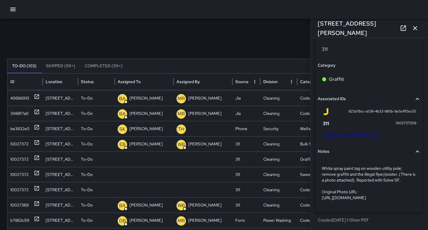
click at [344, 132] on link "Original 311 Request Photo" at bounding box center [351, 135] width 56 height 6
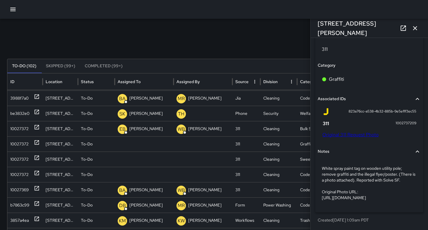
scroll to position [157, 0]
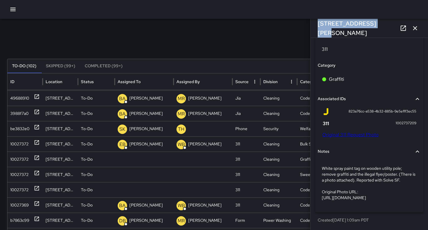
drag, startPoint x: 371, startPoint y: 26, endPoint x: 320, endPoint y: 23, distance: 50.7
click at [320, 23] on div "1500 Harrison Street" at bounding box center [369, 28] width 117 height 19
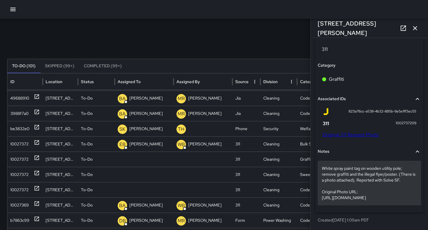
click at [349, 175] on p "White spray paint tag on wooden utility pole; remove graffiti and the illegal f…" at bounding box center [369, 183] width 95 height 35
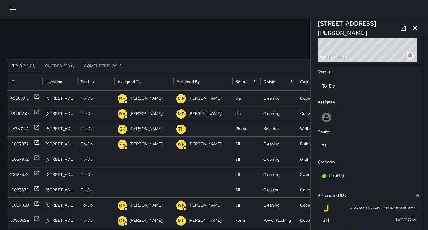
scroll to position [223, 0]
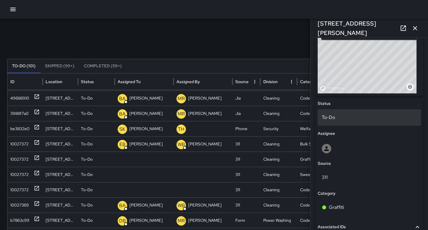
click at [339, 113] on div "To-Do" at bounding box center [369, 118] width 103 height 16
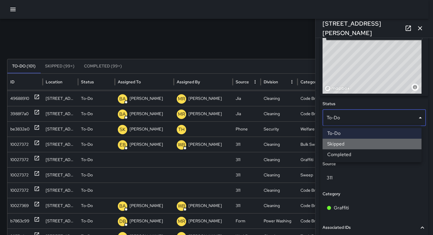
click at [336, 146] on li "Skipped" at bounding box center [371, 144] width 99 height 11
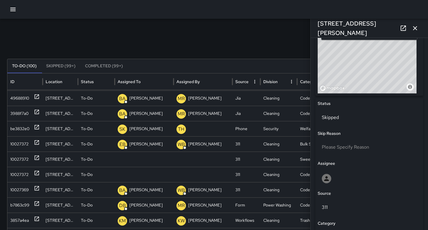
click at [262, 61] on div "To-Do (100) Skipped (99+) Completed (99+)" at bounding box center [214, 66] width 414 height 14
click at [27, 161] on div "10027372" at bounding box center [19, 159] width 18 height 15
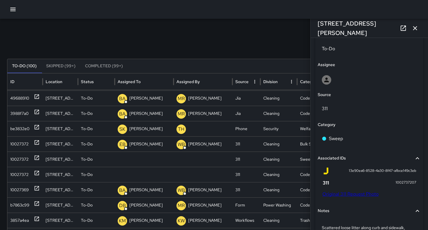
scroll to position [324, 0]
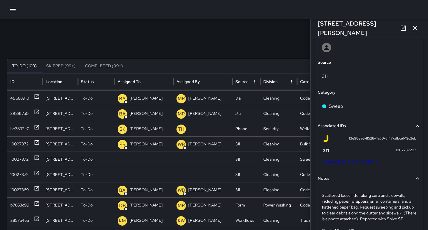
click at [322, 162] on div "13e90ea6-8528-4a30-8f47-afbce149c3eb 1002737207 Original 311 Request Photo" at bounding box center [369, 151] width 103 height 37
click at [332, 163] on link "Original 311 Request Photo" at bounding box center [351, 162] width 56 height 6
drag, startPoint x: 362, startPoint y: 27, endPoint x: 315, endPoint y: 27, distance: 47.1
click at [315, 27] on div "1651 Harrison Street" at bounding box center [369, 28] width 117 height 19
click at [23, 160] on div "10027372" at bounding box center [19, 159] width 18 height 15
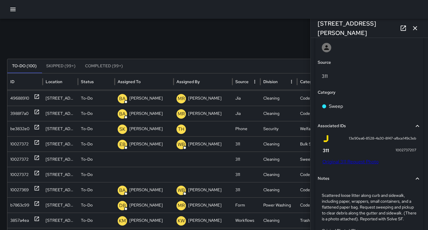
click at [250, 38] on div "Search Search New Task To-Do (100) Skipped (99+) Completed (99+) ID Location St…" at bounding box center [214, 186] width 428 height 334
click at [336, 162] on link "Original 311 Request Photo" at bounding box center [351, 162] width 56 height 6
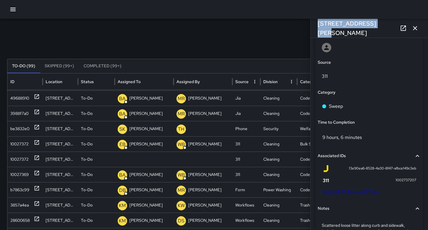
drag, startPoint x: 370, startPoint y: 29, endPoint x: 316, endPoint y: 26, distance: 54.0
click at [316, 26] on div "1651 Harrison Street" at bounding box center [369, 28] width 117 height 19
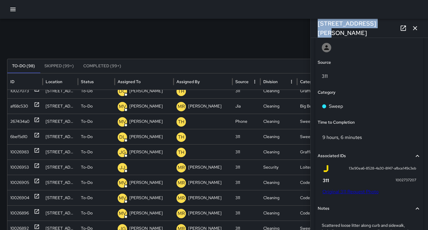
scroll to position [489, 0]
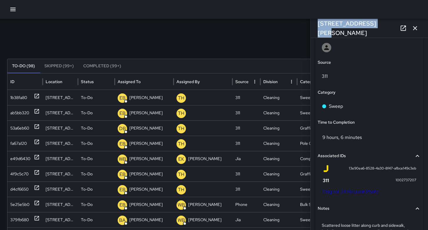
click at [415, 28] on icon "button" at bounding box center [415, 28] width 4 height 4
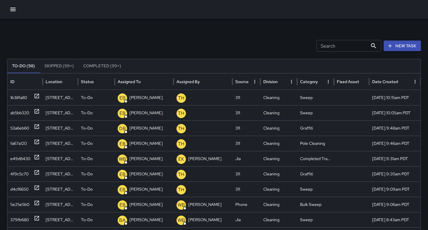
click at [258, 42] on div "Search Search New Task" at bounding box center [214, 46] width 414 height 12
click at [106, 29] on div "Search Search New Task To-Do (98) Skipped (99+) Completed (99+) ID Location Sta…" at bounding box center [214, 186] width 428 height 334
click at [332, 50] on input "Search" at bounding box center [342, 46] width 51 height 12
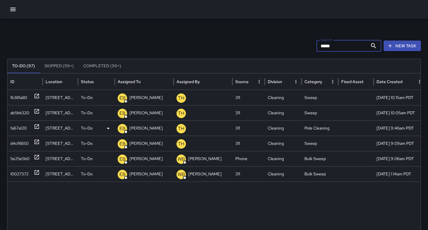
type input "*****"
click at [13, 128] on div "fa67a120" at bounding box center [18, 128] width 16 height 15
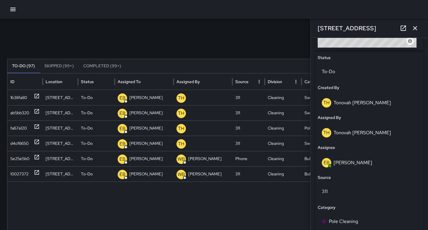
scroll to position [364, 0]
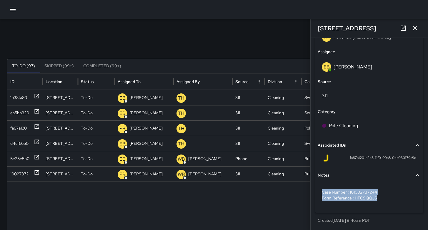
drag, startPoint x: 382, startPoint y: 202, endPoint x: 311, endPoint y: 186, distance: 72.5
click at [311, 186] on div "**********" at bounding box center [369, 134] width 117 height 193
drag, startPoint x: 360, startPoint y: 159, endPoint x: 343, endPoint y: 159, distance: 16.5
click at [343, 159] on div "fa67a120-a2d3-11f0-90a8-0bc030179c9d" at bounding box center [370, 158] width 94 height 7
drag, startPoint x: 418, startPoint y: 31, endPoint x: 411, endPoint y: 33, distance: 7.4
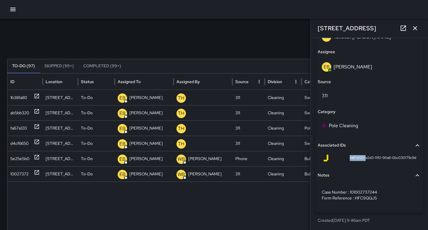
click at [418, 31] on icon "button" at bounding box center [415, 28] width 7 height 7
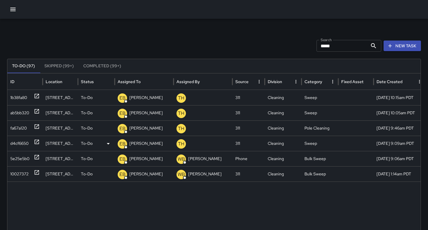
click at [18, 144] on div "d4cf6650" at bounding box center [19, 143] width 18 height 15
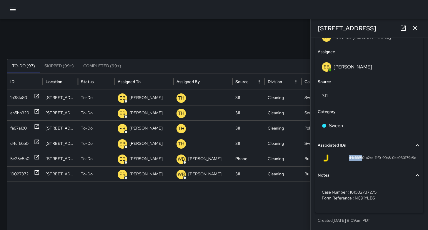
drag, startPoint x: 358, startPoint y: 156, endPoint x: 344, endPoint y: 157, distance: 14.1
click at [349, 157] on span "d4cf6650-a2ce-11f0-90a8-0bc030179c9d" at bounding box center [382, 158] width 67 height 6
click at [354, 170] on button "Notes" at bounding box center [369, 176] width 103 height 14
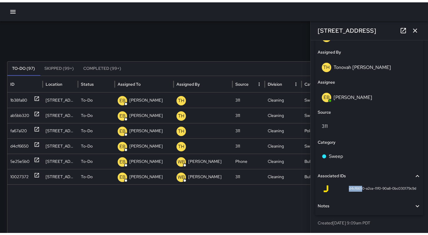
scroll to position [336, 0]
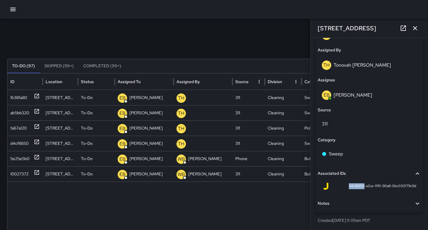
drag, startPoint x: 359, startPoint y: 186, endPoint x: 342, endPoint y: 185, distance: 16.9
click at [341, 185] on div "d4cf6650-a2ce-11f0-90a8-0bc030179c9d" at bounding box center [370, 186] width 94 height 7
drag, startPoint x: 215, startPoint y: 49, endPoint x: 256, endPoint y: 47, distance: 40.1
click at [216, 49] on div "Search ***** Search New Task" at bounding box center [214, 46] width 414 height 12
click at [412, 31] on icon "button" at bounding box center [415, 28] width 7 height 7
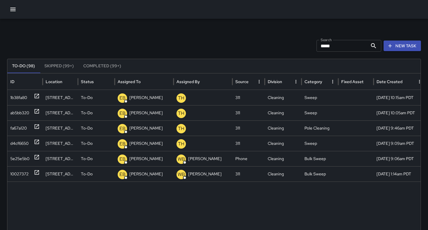
drag, startPoint x: 266, startPoint y: 32, endPoint x: 263, endPoint y: 31, distance: 4.0
click at [266, 32] on div "Search ***** Search New Task To-Do (98) Skipped (99+) Completed (99+) ID Locati…" at bounding box center [214, 186] width 428 height 334
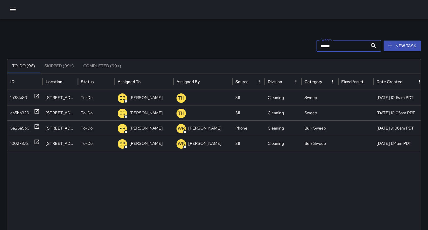
drag, startPoint x: 329, startPoint y: 43, endPoint x: 291, endPoint y: 41, distance: 38.3
click at [292, 41] on div "Search ***** Search New Task" at bounding box center [214, 46] width 414 height 12
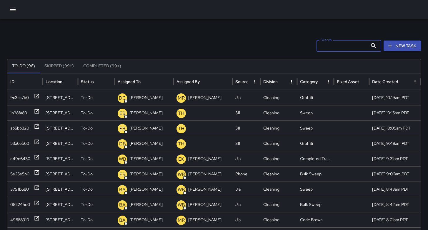
click at [6, 8] on div at bounding box center [214, 9] width 428 height 19
click at [10, 13] on icon "button" at bounding box center [12, 9] width 7 height 7
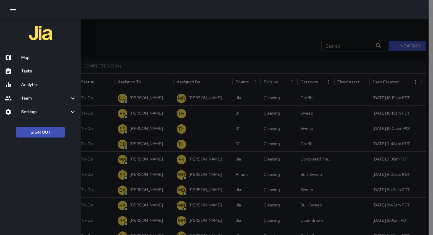
click at [31, 82] on h6 "Analytics" at bounding box center [48, 85] width 55 height 6
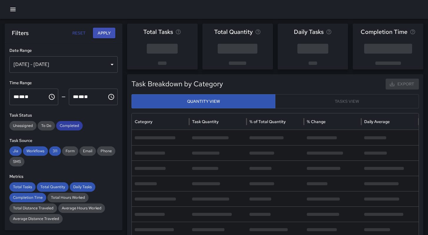
click at [69, 122] on div "Completed" at bounding box center [69, 125] width 26 height 9
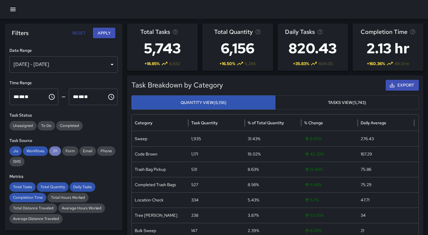
click at [57, 151] on span "311" at bounding box center [55, 151] width 12 height 6
drag, startPoint x: 44, startPoint y: 150, endPoint x: 38, endPoint y: 153, distance: 6.5
click at [40, 153] on span "Workflows" at bounding box center [35, 151] width 25 height 6
click at [16, 150] on span "Jia" at bounding box center [15, 151] width 12 height 6
click at [24, 187] on span "Total Tasks" at bounding box center [22, 187] width 26 height 6
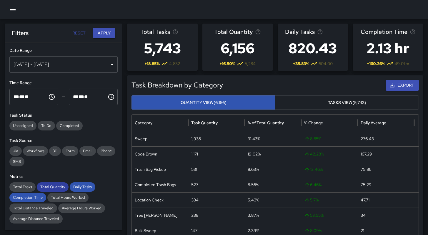
click at [52, 185] on span "Total Quantity" at bounding box center [53, 187] width 32 height 6
drag, startPoint x: 85, startPoint y: 185, endPoint x: 62, endPoint y: 190, distance: 23.7
click at [85, 185] on span "Daily Tasks" at bounding box center [83, 187] width 26 height 6
click at [34, 198] on span "Completion Time" at bounding box center [27, 198] width 37 height 6
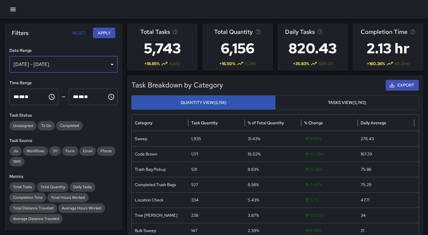
click at [54, 69] on div "[DATE] - [DATE]" at bounding box center [63, 64] width 108 height 16
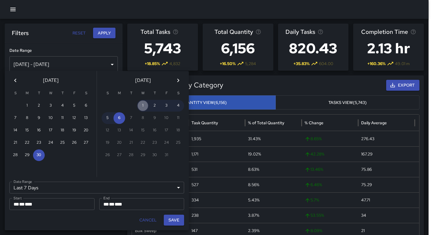
click at [140, 106] on button "1" at bounding box center [143, 106] width 12 height 12
type input "******"
type input "**********"
click at [168, 220] on button "Save" at bounding box center [174, 220] width 20 height 11
type input "**********"
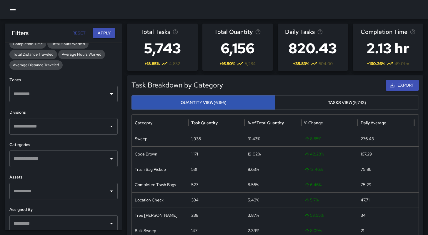
scroll to position [192, 0]
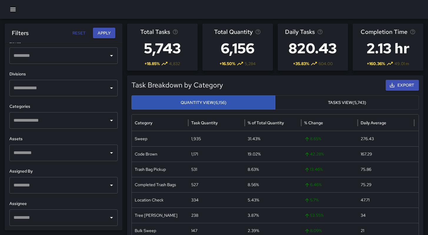
click at [47, 214] on input "text" at bounding box center [59, 217] width 94 height 11
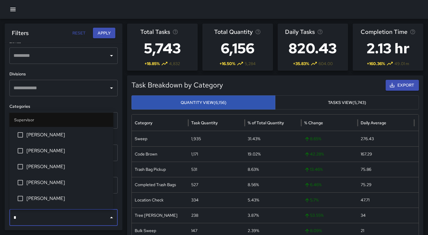
type input "**"
click at [45, 154] on span "DeAndre Barney" at bounding box center [67, 150] width 82 height 7
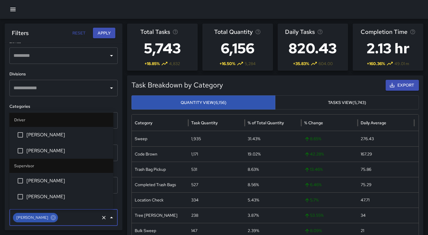
scroll to position [202, 0]
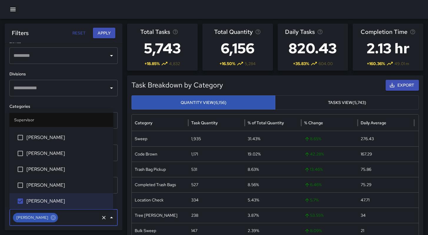
click at [100, 34] on button "Apply" at bounding box center [104, 33] width 22 height 11
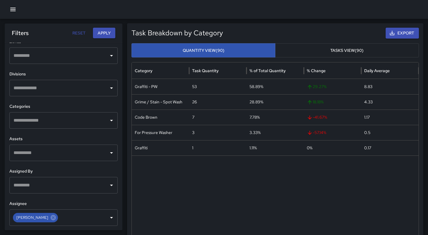
scroll to position [275, 0]
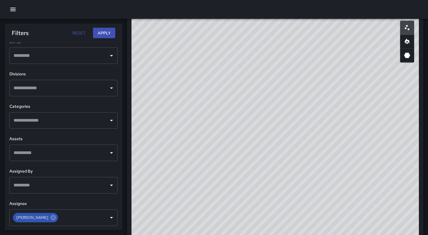
click at [286, 54] on div "© Mapbox © OpenStreetMap Improve this map" at bounding box center [276, 133] width 288 height 235
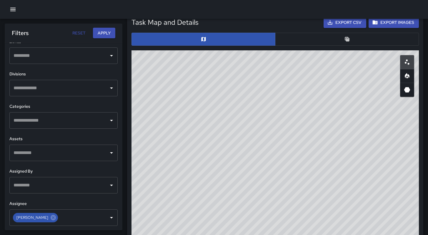
scroll to position [217, 0]
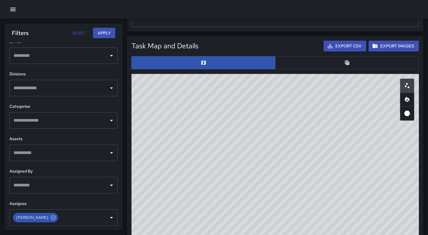
click at [290, 65] on button "button" at bounding box center [347, 62] width 144 height 13
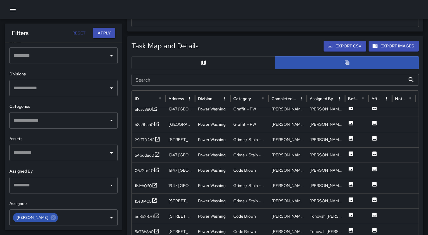
scroll to position [52, 0]
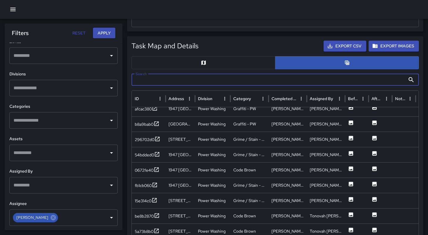
click at [172, 79] on input "Search" at bounding box center [269, 80] width 274 height 12
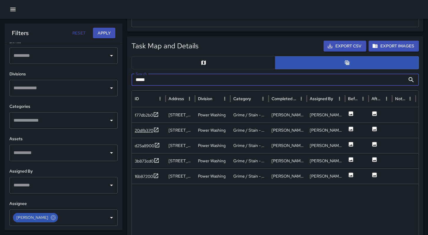
type input "*****"
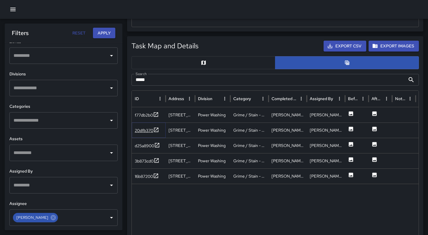
click at [135, 131] on div "20dfb370" at bounding box center [144, 130] width 19 height 6
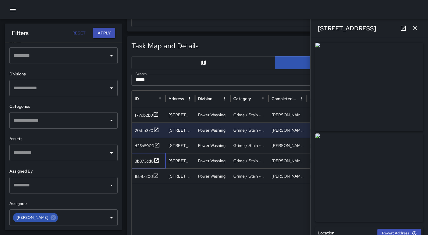
click at [149, 165] on div "3b873cd0" at bounding box center [149, 160] width 34 height 15
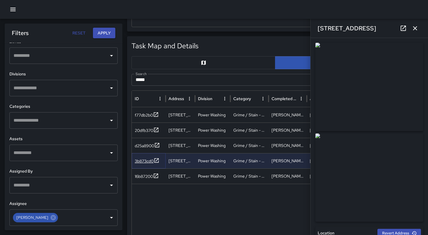
click at [148, 162] on div "3b873cd0" at bounding box center [144, 161] width 19 height 6
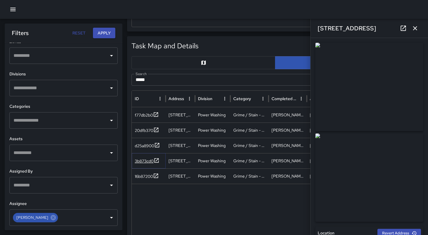
type input "**********"
click at [145, 175] on div "16b87200" at bounding box center [144, 176] width 18 height 6
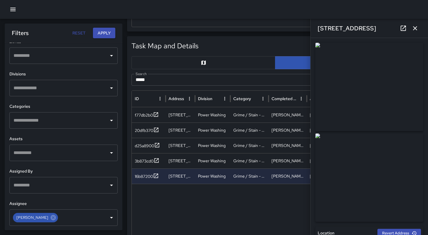
click at [404, 29] on icon at bounding box center [403, 28] width 7 height 7
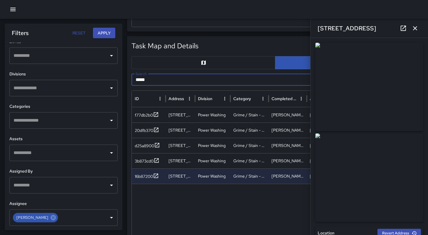
drag, startPoint x: 151, startPoint y: 80, endPoint x: 112, endPoint y: 75, distance: 39.4
click at [112, 75] on body "Task Breakdown by Category Export Quantity View (90) Tasks View (90) Category T…" at bounding box center [214, 153] width 428 height 740
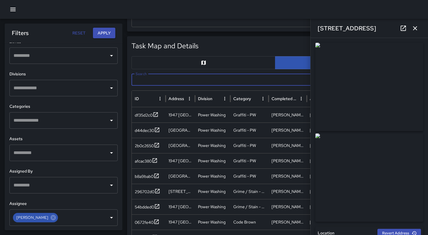
click at [138, 79] on input "Search" at bounding box center [269, 80] width 274 height 12
click at [148, 82] on input "Search" at bounding box center [269, 80] width 274 height 12
click at [149, 82] on input "Search" at bounding box center [269, 80] width 274 height 12
paste input "**********"
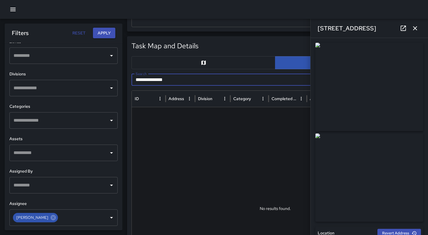
click at [416, 29] on icon "button" at bounding box center [415, 28] width 4 height 4
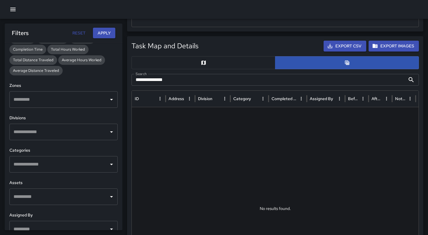
scroll to position [192, 0]
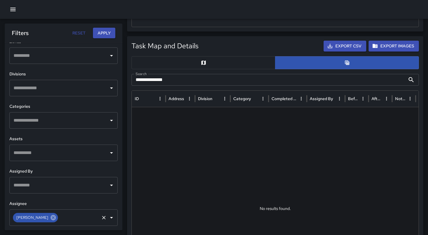
click at [50, 220] on icon at bounding box center [53, 217] width 6 height 6
click at [105, 33] on button "Apply" at bounding box center [104, 33] width 22 height 11
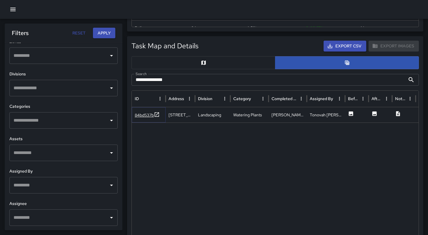
click at [146, 116] on div "84bd537b" at bounding box center [144, 115] width 19 height 6
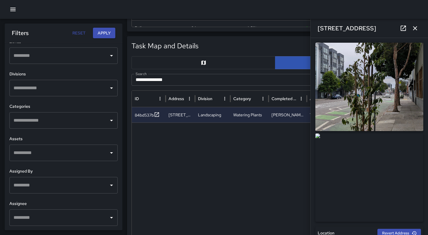
click at [404, 29] on icon at bounding box center [403, 28] width 7 height 7
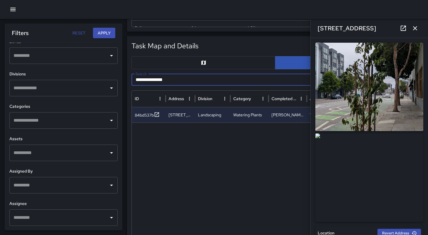
drag, startPoint x: 146, startPoint y: 79, endPoint x: 119, endPoint y: 77, distance: 26.8
click at [124, 78] on div "**********" at bounding box center [214, 165] width 428 height 717
paste input "text"
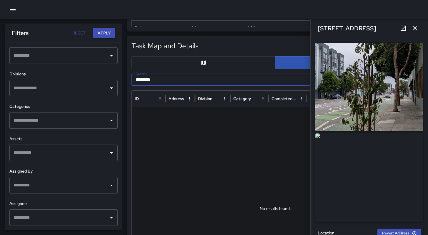
type input "********"
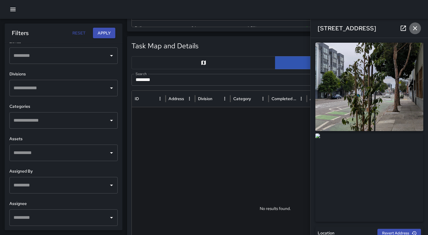
click at [413, 28] on icon "button" at bounding box center [415, 28] width 7 height 7
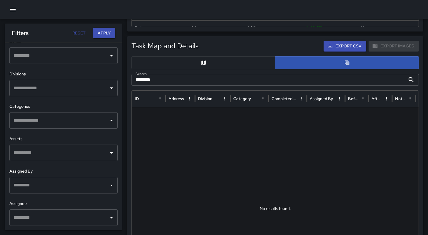
click at [100, 35] on button "Apply" at bounding box center [104, 33] width 22 height 11
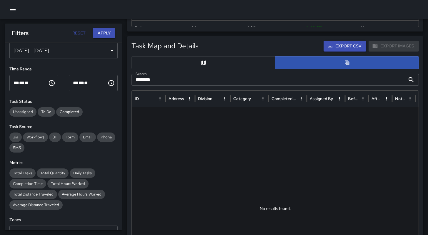
scroll to position [0, 0]
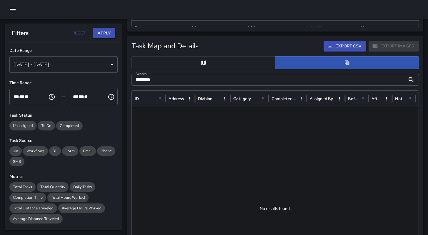
click at [46, 69] on div "Oct 01, 2025 - Oct 06, 2025" at bounding box center [63, 64] width 108 height 16
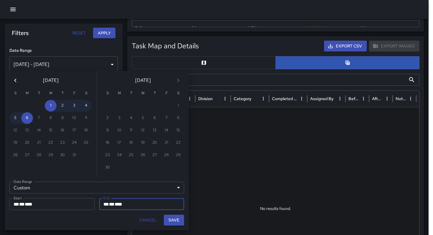
click at [14, 81] on icon "Previous month" at bounding box center [15, 80] width 7 height 7
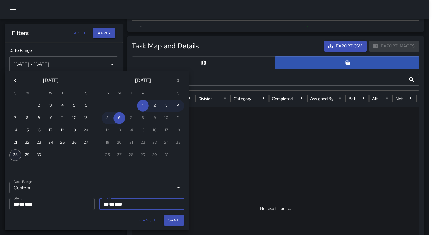
click at [19, 152] on button "28" at bounding box center [15, 155] width 12 height 12
type input "**********"
click at [169, 220] on button "Save" at bounding box center [174, 220] width 20 height 11
type input "**********"
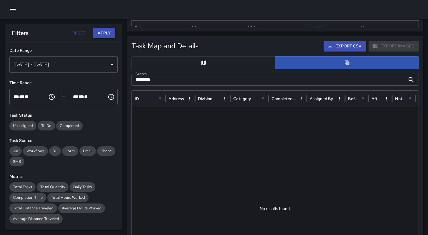
click at [98, 30] on button "Apply" at bounding box center [104, 33] width 22 height 11
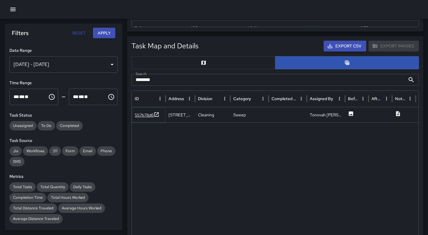
click at [138, 114] on div "557b78d6" at bounding box center [144, 115] width 19 height 6
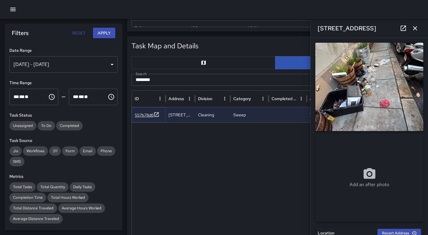
type input "**********"
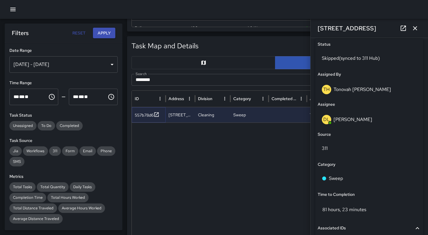
scroll to position [319, 0]
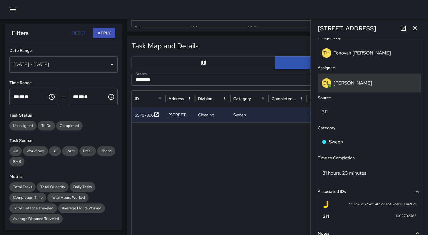
click at [342, 84] on p "David Lewis" at bounding box center [353, 83] width 39 height 6
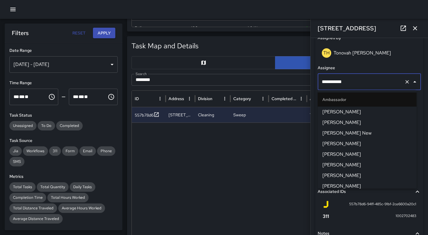
scroll to position [303, 0]
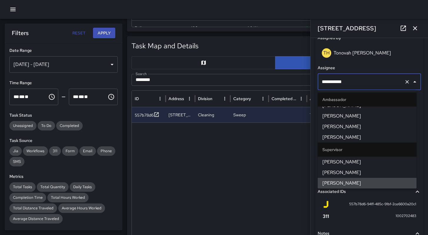
drag, startPoint x: 351, startPoint y: 85, endPoint x: 297, endPoint y: 86, distance: 53.6
click at [297, 86] on div "**********" at bounding box center [275, 183] width 296 height 294
drag, startPoint x: 354, startPoint y: 85, endPoint x: 314, endPoint y: 85, distance: 40.3
click at [314, 85] on div "**********" at bounding box center [369, 136] width 117 height 197
drag, startPoint x: 346, startPoint y: 82, endPoint x: 318, endPoint y: 84, distance: 27.7
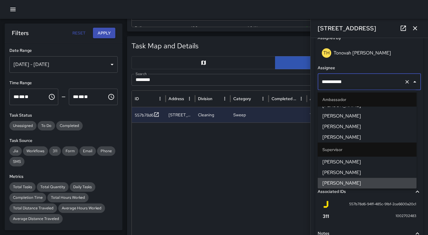
click at [318, 84] on div "**********" at bounding box center [369, 82] width 103 height 16
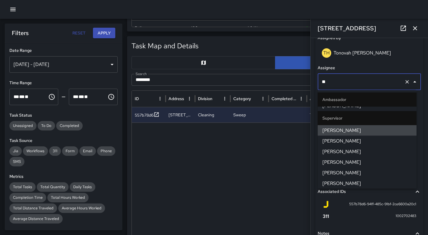
scroll to position [0, 0]
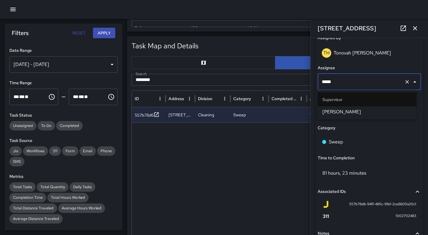
type input "******"
click at [348, 111] on span "Woodrow Blake" at bounding box center [367, 111] width 89 height 7
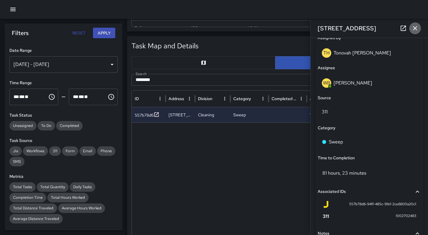
click at [419, 30] on button "button" at bounding box center [415, 28] width 12 height 12
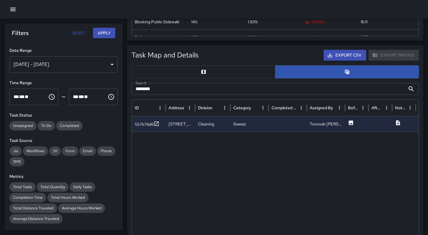
scroll to position [207, 0]
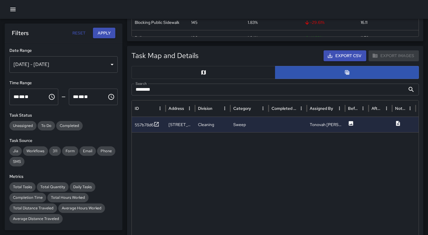
click at [102, 32] on button "Apply" at bounding box center [104, 33] width 22 height 11
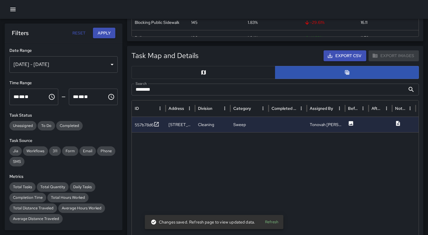
click at [75, 49] on h6 "Date Range" at bounding box center [63, 50] width 108 height 6
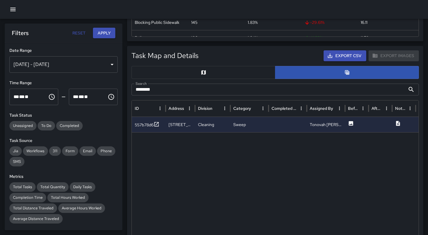
click at [166, 87] on input "********" at bounding box center [269, 90] width 274 height 12
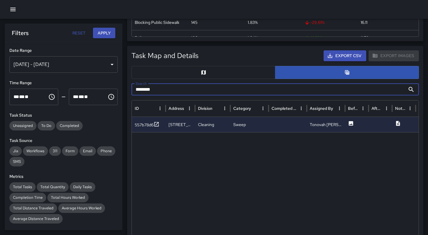
drag, startPoint x: 165, startPoint y: 88, endPoint x: 105, endPoint y: 87, distance: 60.9
click at [105, 87] on body "Task Breakdown by Category Export Quantity View (7,911) Tasks View (7,341) Cate…" at bounding box center [214, 163] width 428 height 740
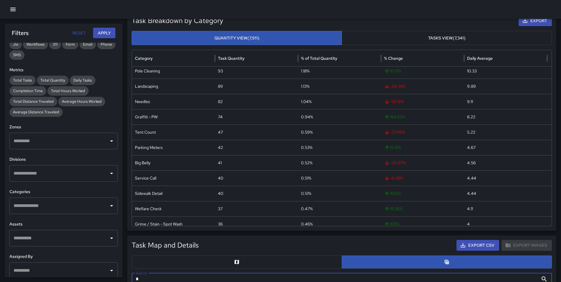
scroll to position [293, 0]
click at [223, 235] on button "button" at bounding box center [237, 262] width 210 height 13
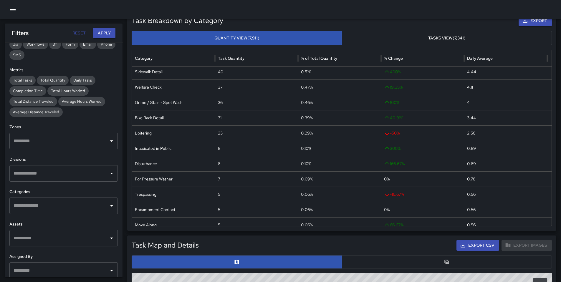
click at [233, 235] on div "Task Map and Details Export CSV Export Images" at bounding box center [342, 245] width 420 height 11
click at [14, 13] on button "button" at bounding box center [13, 10] width 12 height 12
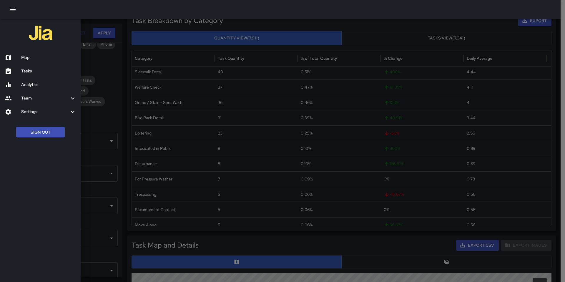
click at [99, 70] on div at bounding box center [282, 141] width 565 height 282
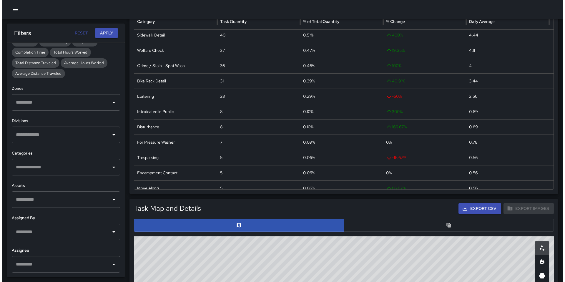
scroll to position [139, 0]
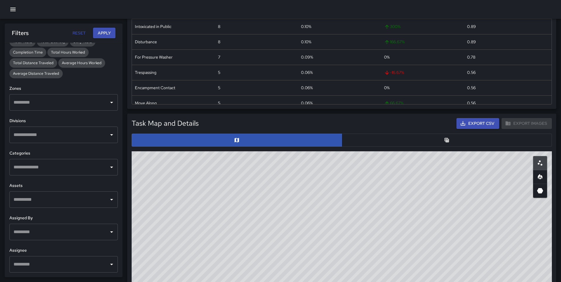
click at [15, 11] on icon "button" at bounding box center [12, 9] width 7 height 7
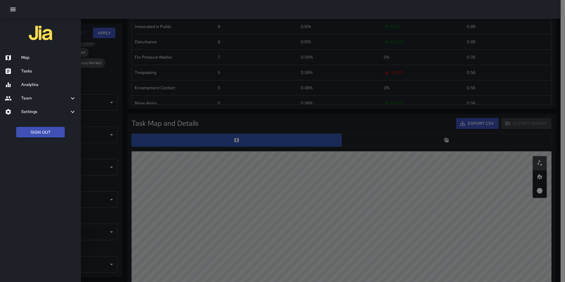
click at [42, 72] on h6 "Tasks" at bounding box center [48, 71] width 55 height 6
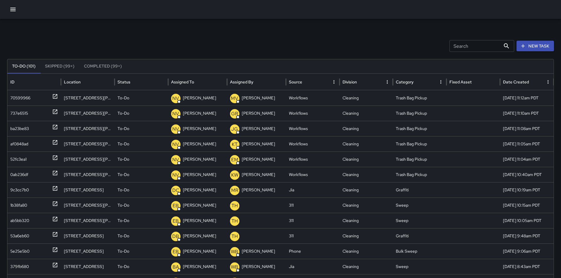
click at [432, 46] on input "Search" at bounding box center [474, 46] width 51 height 12
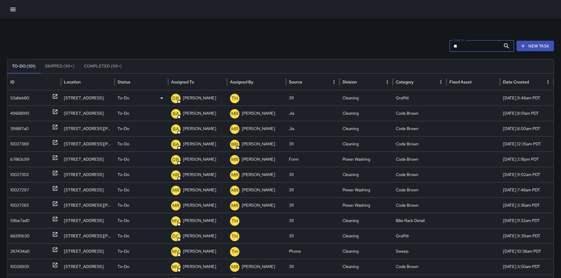
type input "**"
click at [33, 99] on div "53a6eb60" at bounding box center [34, 97] width 48 height 15
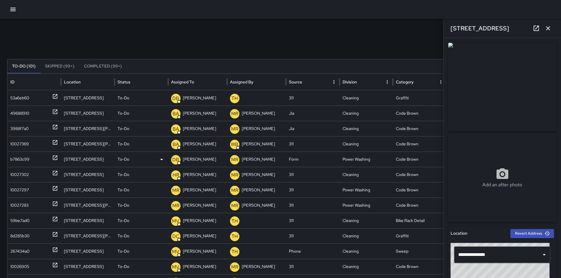
click at [18, 159] on div "b7863c99" at bounding box center [19, 159] width 19 height 15
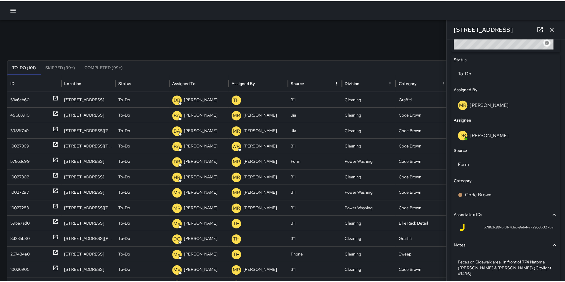
scroll to position [288, 0]
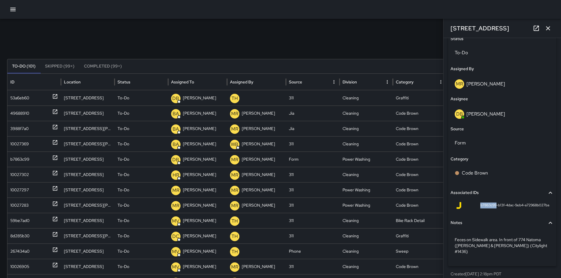
drag, startPoint x: 490, startPoint y: 205, endPoint x: 468, endPoint y: 206, distance: 21.8
click at [432, 206] on div "b7863c99-b13f-4dac-9eb4-a72968b027ba" at bounding box center [502, 205] width 94 height 7
click at [11, 9] on icon "button" at bounding box center [12, 9] width 7 height 7
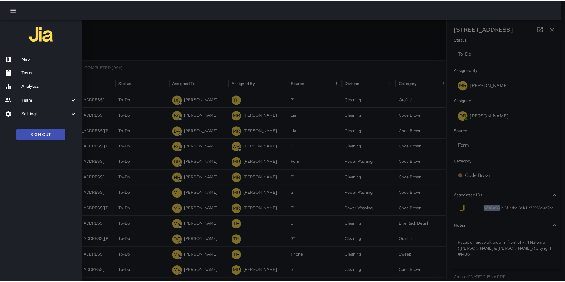
scroll to position [283, 0]
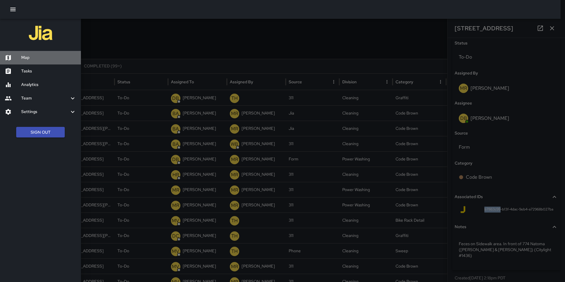
click at [31, 58] on h6 "Map" at bounding box center [48, 57] width 55 height 6
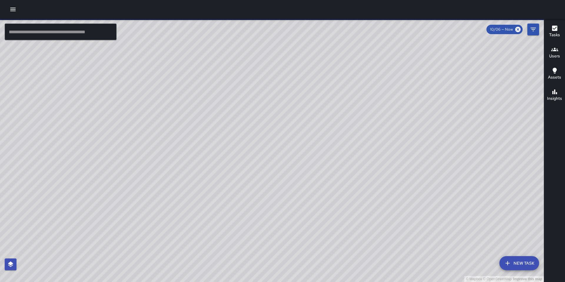
click at [15, 15] on div at bounding box center [282, 9] width 565 height 19
click at [14, 12] on icon "button" at bounding box center [12, 9] width 7 height 7
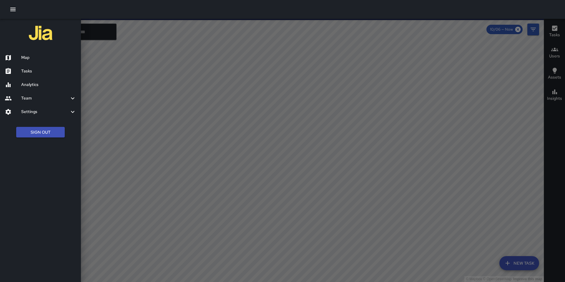
click at [35, 86] on h6 "Analytics" at bounding box center [48, 85] width 55 height 6
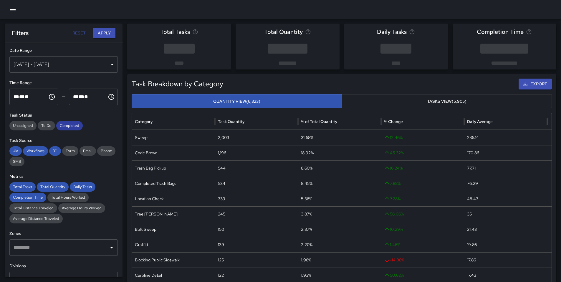
click at [67, 124] on span "Completed" at bounding box center [69, 126] width 26 height 6
click at [57, 151] on span "311" at bounding box center [55, 151] width 12 height 6
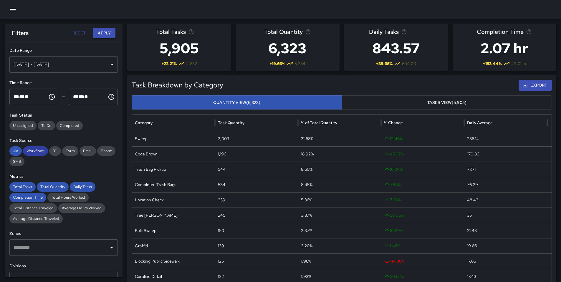
drag, startPoint x: 36, startPoint y: 152, endPoint x: 32, endPoint y: 152, distance: 3.5
click at [36, 152] on span "Workflows" at bounding box center [35, 151] width 25 height 6
click at [9, 152] on span "Jia" at bounding box center [15, 151] width 12 height 6
drag, startPoint x: 17, startPoint y: 185, endPoint x: 21, endPoint y: 186, distance: 3.9
click at [18, 185] on span "Total Tasks" at bounding box center [22, 187] width 26 height 6
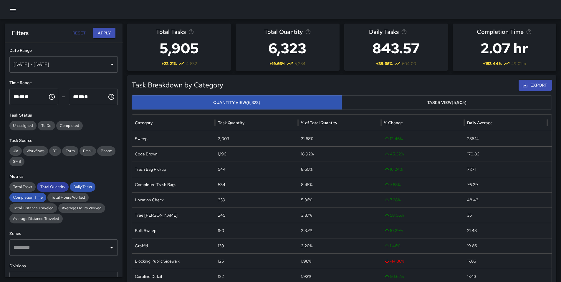
click at [56, 186] on span "Total Quantity" at bounding box center [53, 187] width 32 height 6
click at [80, 187] on span "Daily Tasks" at bounding box center [83, 187] width 26 height 6
click at [22, 201] on div "Completion Time" at bounding box center [27, 197] width 37 height 9
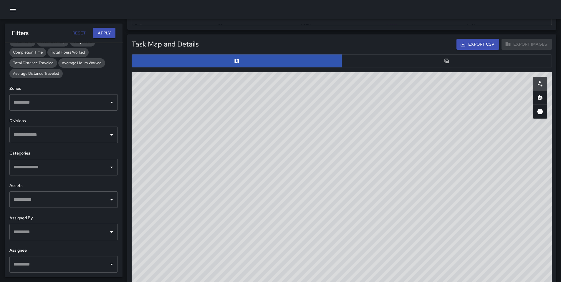
scroll to position [292, 0]
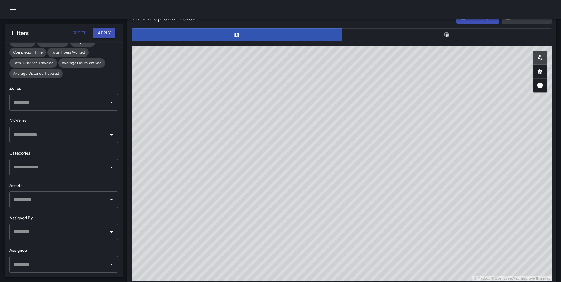
click at [40, 235] on input "text" at bounding box center [59, 264] width 94 height 11
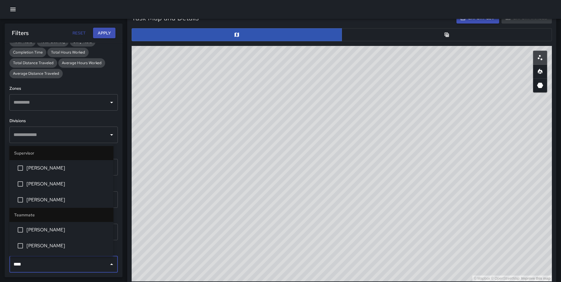
type input "*****"
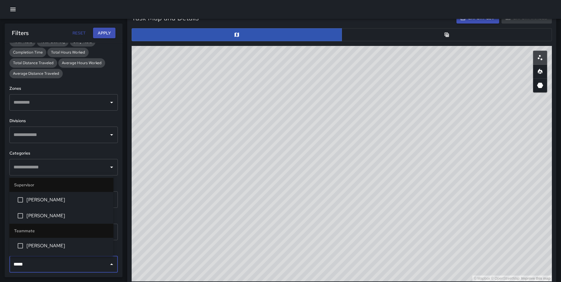
click at [36, 200] on span "David Lewis" at bounding box center [67, 199] width 82 height 7
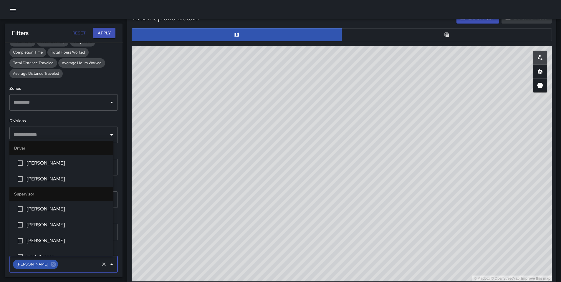
scroll to position [152, 0]
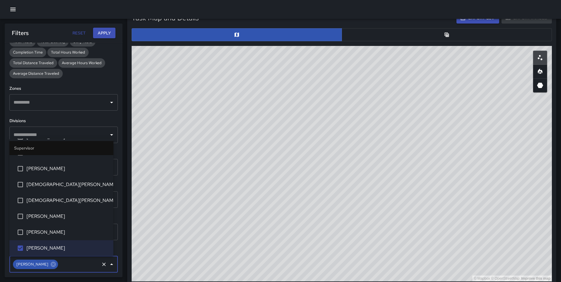
click at [103, 31] on button "Apply" at bounding box center [104, 33] width 22 height 11
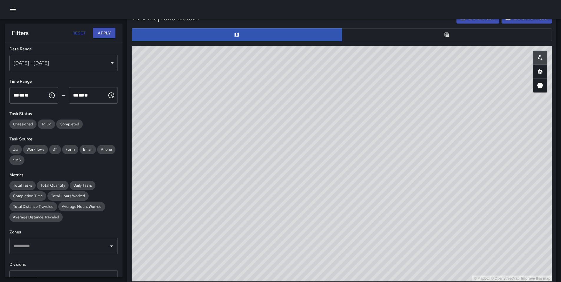
scroll to position [0, 0]
click at [71, 67] on div "[DATE] - [DATE]" at bounding box center [63, 64] width 108 height 16
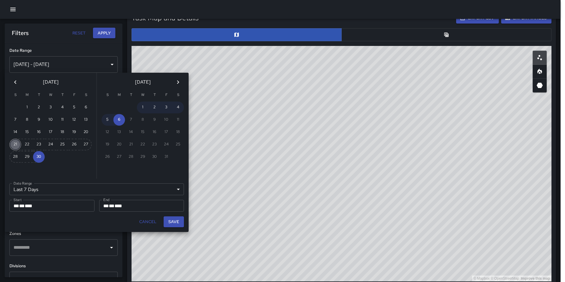
click at [16, 147] on button "21" at bounding box center [15, 145] width 12 height 12
type input "******"
type input "**********"
click at [167, 222] on button "Save" at bounding box center [174, 221] width 20 height 11
type input "**********"
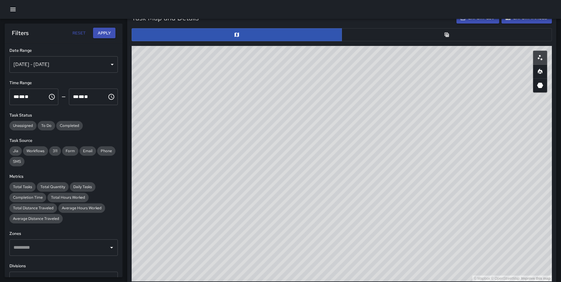
click at [69, 178] on h6 "Metrics" at bounding box center [63, 176] width 108 height 6
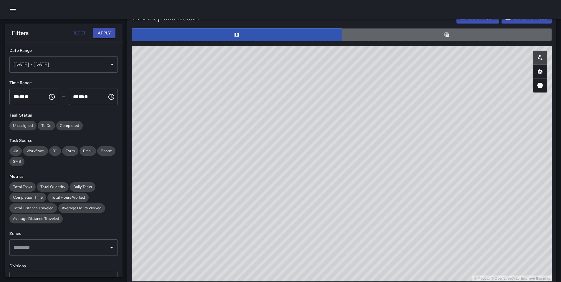
click at [412, 41] on button "button" at bounding box center [446, 34] width 210 height 13
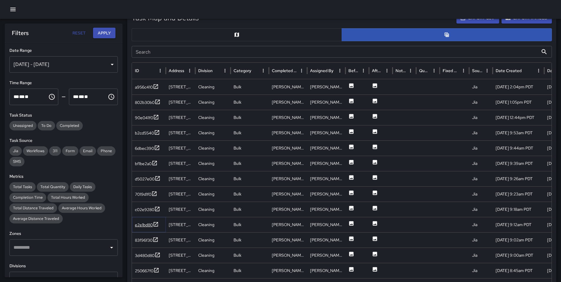
click at [145, 223] on div "e2e1bd80" at bounding box center [144, 225] width 18 height 6
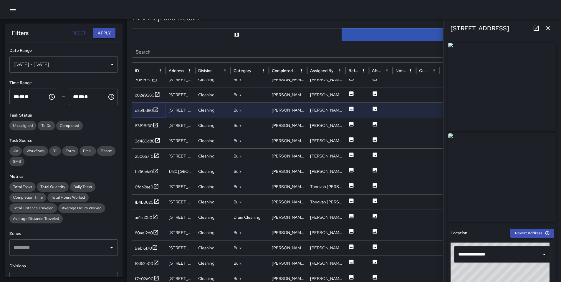
scroll to position [116, 0]
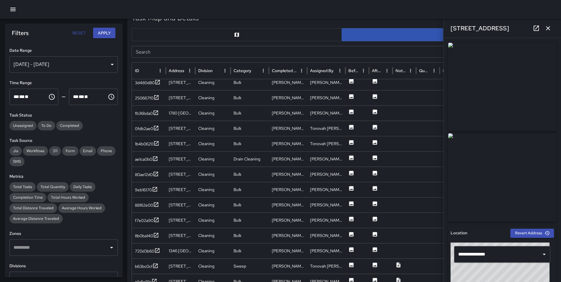
click at [432, 26] on icon "button" at bounding box center [547, 28] width 7 height 7
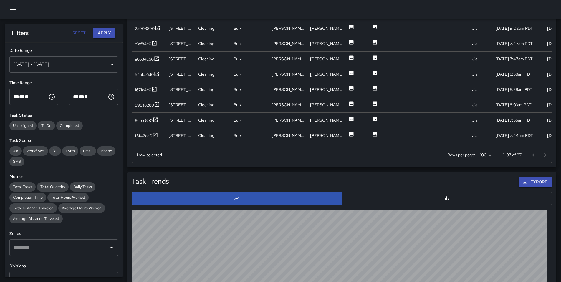
scroll to position [352, 0]
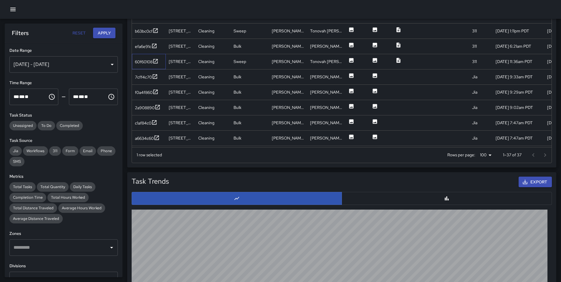
click at [134, 60] on div "60f60108" at bounding box center [149, 61] width 34 height 15
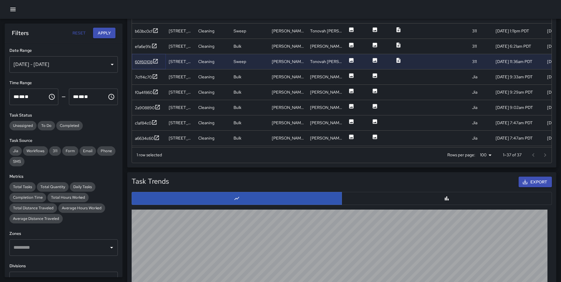
click at [140, 62] on div "60f60108" at bounding box center [144, 62] width 18 height 6
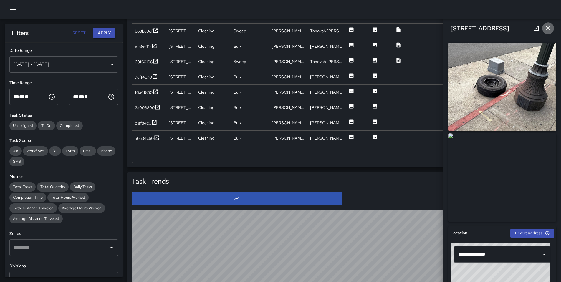
drag, startPoint x: 548, startPoint y: 27, endPoint x: 528, endPoint y: 45, distance: 27.1
click at [432, 27] on icon "button" at bounding box center [547, 28] width 7 height 7
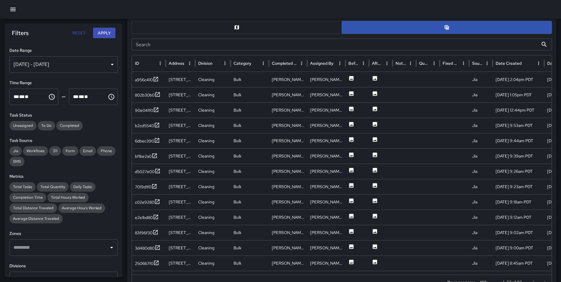
click at [174, 44] on input "Search" at bounding box center [335, 45] width 407 height 12
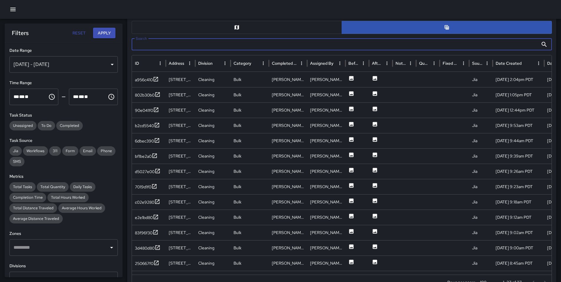
paste input "**********"
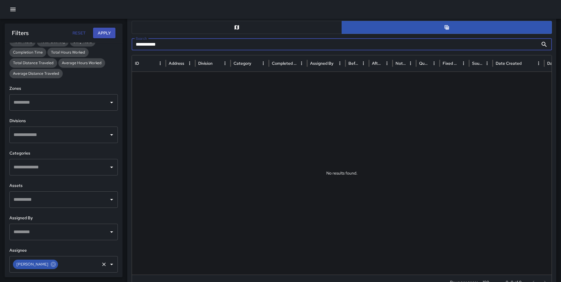
click at [44, 235] on div "David Lewis" at bounding box center [35, 264] width 45 height 9
type input "**********"
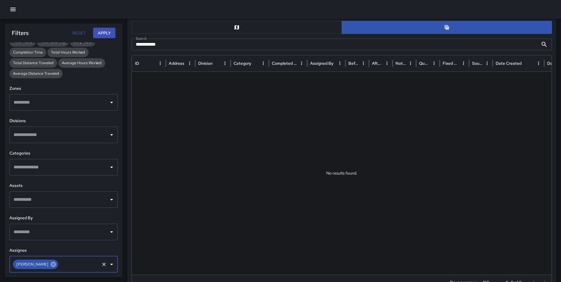
click at [51, 235] on icon at bounding box center [53, 263] width 5 height 5
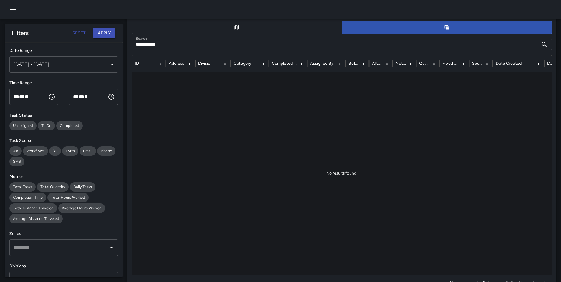
click at [106, 32] on button "Apply" at bounding box center [104, 33] width 22 height 11
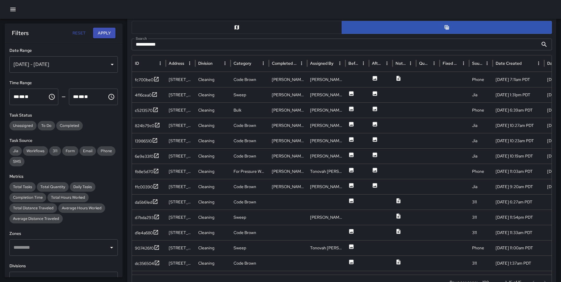
click at [173, 42] on input "**********" at bounding box center [335, 45] width 407 height 12
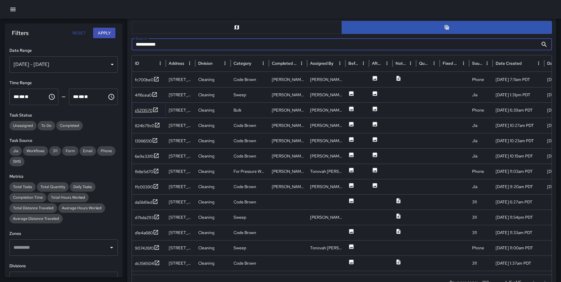
click at [140, 107] on div "c5213570" at bounding box center [144, 110] width 18 height 6
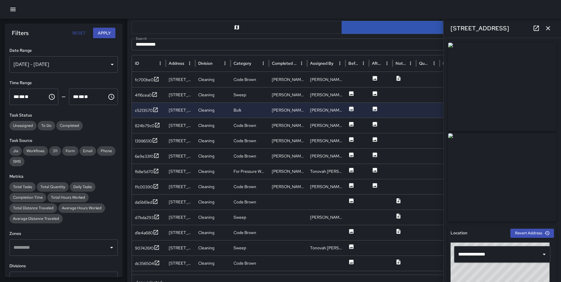
click at [432, 31] on icon "button" at bounding box center [547, 28] width 7 height 7
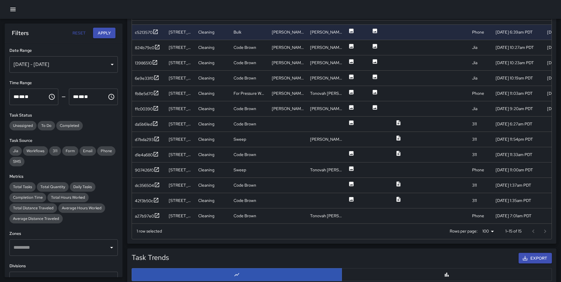
scroll to position [304, 0]
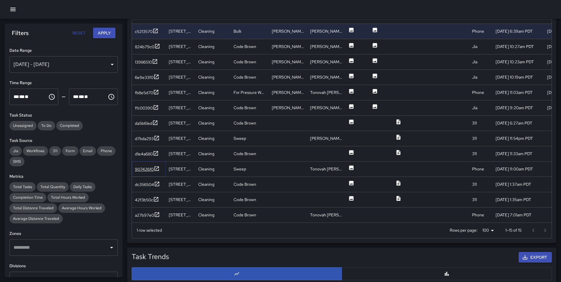
click at [150, 169] on div "907426f0" at bounding box center [144, 169] width 19 height 6
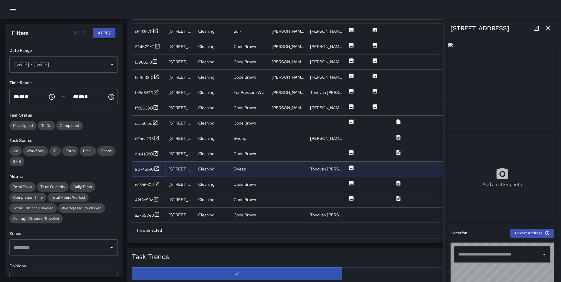
type input "**********"
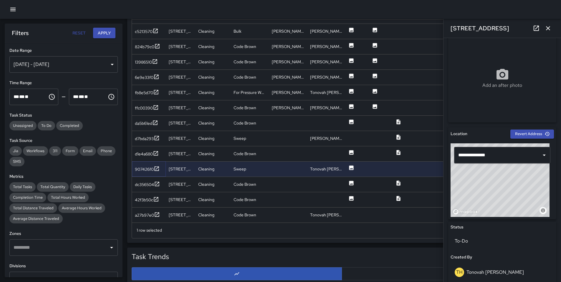
scroll to position [106, 0]
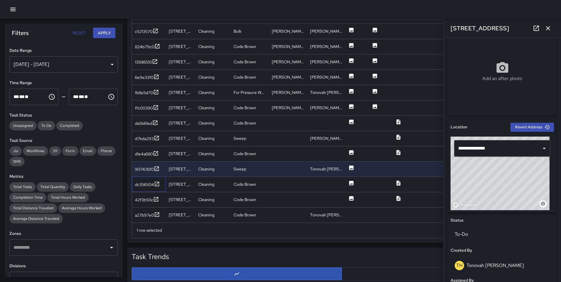
click at [142, 190] on div "dc356504" at bounding box center [149, 184] width 34 height 15
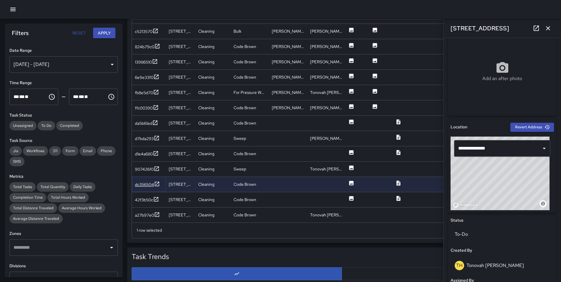
click at [146, 184] on div "dc356504" at bounding box center [144, 185] width 19 height 6
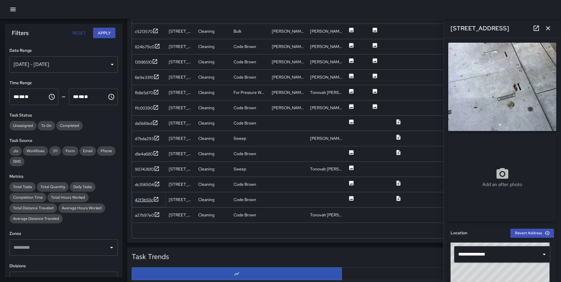
click at [147, 198] on div "42f3b50c" at bounding box center [144, 200] width 18 height 6
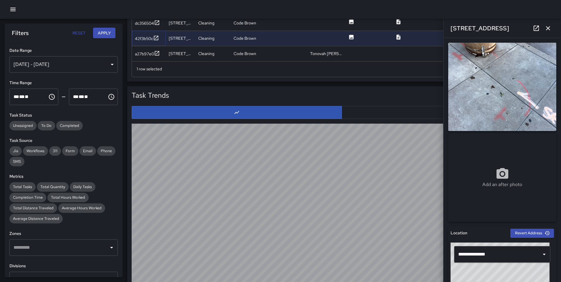
scroll to position [356, 0]
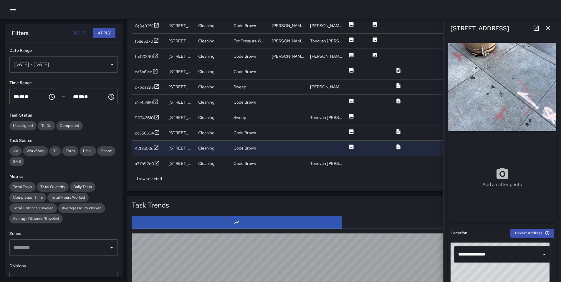
drag, startPoint x: 545, startPoint y: 29, endPoint x: 545, endPoint y: 32, distance: 3.4
click at [432, 29] on icon "button" at bounding box center [547, 28] width 7 height 7
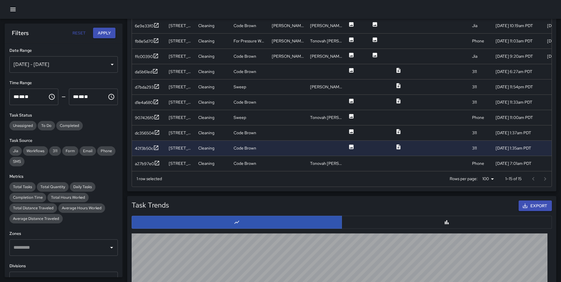
click at [432, 179] on div at bounding box center [539, 179] width 24 height 12
click at [150, 122] on div "907426f0" at bounding box center [149, 117] width 34 height 15
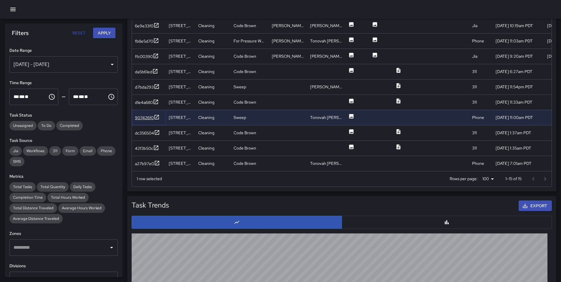
click at [150, 117] on div "907426f0" at bounding box center [144, 118] width 19 height 6
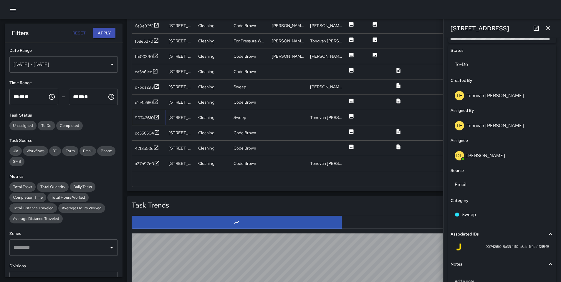
scroll to position [194, 0]
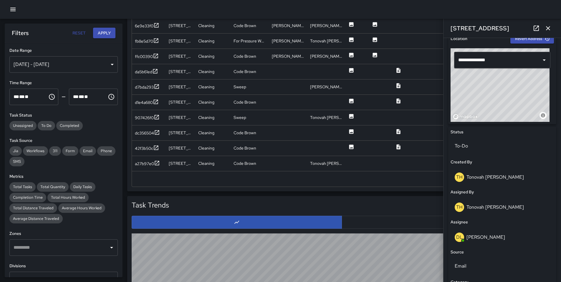
click at [432, 30] on icon at bounding box center [536, 28] width 7 height 7
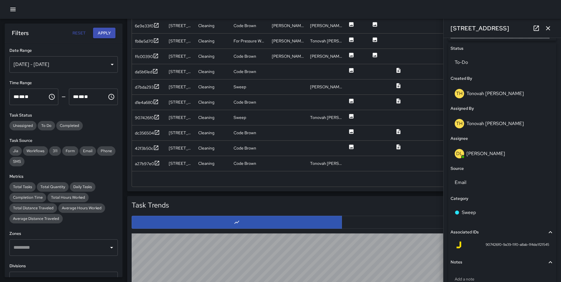
scroll to position [277, 0]
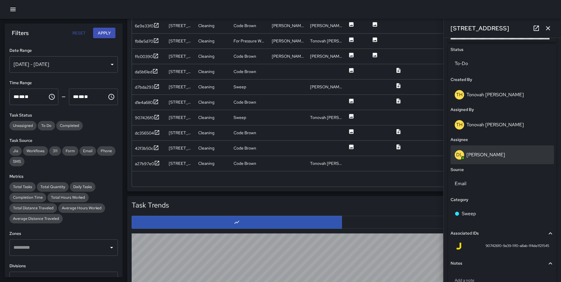
click at [432, 159] on div "DL David Lewis" at bounding box center [502, 154] width 95 height 9
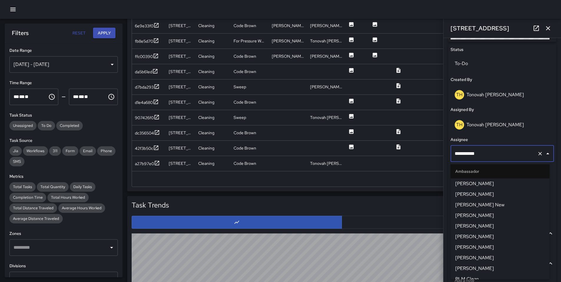
scroll to position [284, 0]
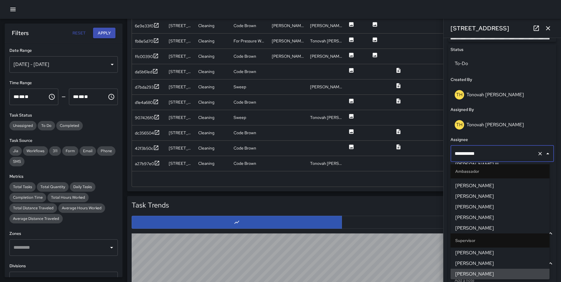
drag, startPoint x: 487, startPoint y: 154, endPoint x: 426, endPoint y: 152, distance: 60.4
click at [431, 150] on div "**********" at bounding box center [341, 44] width 429 height 294
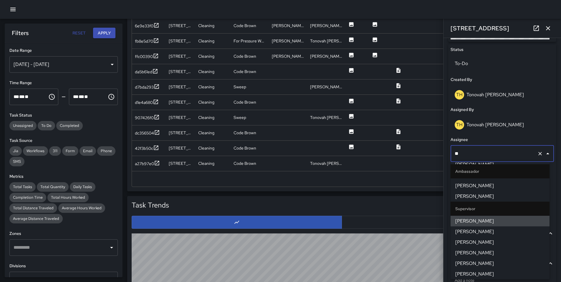
scroll to position [0, 0]
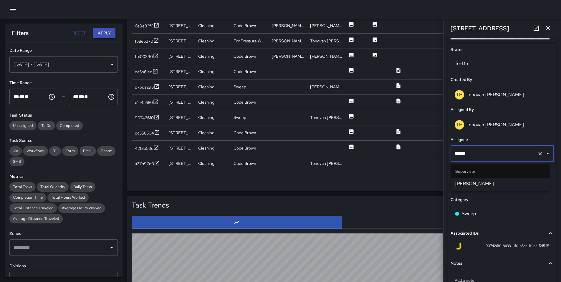
type input "*******"
click at [432, 184] on span "Woodrow Blake" at bounding box center [499, 183] width 89 height 7
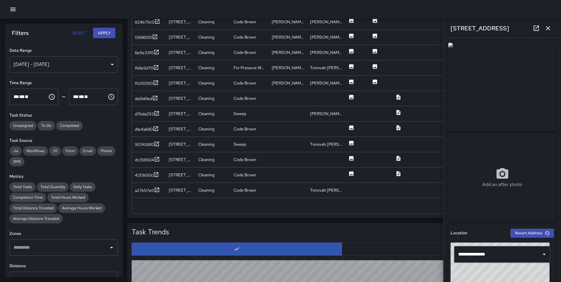
scroll to position [300, 0]
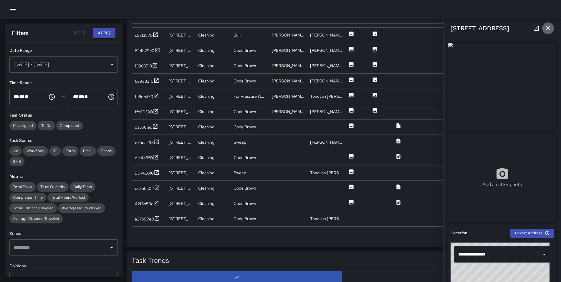
click at [432, 29] on icon "button" at bounding box center [548, 28] width 4 height 4
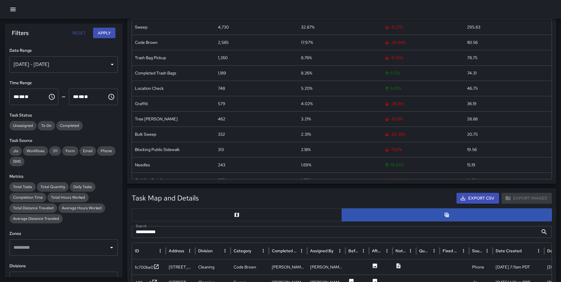
scroll to position [64, 0]
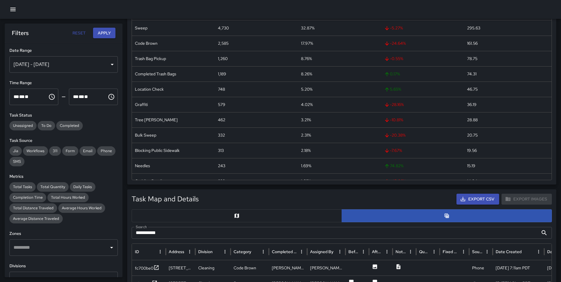
click at [99, 31] on button "Apply" at bounding box center [104, 33] width 22 height 11
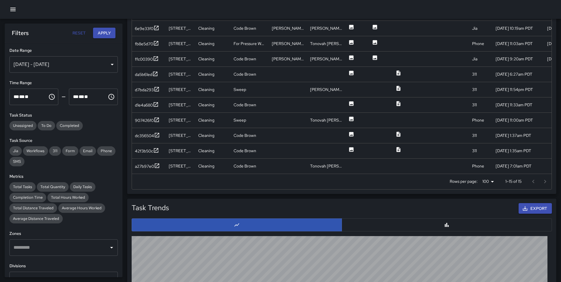
scroll to position [365, 0]
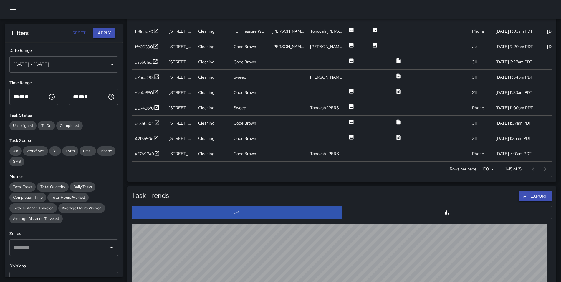
click at [139, 153] on div "a27b97e0" at bounding box center [144, 154] width 19 height 6
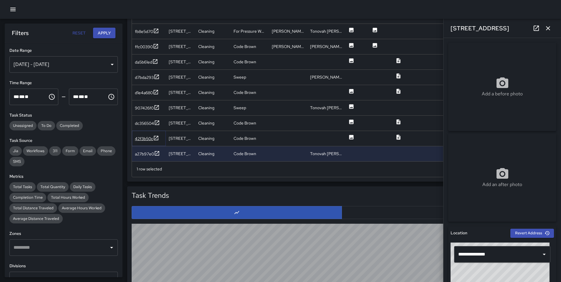
click at [140, 139] on div "42f3b50c" at bounding box center [144, 139] width 18 height 6
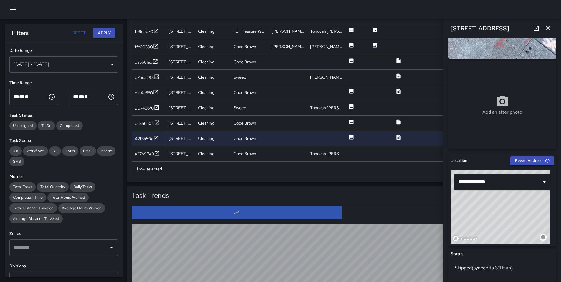
scroll to position [71, 0]
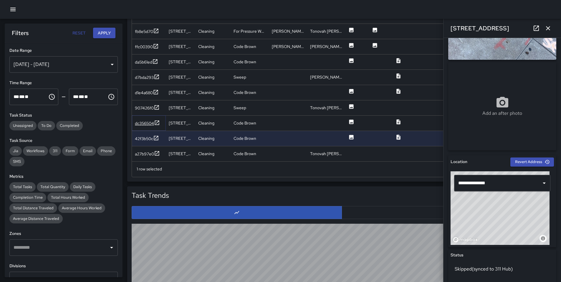
click at [139, 126] on div "dc356504" at bounding box center [144, 123] width 19 height 6
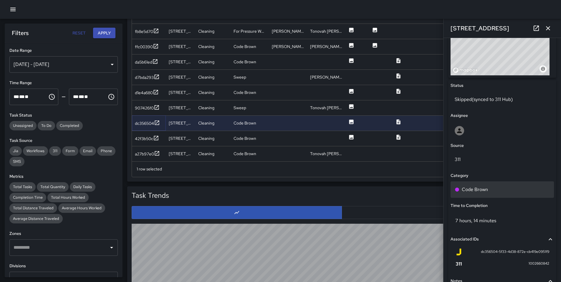
scroll to position [192, 0]
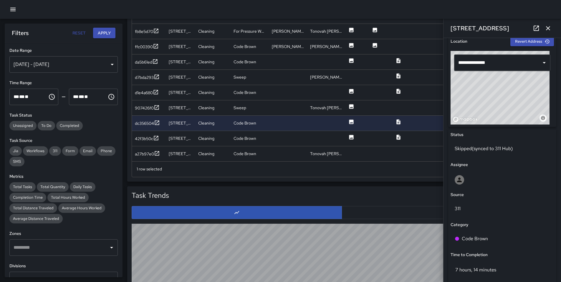
click at [432, 146] on p "Skipped (synced to 311 Hub)" at bounding box center [502, 148] width 95 height 7
click at [432, 150] on p "Skipped (synced to 311 Hub)" at bounding box center [502, 148] width 95 height 7
click at [150, 111] on div "907426f0" at bounding box center [147, 108] width 25 height 7
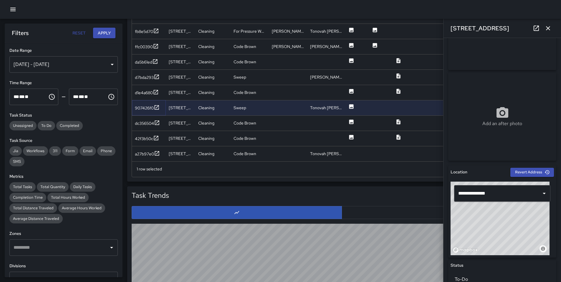
scroll to position [0, 0]
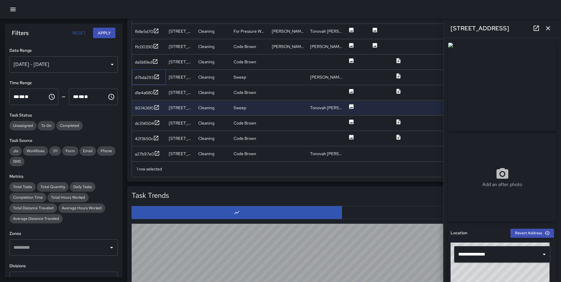
click at [135, 81] on div "d7bda293" at bounding box center [149, 76] width 34 height 15
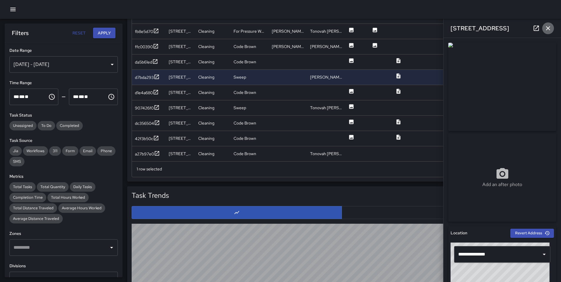
click at [432, 28] on icon "button" at bounding box center [547, 28] width 7 height 7
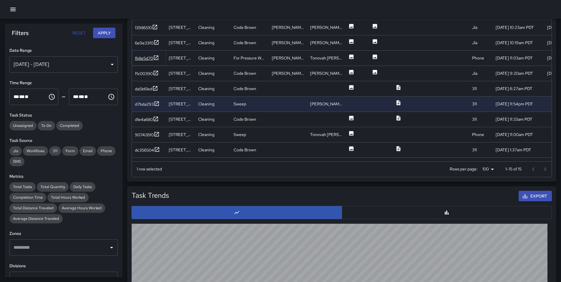
click at [138, 61] on div "fb8e5d70" at bounding box center [147, 58] width 24 height 7
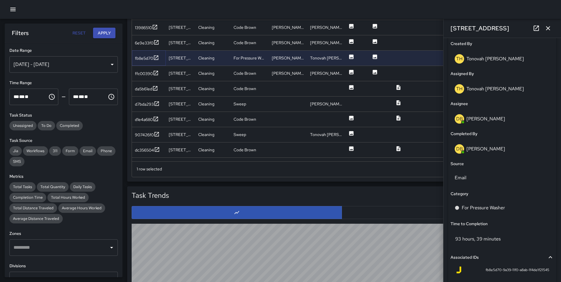
scroll to position [375, 0]
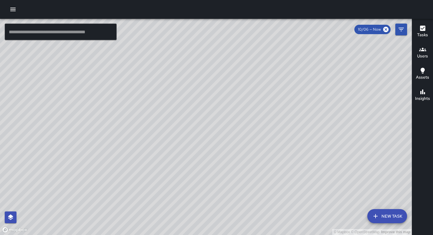
click at [11, 9] on icon "button" at bounding box center [12, 9] width 7 height 7
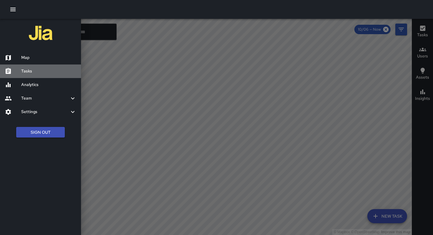
click at [30, 72] on h6 "Tasks" at bounding box center [48, 71] width 55 height 6
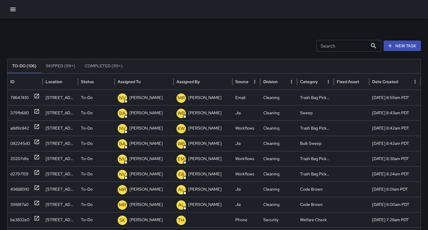
click at [404, 48] on button "New Task" at bounding box center [402, 46] width 37 height 11
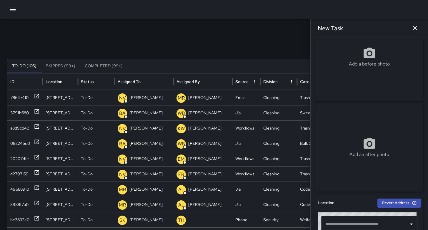
scroll to position [108, 0]
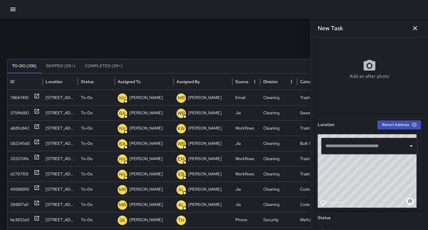
drag, startPoint x: 349, startPoint y: 151, endPoint x: 349, endPoint y: 147, distance: 4.2
click at [349, 150] on div "​" at bounding box center [369, 146] width 96 height 16
click at [349, 147] on input "text" at bounding box center [365, 146] width 82 height 11
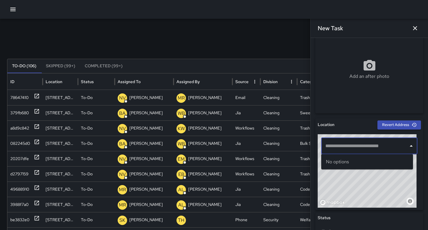
paste input "**********"
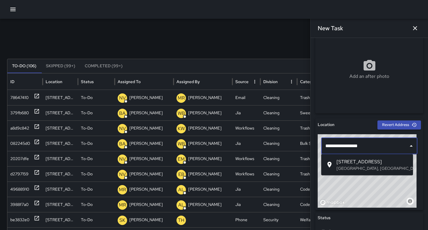
click at [351, 161] on span "[STREET_ADDRESS]" at bounding box center [373, 162] width 72 height 7
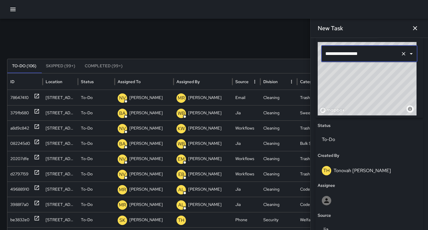
scroll to position [227, 0]
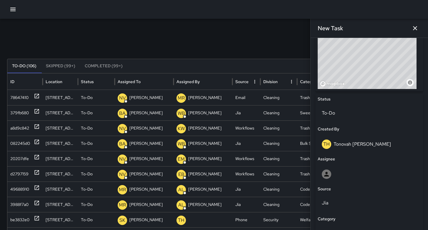
type input "**********"
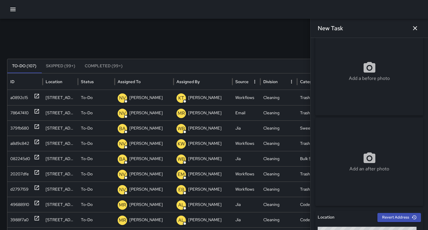
scroll to position [0, 0]
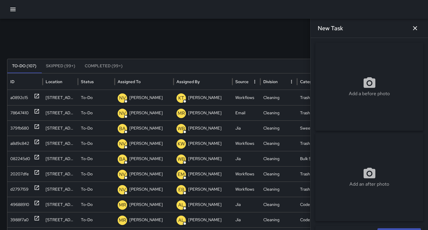
click at [338, 78] on div "Add a before photo" at bounding box center [370, 86] width 108 height 21
click at [377, 69] on div "Add a before photo" at bounding box center [370, 87] width 108 height 88
type input "**********"
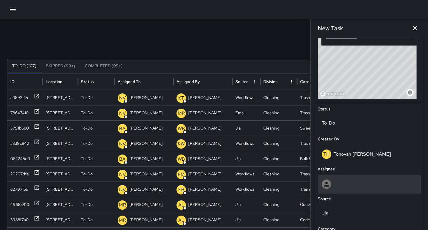
scroll to position [252, 0]
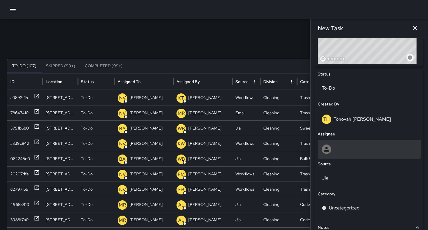
click at [342, 143] on div at bounding box center [369, 149] width 103 height 19
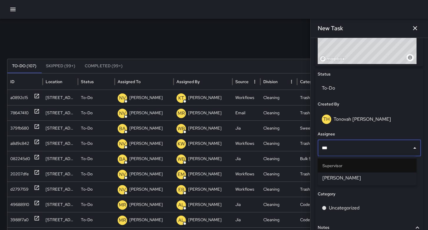
type input "****"
click at [344, 175] on span "[PERSON_NAME]" at bounding box center [367, 178] width 89 height 7
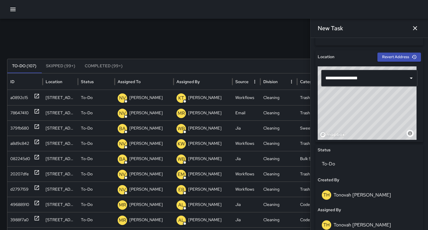
scroll to position [253, 0]
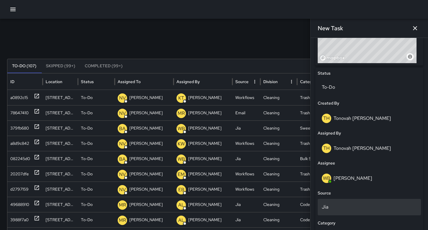
click at [321, 208] on div "Jia" at bounding box center [369, 207] width 103 height 16
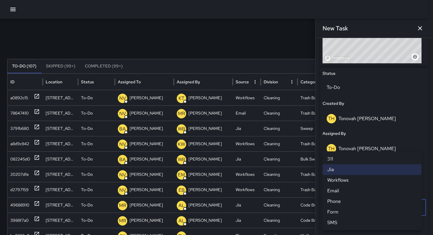
click at [341, 200] on li "Phone" at bounding box center [371, 201] width 99 height 11
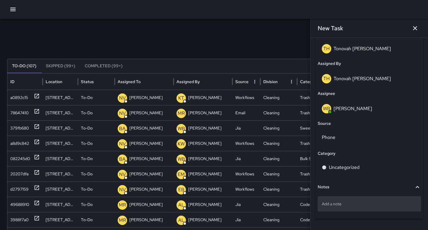
scroll to position [338, 0]
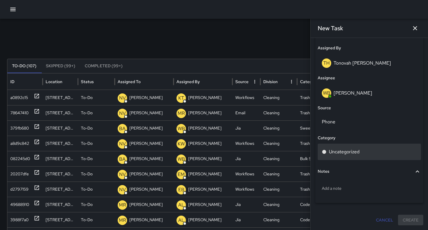
click at [329, 160] on div "Uncategorized" at bounding box center [369, 152] width 103 height 16
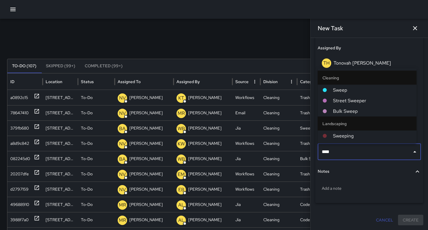
type input "*****"
drag, startPoint x: 328, startPoint y: 89, endPoint x: 325, endPoint y: 91, distance: 3.6
click at [328, 89] on div at bounding box center [328, 90] width 11 height 5
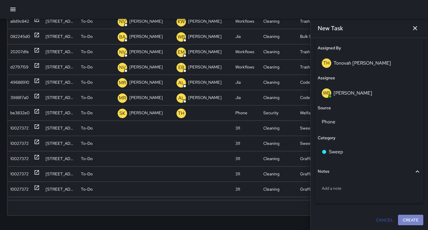
click at [403, 218] on button "Create" at bounding box center [410, 220] width 25 height 11
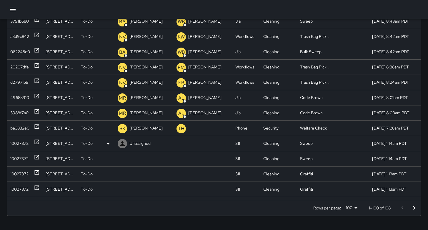
click at [23, 145] on div "10027372" at bounding box center [19, 143] width 18 height 15
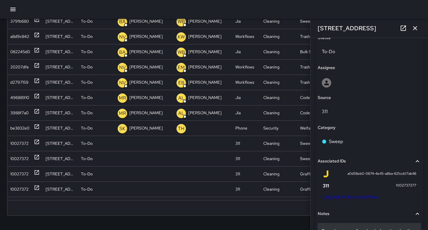
scroll to position [365, 0]
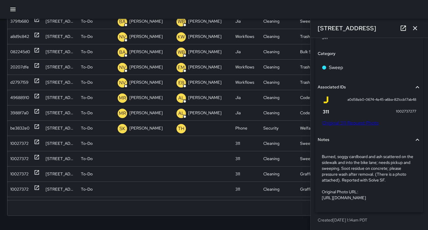
click at [339, 120] on link "Original 311 Request Photo" at bounding box center [351, 123] width 56 height 6
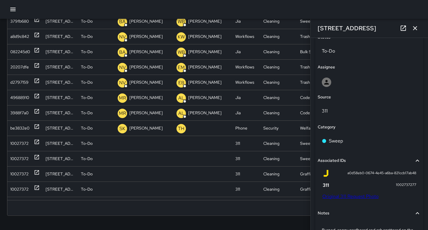
scroll to position [264, 0]
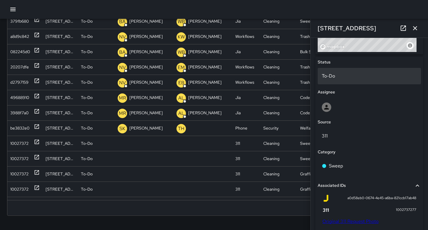
click at [343, 77] on p "To-Do" at bounding box center [369, 76] width 95 height 7
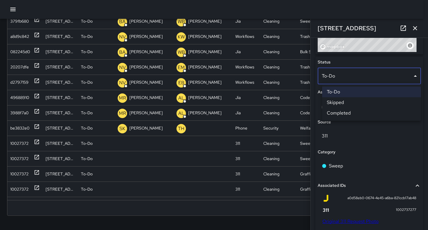
scroll to position [118, 0]
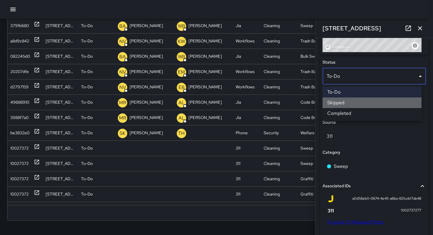
click at [343, 104] on li "Skipped" at bounding box center [371, 102] width 99 height 11
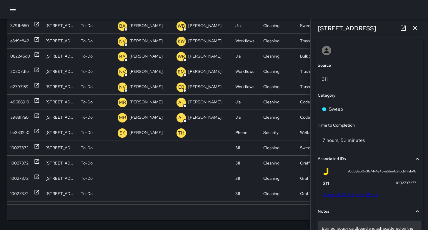
scroll to position [443, 0]
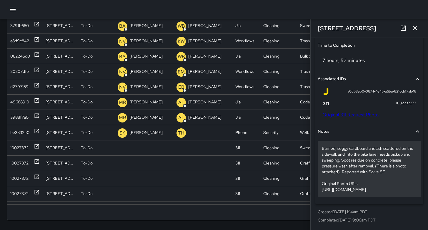
click at [355, 165] on p "Burned, soggy cardboard and ash scattered on the sidewalk and into the bike lan…" at bounding box center [369, 169] width 95 height 47
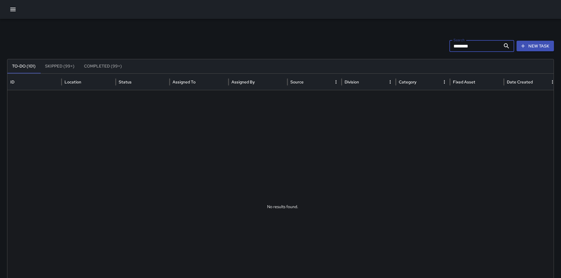
drag, startPoint x: 481, startPoint y: 47, endPoint x: 416, endPoint y: 44, distance: 64.9
click at [416, 44] on div "Search ******** Search New Task" at bounding box center [280, 46] width 547 height 12
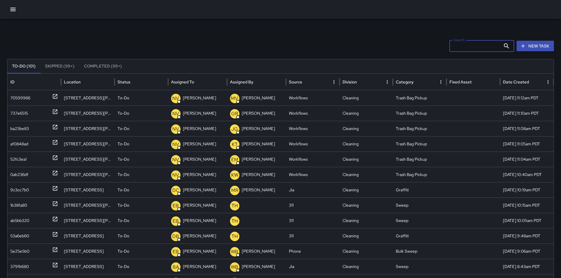
click at [17, 10] on button "button" at bounding box center [13, 10] width 12 height 12
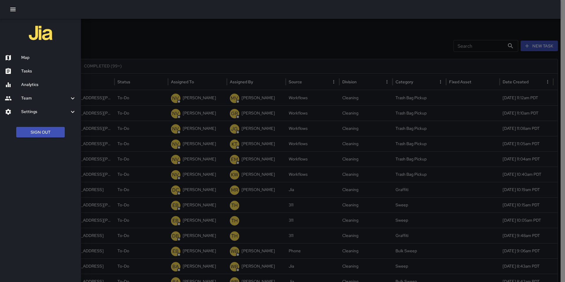
click at [36, 97] on h6 "Team" at bounding box center [45, 98] width 48 height 6
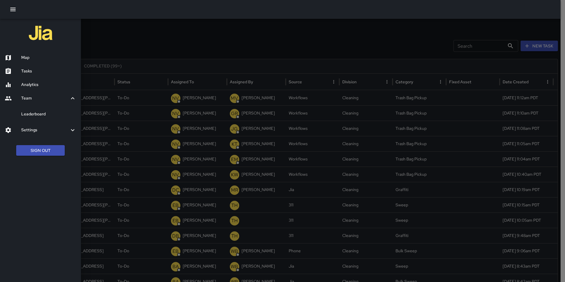
click at [173, 47] on div at bounding box center [282, 141] width 565 height 282
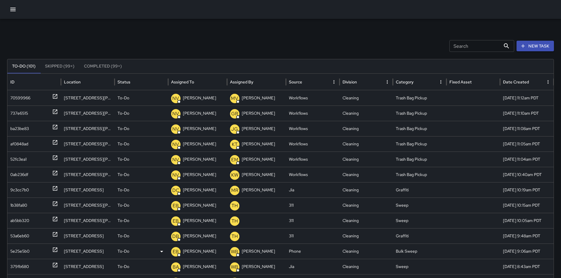
click at [27, 247] on div "5e25e5b0" at bounding box center [19, 250] width 19 height 15
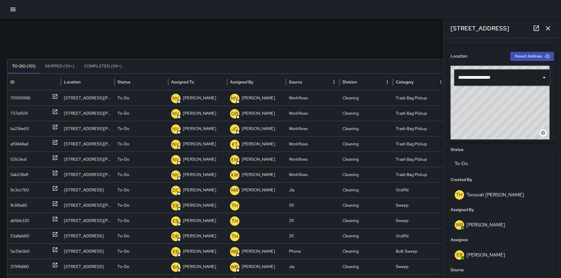
scroll to position [312, 0]
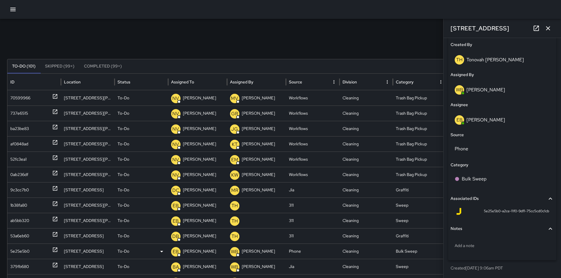
click at [16, 255] on div "5e25e5b0" at bounding box center [19, 250] width 19 height 15
click at [19, 250] on div "5e25e5b0" at bounding box center [19, 250] width 19 height 15
click at [19, 251] on div "5e25e5b0" at bounding box center [19, 250] width 19 height 15
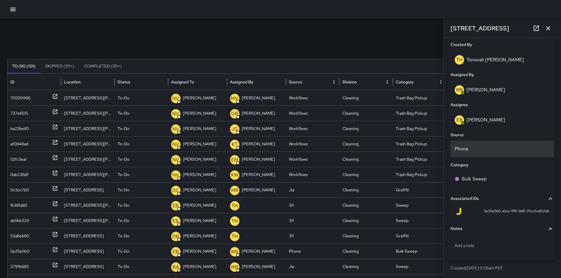
click at [463, 145] on p "Phone" at bounding box center [502, 148] width 95 height 7
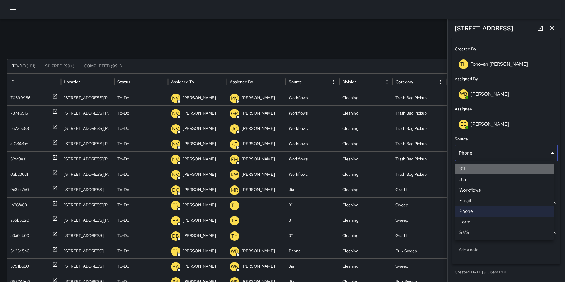
click at [468, 170] on li "311" at bounding box center [504, 169] width 99 height 11
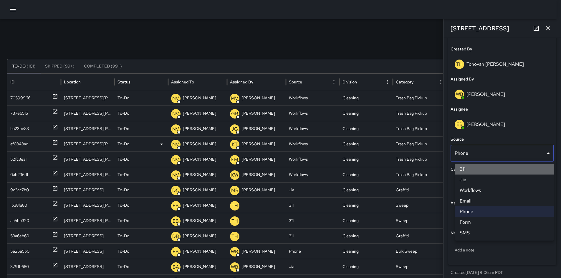
scroll to position [312, 0]
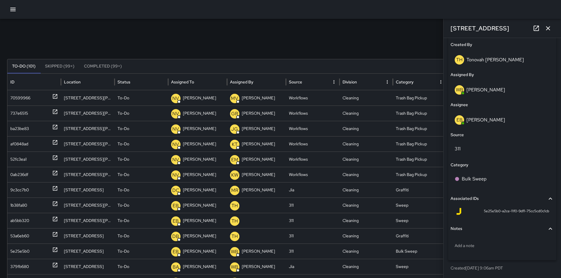
click at [310, 53] on div "Search Search New Task To-Do (101) Skipped (99+) Completed (99+) ID Location St…" at bounding box center [280, 186] width 561 height 334
click at [363, 40] on div "Search Search New Task" at bounding box center [280, 46] width 547 height 12
click at [548, 30] on icon "button" at bounding box center [547, 28] width 7 height 7
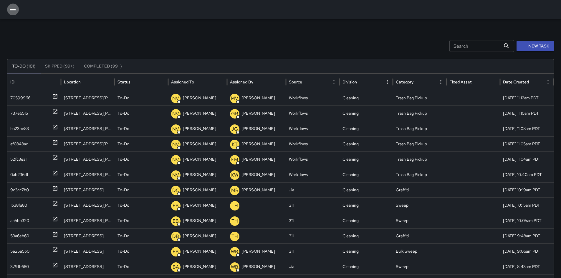
click at [12, 6] on icon "button" at bounding box center [12, 9] width 7 height 7
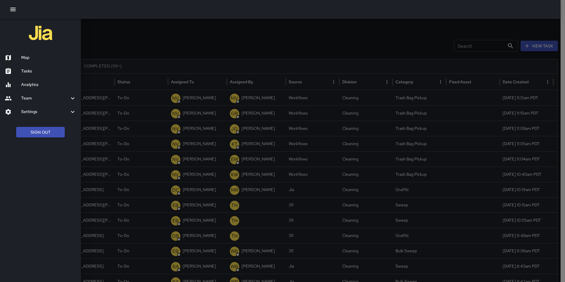
click at [32, 72] on h6 "Tasks" at bounding box center [48, 71] width 55 height 6
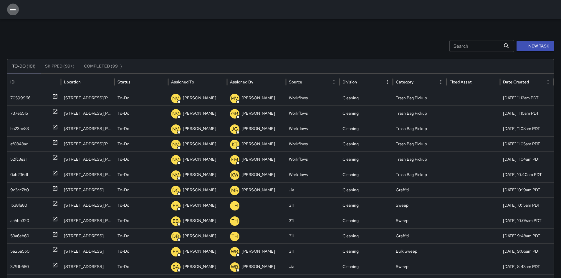
click at [8, 11] on button "button" at bounding box center [13, 10] width 12 height 12
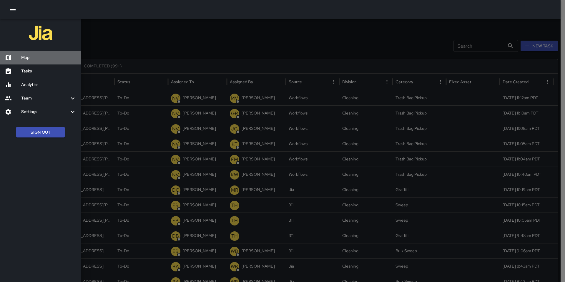
click at [34, 62] on div "Map" at bounding box center [40, 58] width 81 height 14
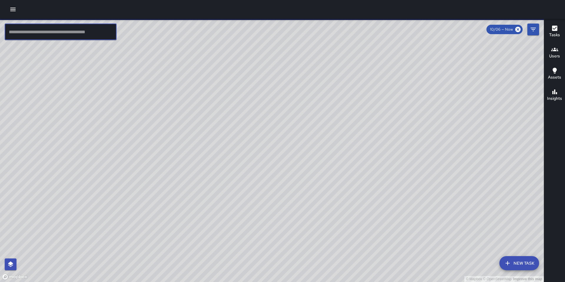
click at [38, 36] on input "text" at bounding box center [61, 32] width 112 height 16
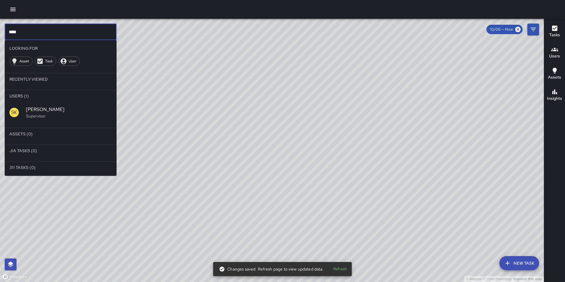
type input "****"
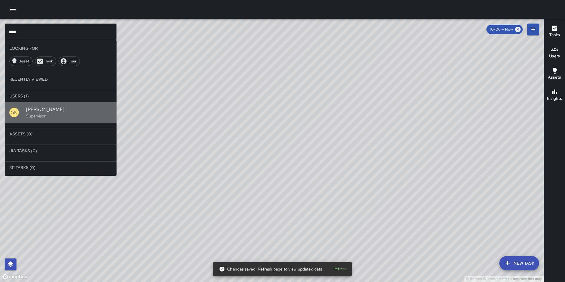
click at [40, 114] on p "Supervisor" at bounding box center [69, 116] width 86 height 6
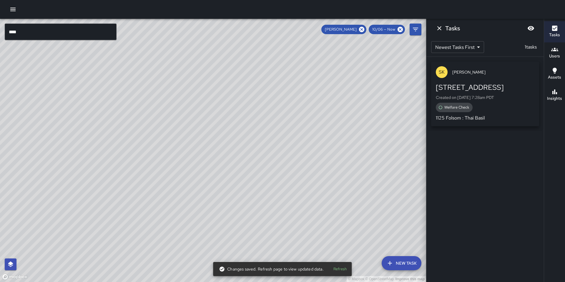
click at [230, 133] on div "© Mapbox © OpenStreetMap Improve this map SK SEAN KELLEY 1125 Folsom Street Cre…" at bounding box center [213, 150] width 426 height 263
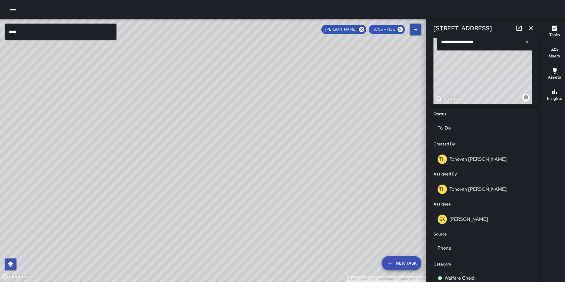
scroll to position [253, 0]
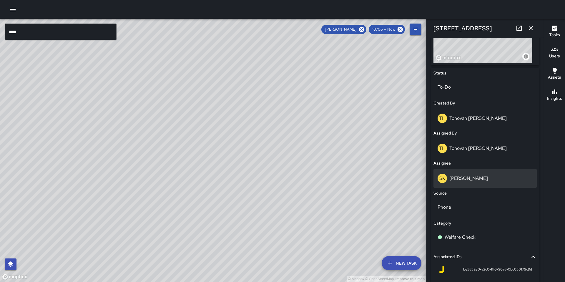
click at [460, 181] on p "SEAN KELLEY" at bounding box center [469, 178] width 39 height 6
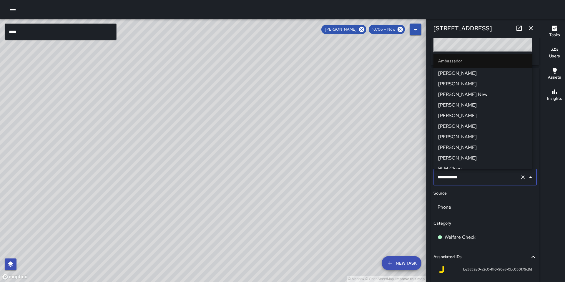
scroll to position [464, 0]
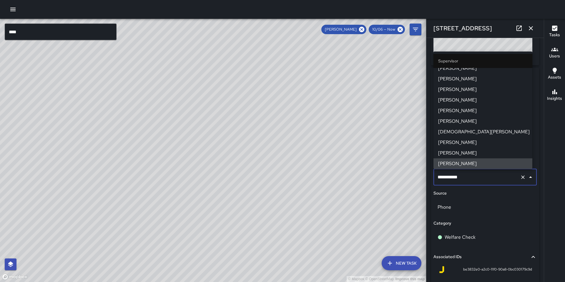
drag, startPoint x: 468, startPoint y: 177, endPoint x: 419, endPoint y: 177, distance: 49.2
click at [420, 177] on div "© Mapbox © OpenStreetMap Improve this map **** ​ New Task SEAN KELLEY 10/06 — N…" at bounding box center [282, 150] width 565 height 263
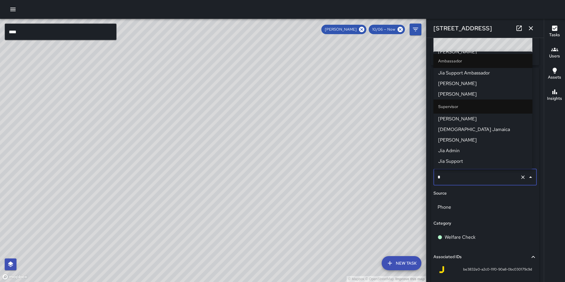
scroll to position [0, 0]
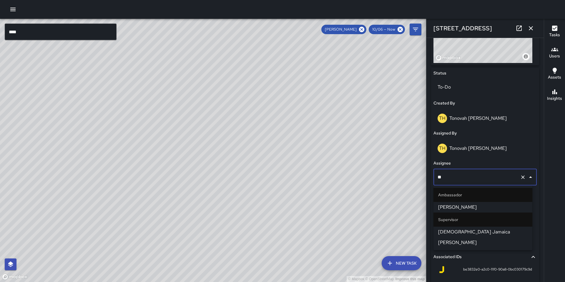
type input "***"
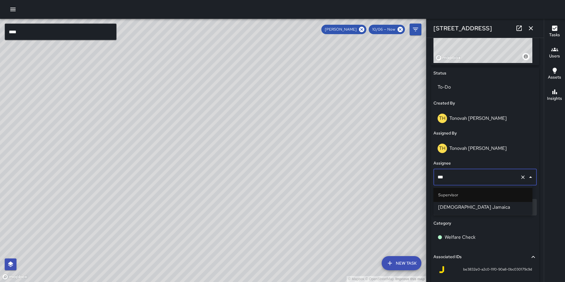
click at [478, 205] on span "Jesus Jamaica" at bounding box center [482, 207] width 89 height 7
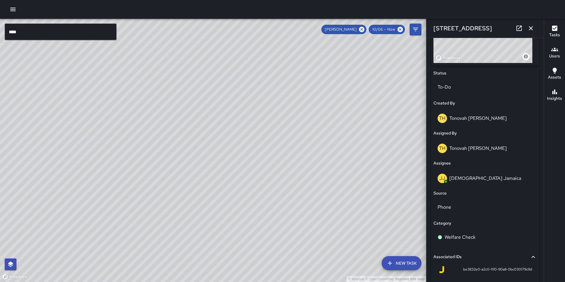
click at [532, 27] on icon "button" at bounding box center [531, 28] width 4 height 4
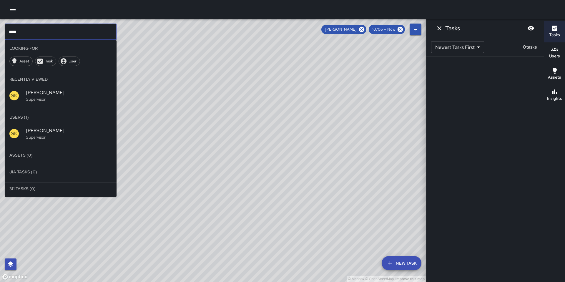
drag, startPoint x: 29, startPoint y: 34, endPoint x: 0, endPoint y: 33, distance: 28.3
click at [1, 33] on div "© Mapbox © OpenStreetMap Improve this map **** ​ Looking For Asset Task User Re…" at bounding box center [213, 150] width 426 height 263
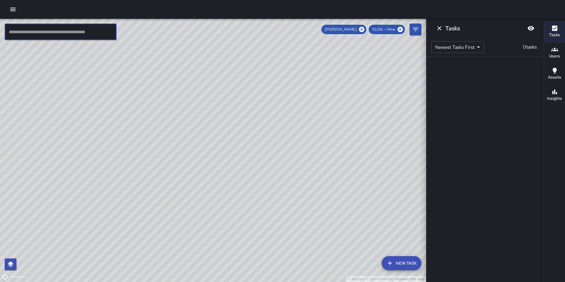
click at [360, 29] on icon at bounding box center [362, 29] width 6 height 6
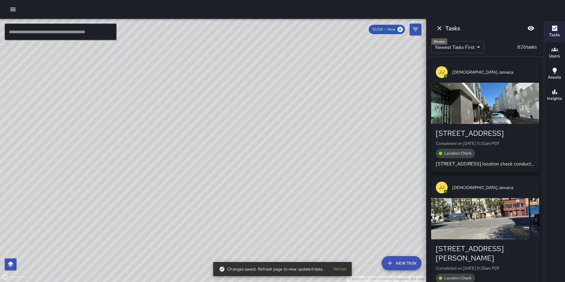
click at [442, 28] on icon "Dismiss" at bounding box center [439, 28] width 7 height 7
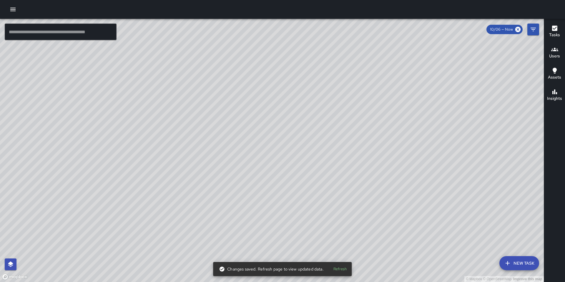
click at [40, 39] on input "text" at bounding box center [61, 32] width 112 height 16
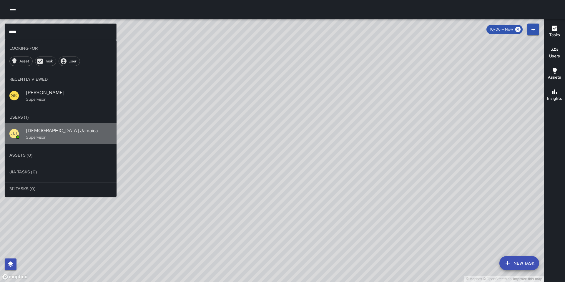
click at [35, 134] on span "Jesus Jamaica" at bounding box center [69, 130] width 86 height 7
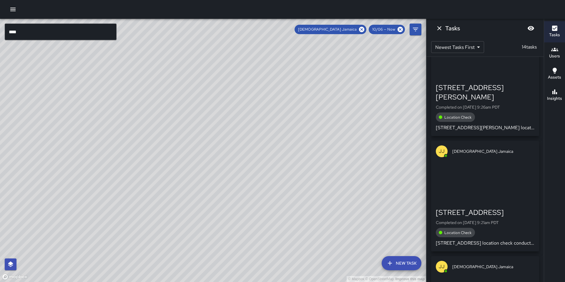
scroll to position [1340, 0]
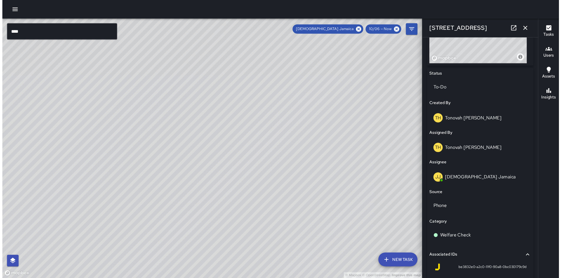
scroll to position [307, 0]
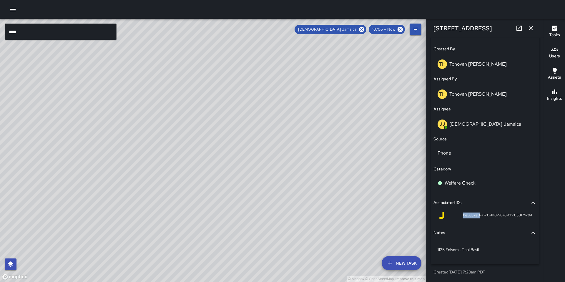
drag, startPoint x: 475, startPoint y: 214, endPoint x: 460, endPoint y: 215, distance: 15.1
click at [463, 214] on span "be3832e0-a2c0-11f0-90a8-0bc030179c9d" at bounding box center [497, 216] width 69 height 6
copy span "be3832e0"
click at [533, 29] on icon "button" at bounding box center [531, 28] width 7 height 7
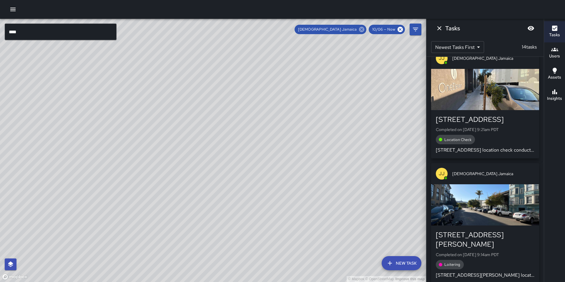
click at [363, 31] on icon at bounding box center [361, 29] width 5 height 5
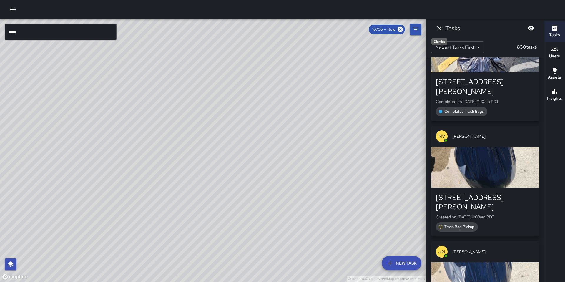
click at [440, 31] on icon "Dismiss" at bounding box center [439, 28] width 7 height 7
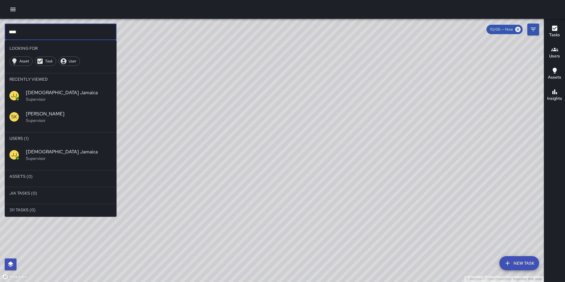
click at [28, 33] on input "****" at bounding box center [61, 32] width 112 height 16
type input "*"
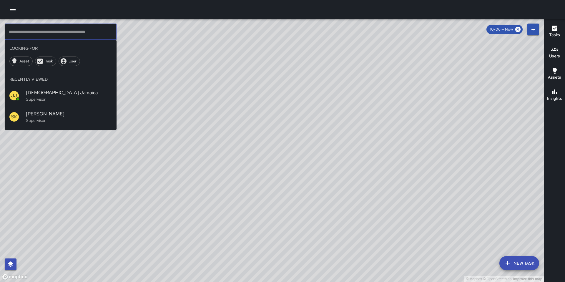
click at [11, 13] on button "button" at bounding box center [13, 10] width 12 height 12
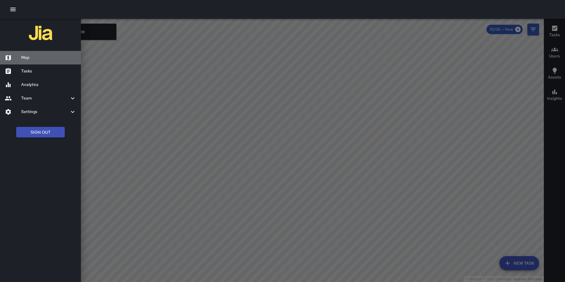
click at [33, 59] on h6 "Map" at bounding box center [48, 57] width 55 height 6
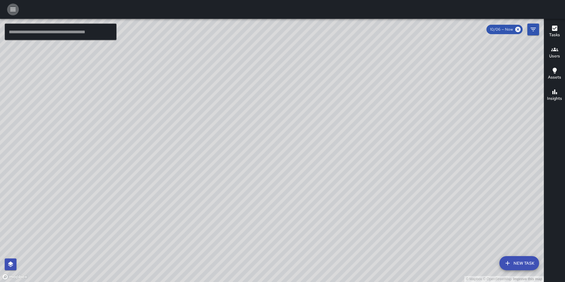
drag, startPoint x: 14, startPoint y: 9, endPoint x: 21, endPoint y: 16, distance: 10.2
click at [14, 9] on icon "button" at bounding box center [12, 9] width 7 height 7
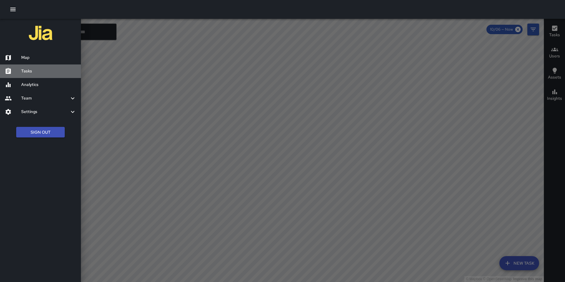
click at [39, 69] on h6 "Tasks" at bounding box center [48, 71] width 55 height 6
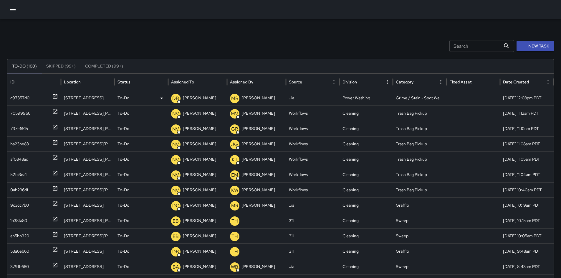
click at [22, 97] on div "c97357d0" at bounding box center [19, 97] width 19 height 15
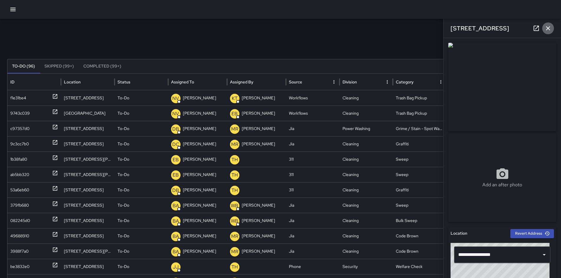
click at [547, 30] on icon "button" at bounding box center [547, 28] width 7 height 7
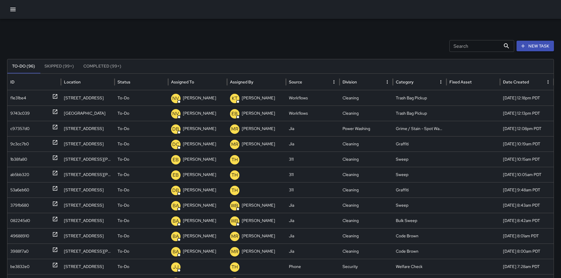
click at [12, 11] on icon "button" at bounding box center [12, 9] width 7 height 7
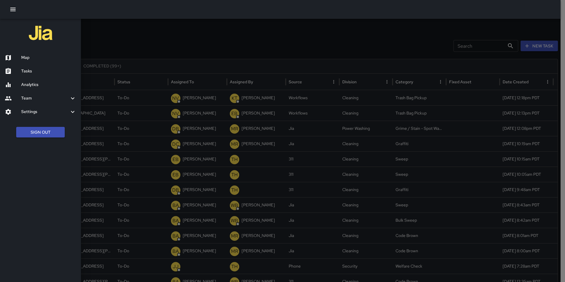
drag, startPoint x: 32, startPoint y: 58, endPoint x: 53, endPoint y: 50, distance: 22.3
click at [32, 58] on h6 "Map" at bounding box center [48, 57] width 55 height 6
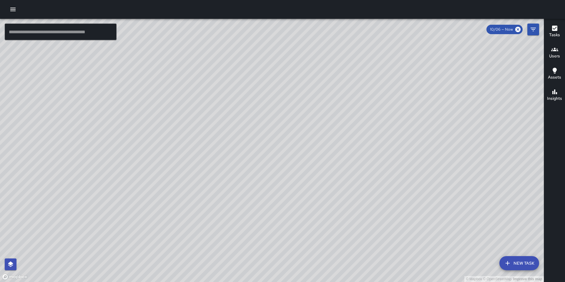
click at [422, 94] on div "© Mapbox © OpenStreetMap Improve this map" at bounding box center [272, 150] width 544 height 263
click at [517, 29] on icon at bounding box center [517, 29] width 5 height 5
click at [518, 30] on icon at bounding box center [518, 29] width 6 height 6
click at [13, 11] on icon "button" at bounding box center [12, 9] width 7 height 7
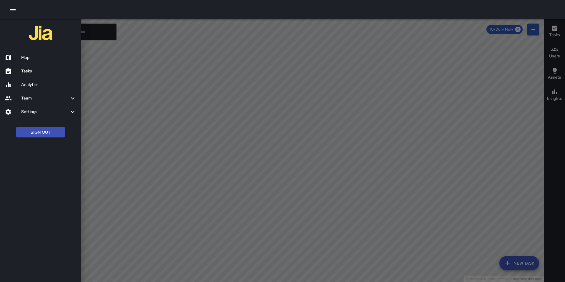
click at [37, 73] on h6 "Tasks" at bounding box center [48, 71] width 55 height 6
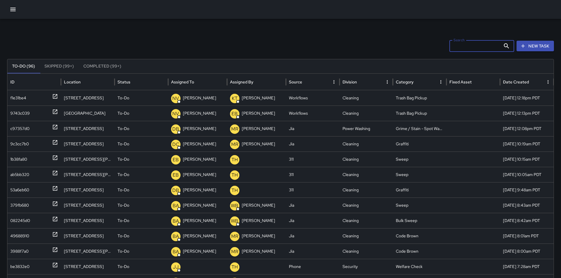
click at [466, 50] on input "Search" at bounding box center [474, 46] width 51 height 12
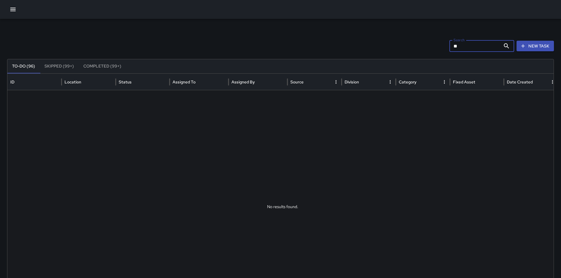
type input "*"
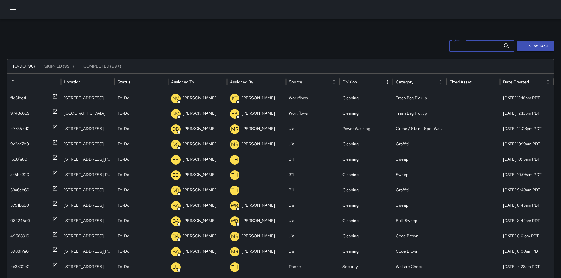
click at [14, 10] on icon "button" at bounding box center [12, 9] width 7 height 7
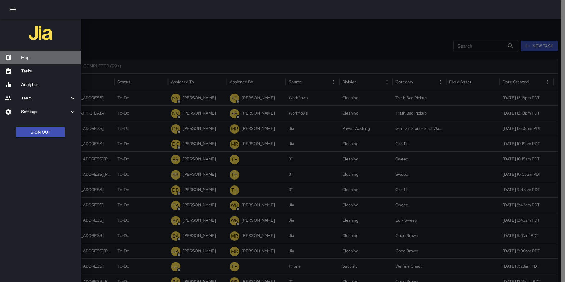
click at [33, 55] on h6 "Map" at bounding box center [48, 57] width 55 height 6
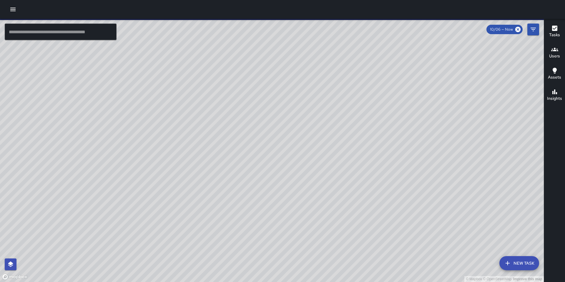
click at [99, 34] on input "text" at bounding box center [61, 32] width 112 height 16
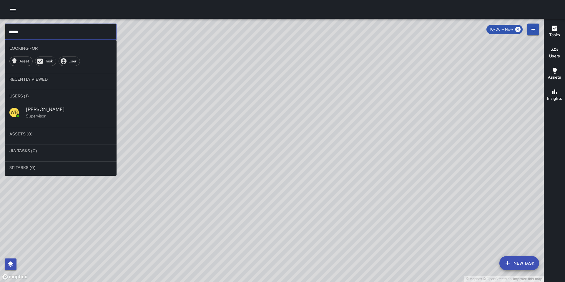
type input "*****"
click at [82, 112] on span "Woodrow Blake" at bounding box center [69, 109] width 86 height 7
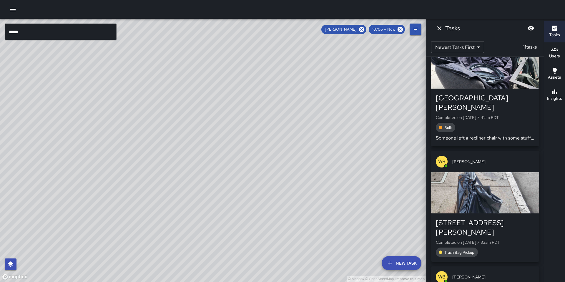
scroll to position [758, 0]
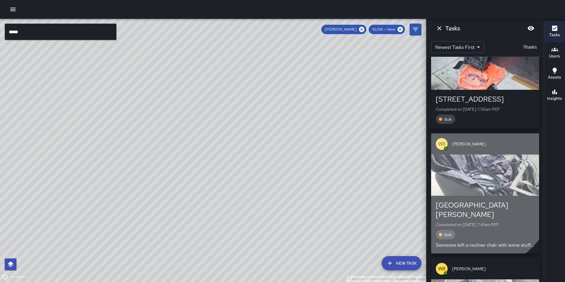
click at [454, 155] on div "button" at bounding box center [485, 175] width 108 height 41
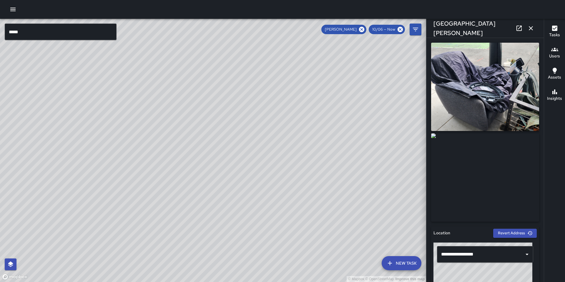
click at [251, 67] on div "© Mapbox © OpenStreetMap Improve this map WB Woodrow Blake 705 Natoma Street Co…" at bounding box center [213, 150] width 426 height 263
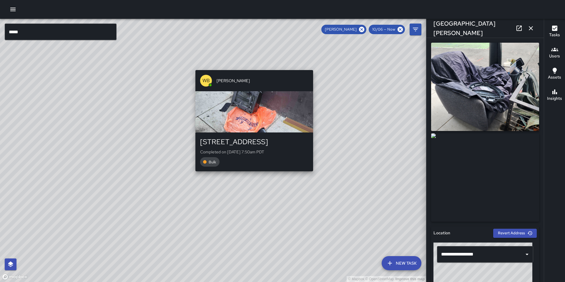
type input "**********"
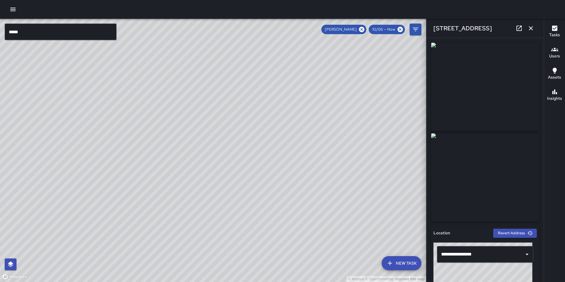
click at [533, 30] on icon "button" at bounding box center [531, 28] width 7 height 7
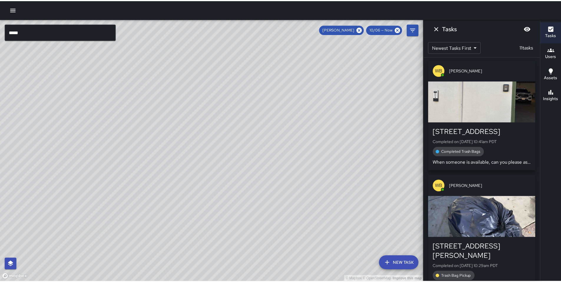
scroll to position [0, 0]
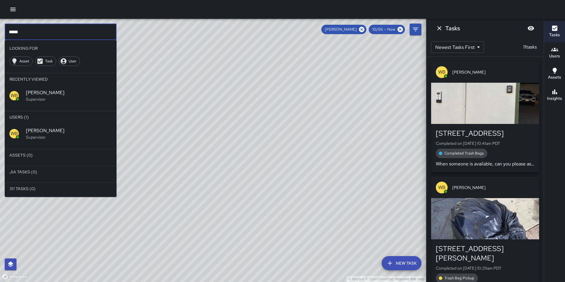
drag, startPoint x: 27, startPoint y: 29, endPoint x: -14, endPoint y: 28, distance: 40.9
click at [0, 28] on html "© Mapbox © OpenStreetMap Improve this map ***** ​ Looking For Asset Task User R…" at bounding box center [282, 141] width 565 height 282
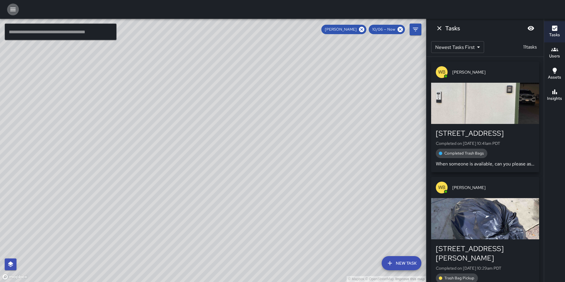
click at [12, 9] on icon "button" at bounding box center [12, 9] width 7 height 7
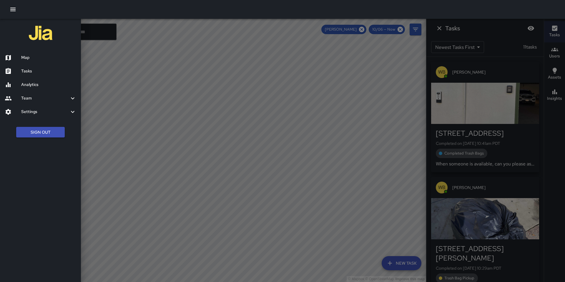
click at [404, 33] on div at bounding box center [282, 141] width 565 height 282
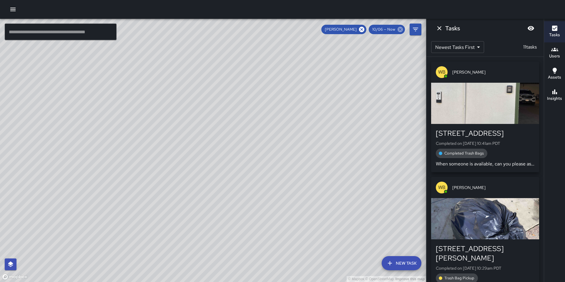
click at [397, 30] on icon at bounding box center [400, 29] width 6 height 6
drag, startPoint x: 364, startPoint y: 29, endPoint x: 382, endPoint y: 29, distance: 18.0
click at [364, 29] on icon at bounding box center [361, 29] width 5 height 5
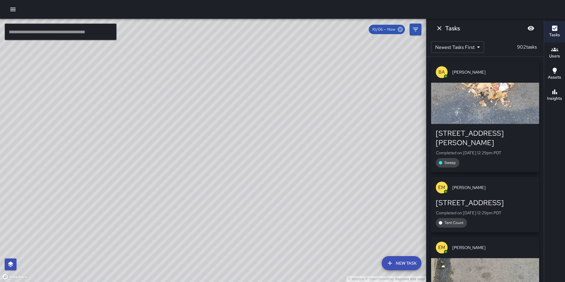
click at [402, 30] on icon at bounding box center [400, 29] width 6 height 6
click at [11, 7] on icon "button" at bounding box center [12, 9] width 7 height 7
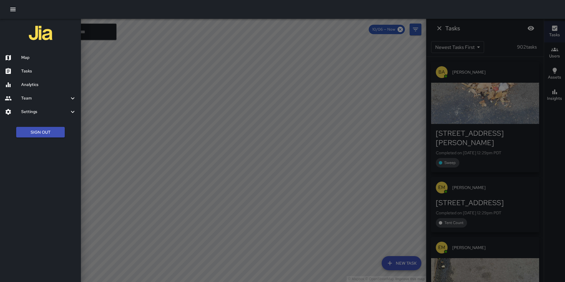
click at [44, 72] on h6 "Tasks" at bounding box center [48, 71] width 55 height 6
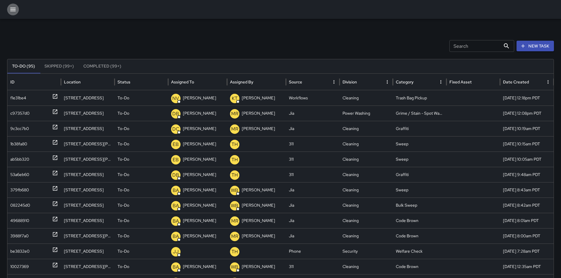
click at [12, 11] on icon "button" at bounding box center [12, 9] width 7 height 7
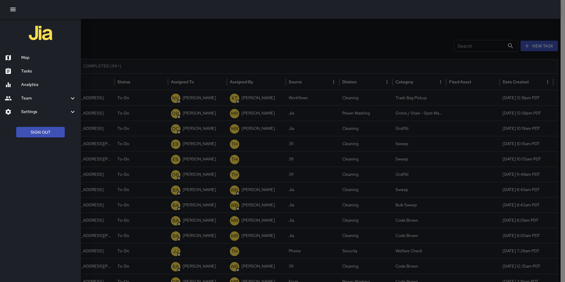
click at [29, 54] on div "Map" at bounding box center [40, 58] width 81 height 14
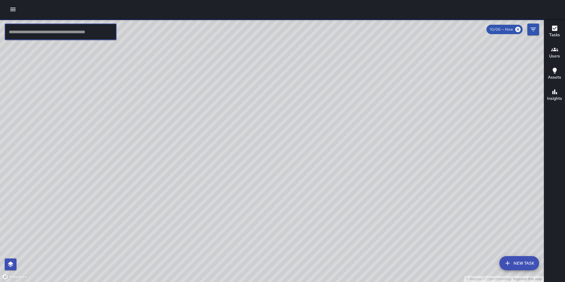
click at [17, 32] on input "text" at bounding box center [61, 32] width 112 height 16
paste input "********"
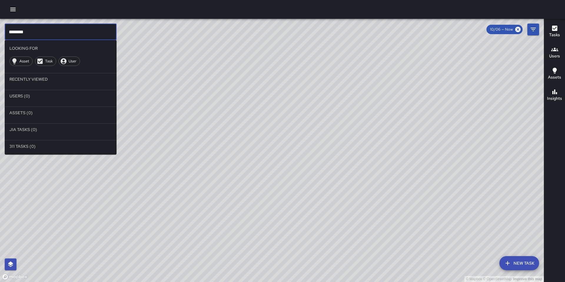
type input "********"
drag, startPoint x: 40, startPoint y: 36, endPoint x: -21, endPoint y: 32, distance: 61.1
click at [0, 32] on html "© Mapbox © OpenStreetMap Improve this map ******** ​ Looking For Asset Task Use…" at bounding box center [282, 141] width 565 height 282
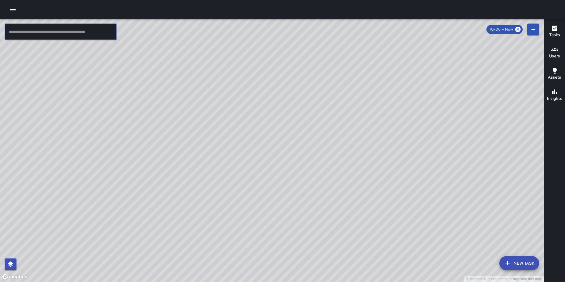
click at [12, 9] on icon "button" at bounding box center [12, 10] width 5 height 4
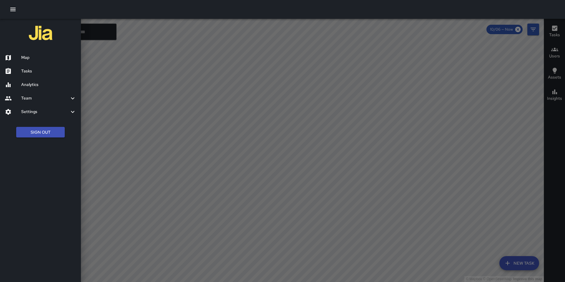
click at [33, 87] on h6 "Analytics" at bounding box center [48, 85] width 55 height 6
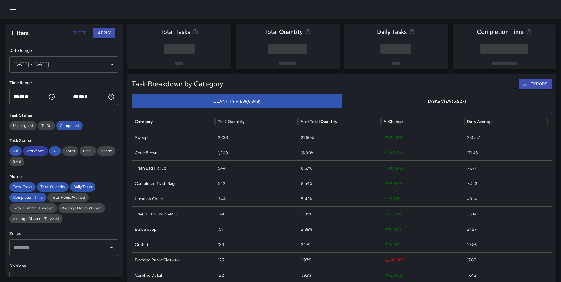
click at [36, 152] on span "Workflows" at bounding box center [35, 151] width 25 height 6
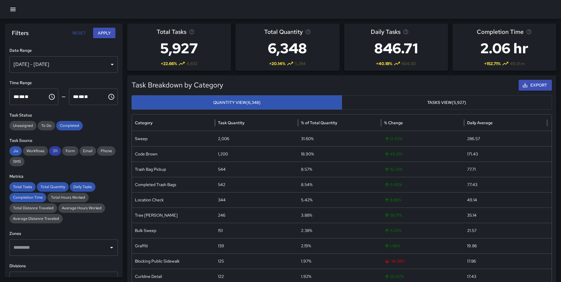
click at [55, 150] on span "311" at bounding box center [55, 151] width 12 height 6
click at [20, 189] on span "Total Tasks" at bounding box center [22, 187] width 26 height 6
click at [50, 184] on span "Total Quantity" at bounding box center [53, 187] width 32 height 6
drag, startPoint x: 81, startPoint y: 188, endPoint x: 63, endPoint y: 192, distance: 18.7
click at [81, 188] on span "Daily Tasks" at bounding box center [83, 187] width 26 height 6
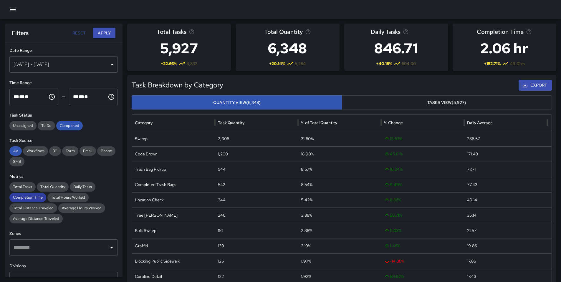
click at [37, 196] on span "Completion Time" at bounding box center [27, 198] width 37 height 6
click at [75, 125] on span "Completed" at bounding box center [69, 126] width 26 height 6
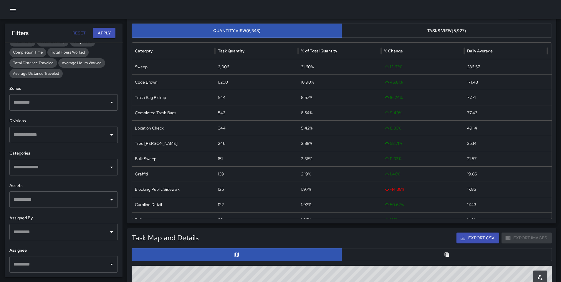
scroll to position [186, 0]
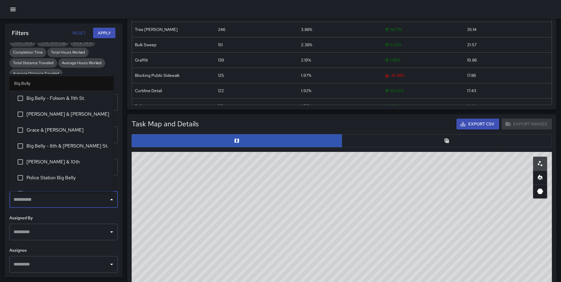
click at [95, 194] on input "text" at bounding box center [59, 199] width 94 height 11
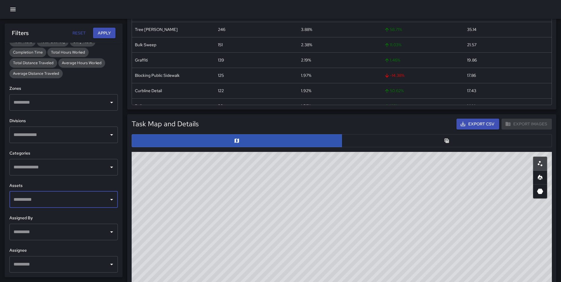
click at [87, 169] on input "text" at bounding box center [59, 167] width 94 height 11
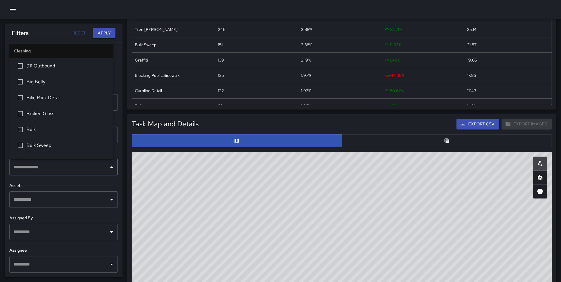
click at [87, 169] on input "text" at bounding box center [59, 167] width 94 height 11
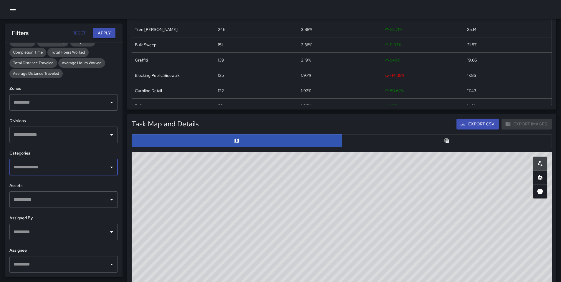
click at [84, 144] on div "**********" at bounding box center [64, 160] width 118 height 235
click at [86, 140] on input "text" at bounding box center [59, 134] width 94 height 11
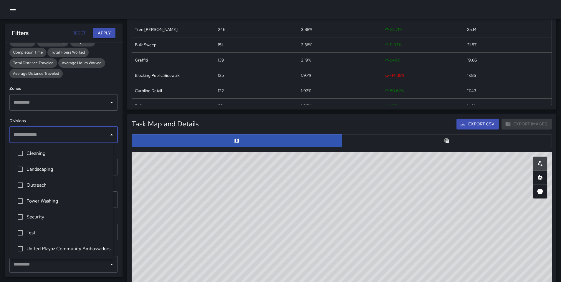
click at [86, 140] on input "text" at bounding box center [59, 134] width 94 height 11
click at [86, 137] on input "text" at bounding box center [59, 134] width 94 height 11
click at [114, 82] on div "**********" at bounding box center [64, 160] width 118 height 235
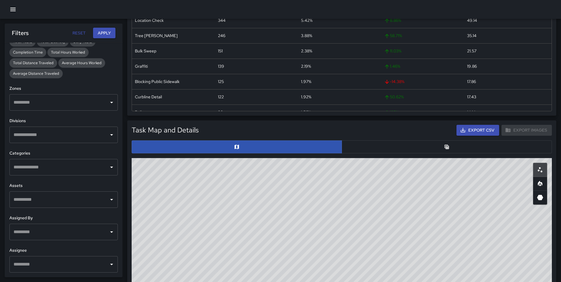
scroll to position [174, 0]
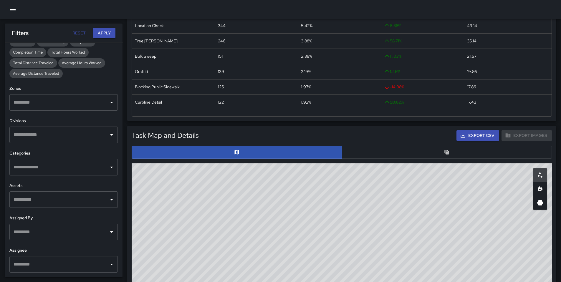
click at [374, 149] on button "button" at bounding box center [446, 152] width 210 height 13
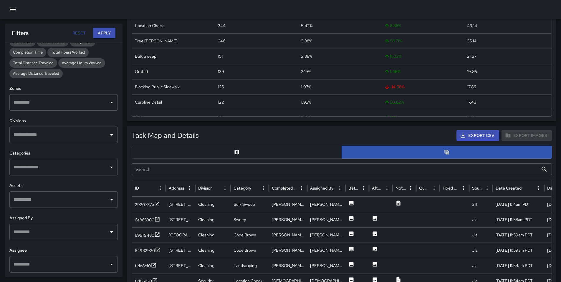
click at [387, 165] on input "Search" at bounding box center [335, 169] width 407 height 12
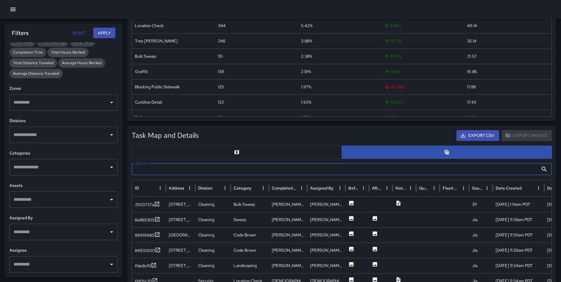
paste input "********"
type input "********"
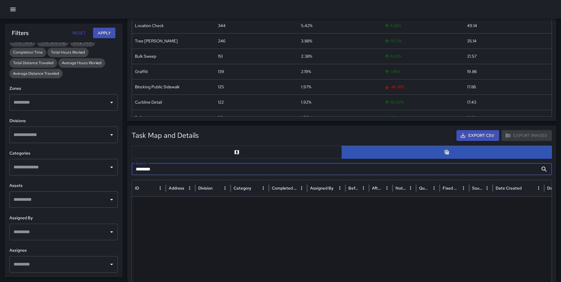
drag, startPoint x: 192, startPoint y: 169, endPoint x: 112, endPoint y: 164, distance: 79.6
click at [116, 164] on body "Total Tasks 5,927 + 22.66 % 4,832 Total Quantity 6,348 + 20.14 % 5,284 Daily Ta…" at bounding box center [280, 252] width 561 height 853
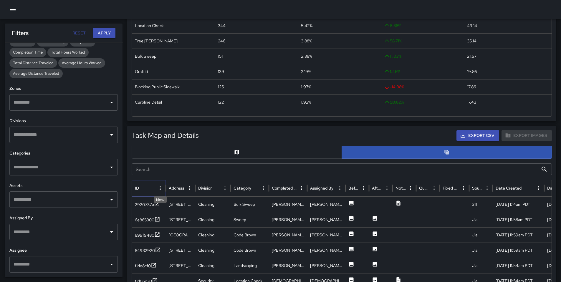
click at [159, 189] on icon "ID column menu" at bounding box center [159, 187] width 5 height 5
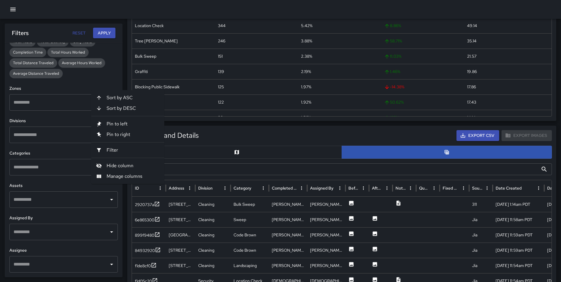
click at [131, 101] on span "Sort by ASC" at bounding box center [133, 97] width 53 height 7
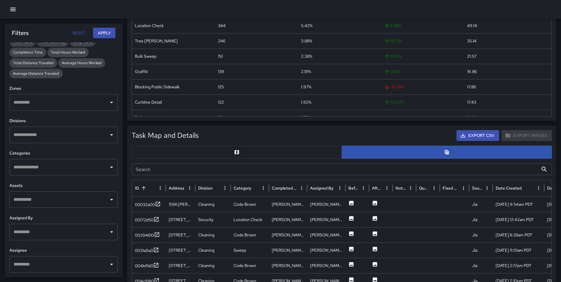
click at [163, 169] on input "Search" at bounding box center [335, 169] width 407 height 12
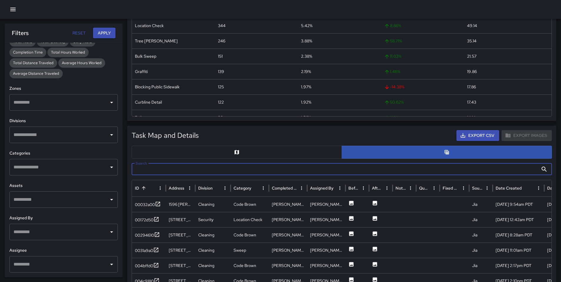
type input "*"
paste input "********"
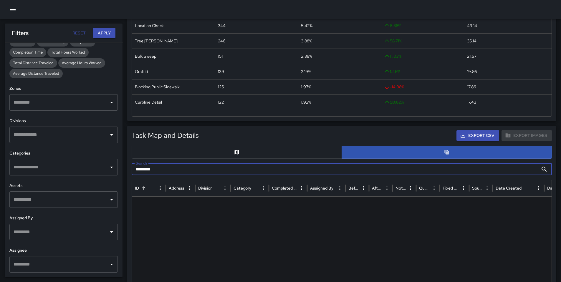
type input "********"
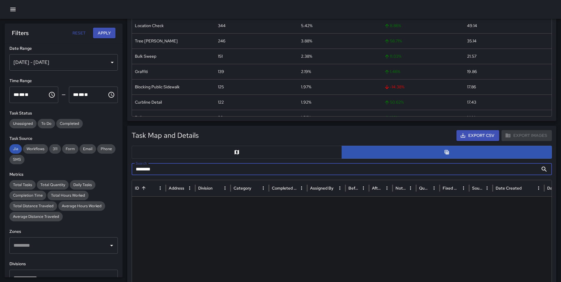
scroll to position [0, 0]
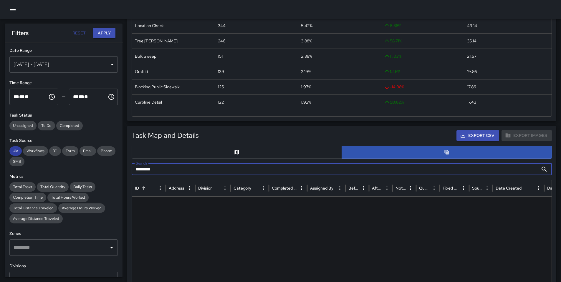
click at [16, 150] on span "Jia" at bounding box center [15, 151] width 12 height 6
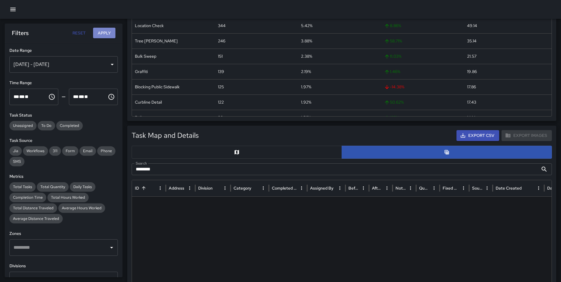
click at [95, 35] on button "Apply" at bounding box center [104, 33] width 22 height 11
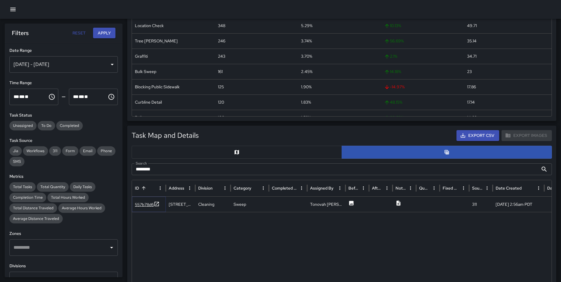
click at [148, 203] on div "557b78d6" at bounding box center [144, 205] width 19 height 6
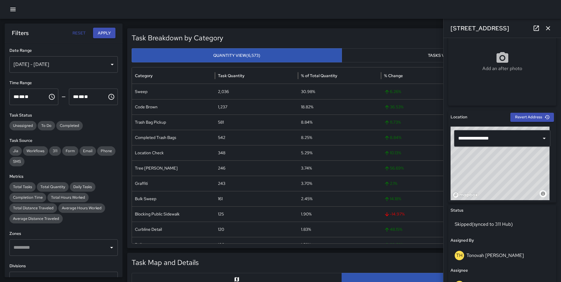
scroll to position [199, 0]
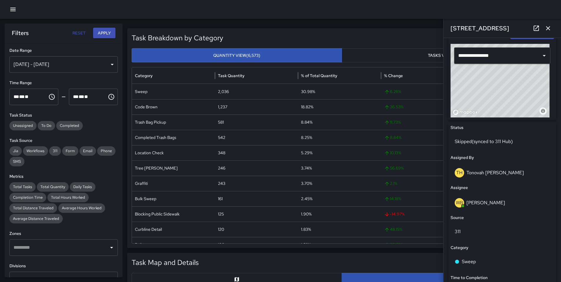
click at [491, 142] on p "Skipped (synced to 311 Hub)" at bounding box center [502, 141] width 95 height 7
click at [492, 142] on p "Skipped (synced to 311 Hub)" at bounding box center [502, 141] width 95 height 7
click at [494, 166] on div "TH Tonovah Hillman" at bounding box center [501, 172] width 103 height 19
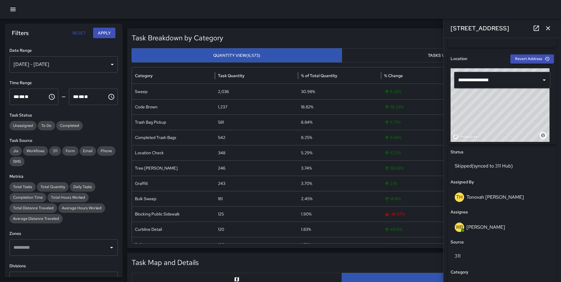
scroll to position [173, 0]
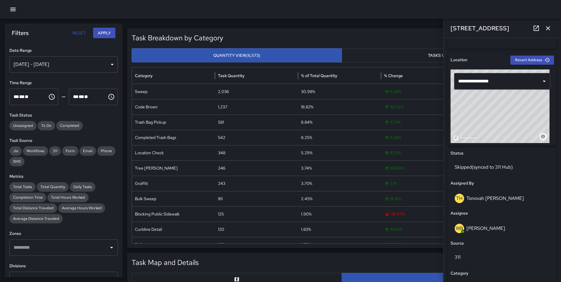
click at [547, 25] on icon "button" at bounding box center [547, 28] width 7 height 7
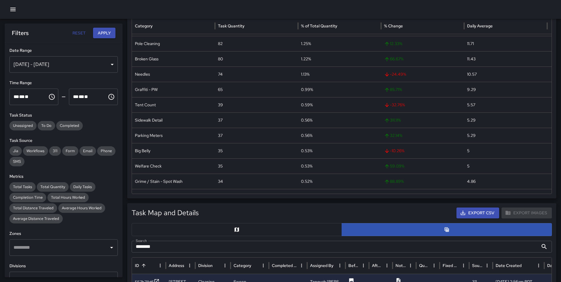
scroll to position [180, 0]
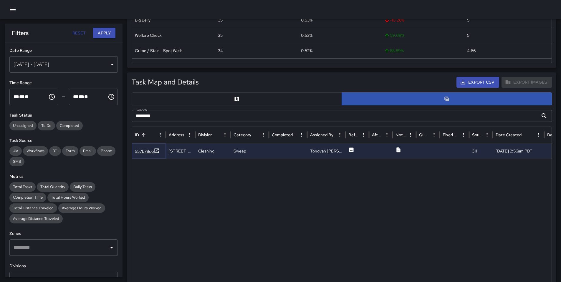
click at [142, 148] on div "557b78d6" at bounding box center [147, 151] width 25 height 7
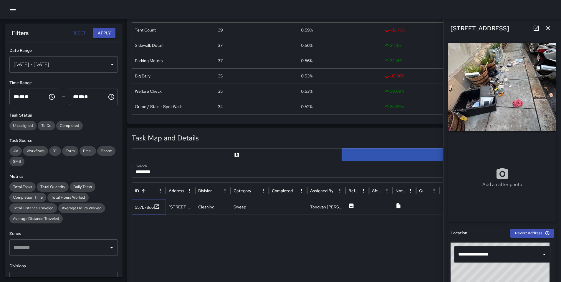
scroll to position [122, 0]
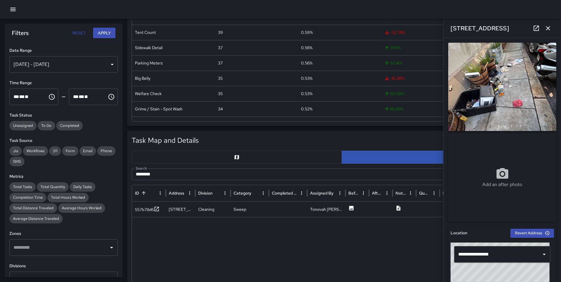
click at [483, 165] on div "Add an after photo" at bounding box center [502, 177] width 108 height 88
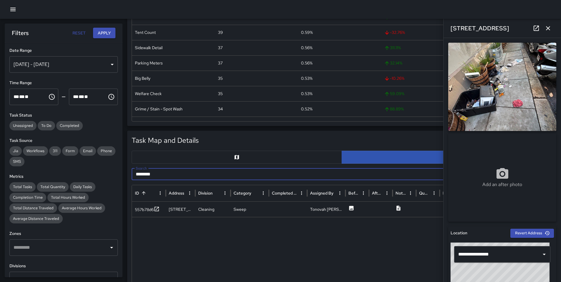
drag, startPoint x: 170, startPoint y: 179, endPoint x: 136, endPoint y: 172, distance: 34.8
click at [142, 171] on input "********" at bounding box center [335, 174] width 407 height 12
type input "*"
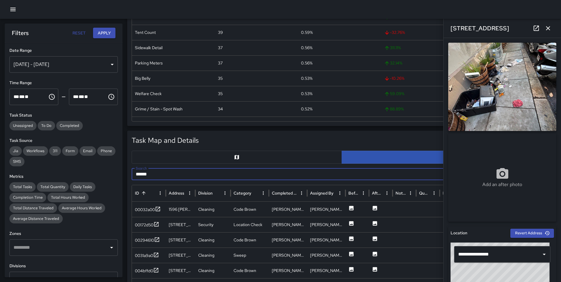
type input "******"
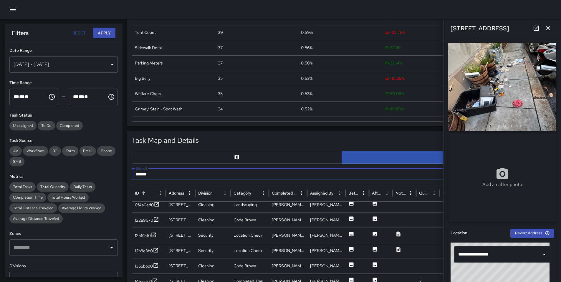
scroll to position [213, 0]
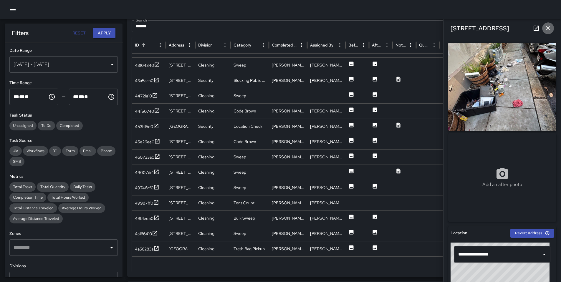
click at [549, 26] on icon "button" at bounding box center [547, 28] width 7 height 7
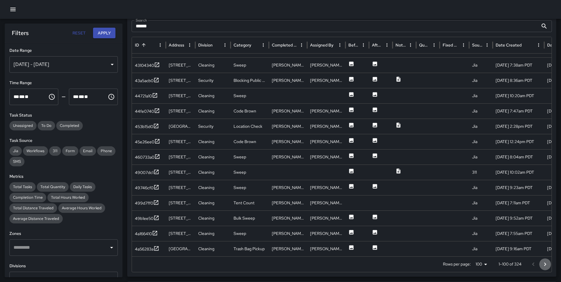
click at [543, 266] on icon "Go to next page" at bounding box center [544, 264] width 7 height 7
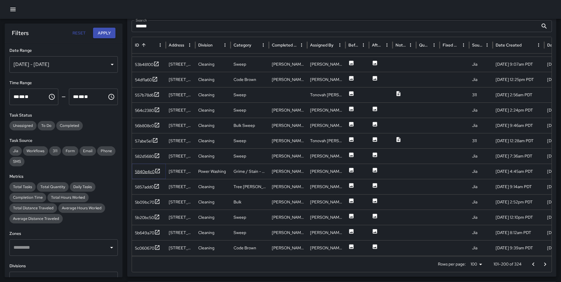
click at [152, 173] on div "5840e4c0" at bounding box center [145, 172] width 20 height 6
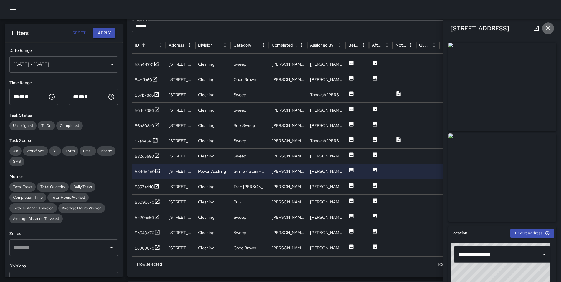
click at [550, 26] on icon "button" at bounding box center [547, 28] width 7 height 7
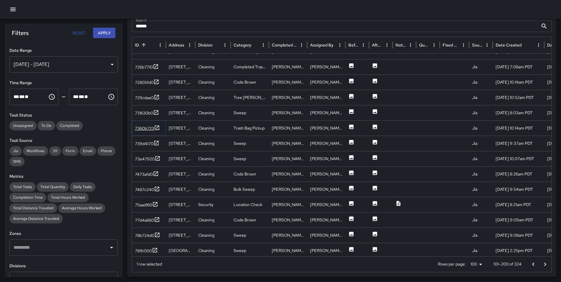
click at [157, 131] on div at bounding box center [157, 128] width 6 height 7
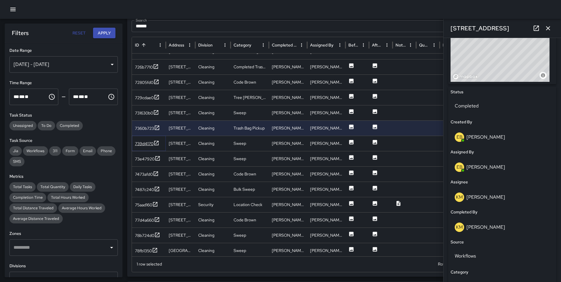
click at [145, 145] on div "739d4170" at bounding box center [144, 144] width 19 height 6
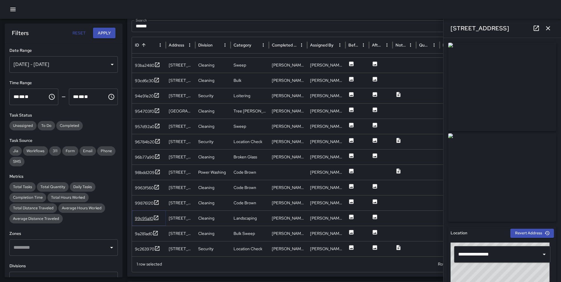
click at [146, 220] on div "99c95a10" at bounding box center [144, 218] width 18 height 6
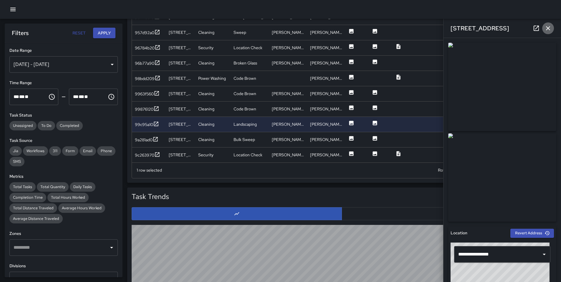
click at [550, 25] on icon "button" at bounding box center [547, 28] width 7 height 7
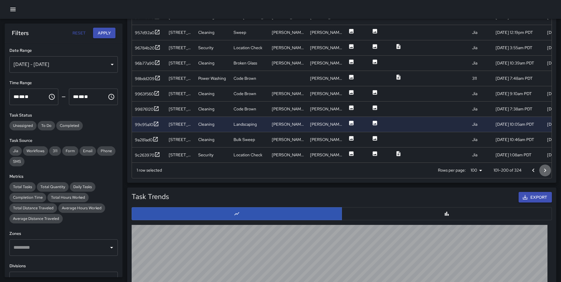
click at [542, 170] on icon "Go to next page" at bounding box center [544, 170] width 7 height 7
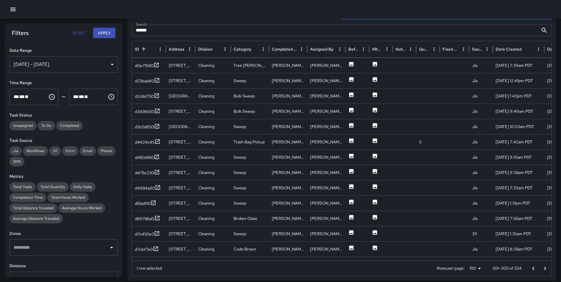
scroll to position [996, 0]
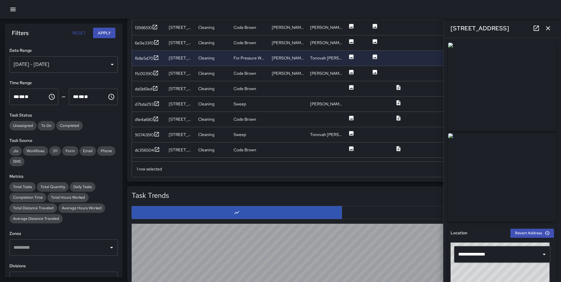
scroll to position [375, 0]
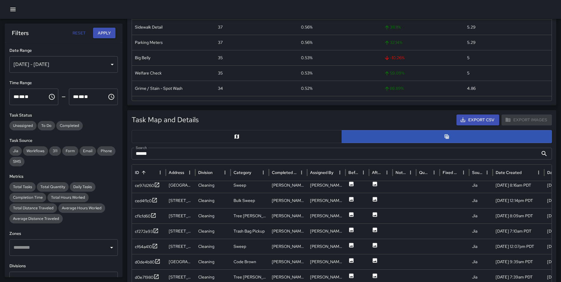
scroll to position [13, 0]
